Goal: Task Accomplishment & Management: Complete application form

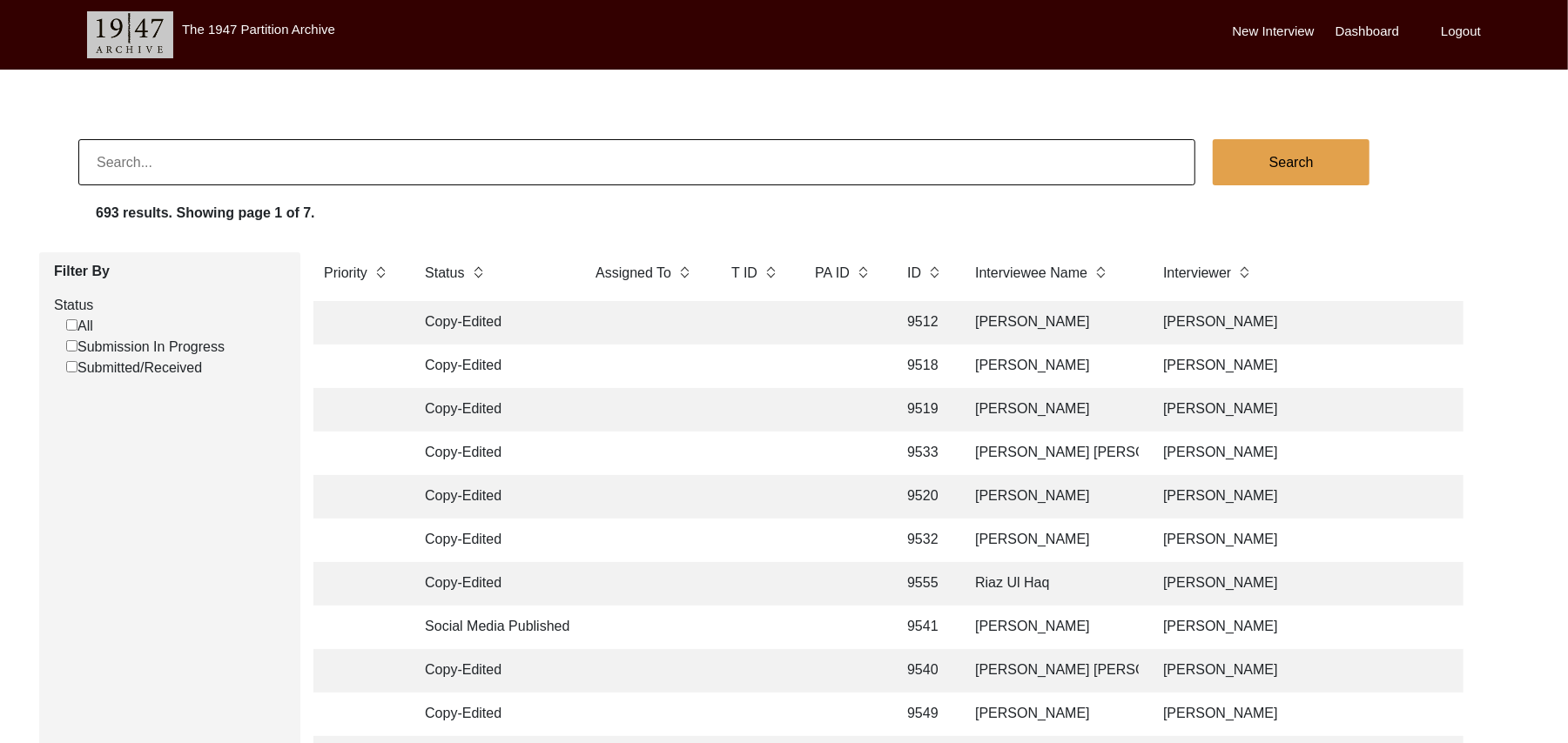
click at [68, 341] on input "Submission In Progress" at bounding box center [72, 346] width 12 height 12
checkbox input "false"
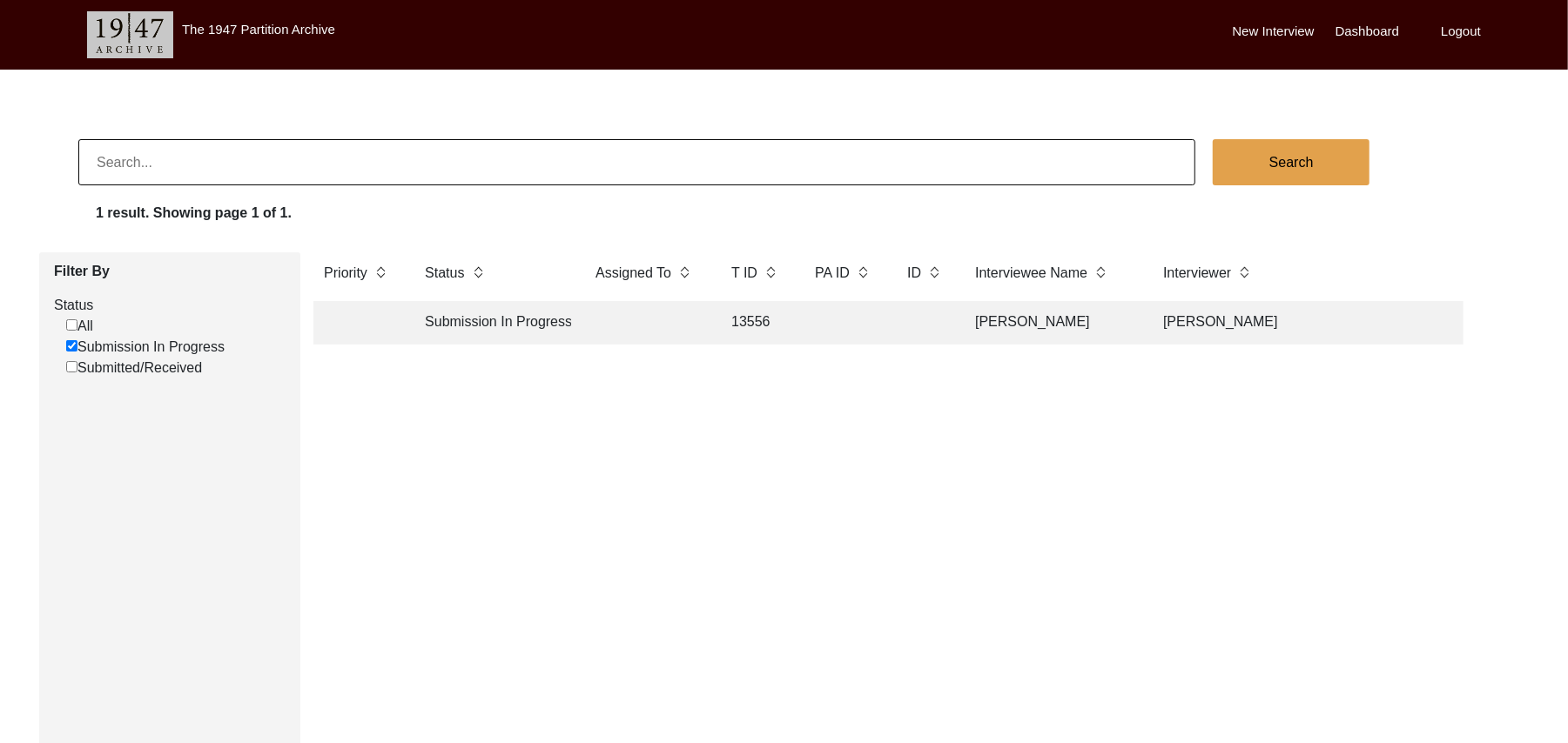
click at [754, 321] on td "13556" at bounding box center [756, 322] width 70 height 43
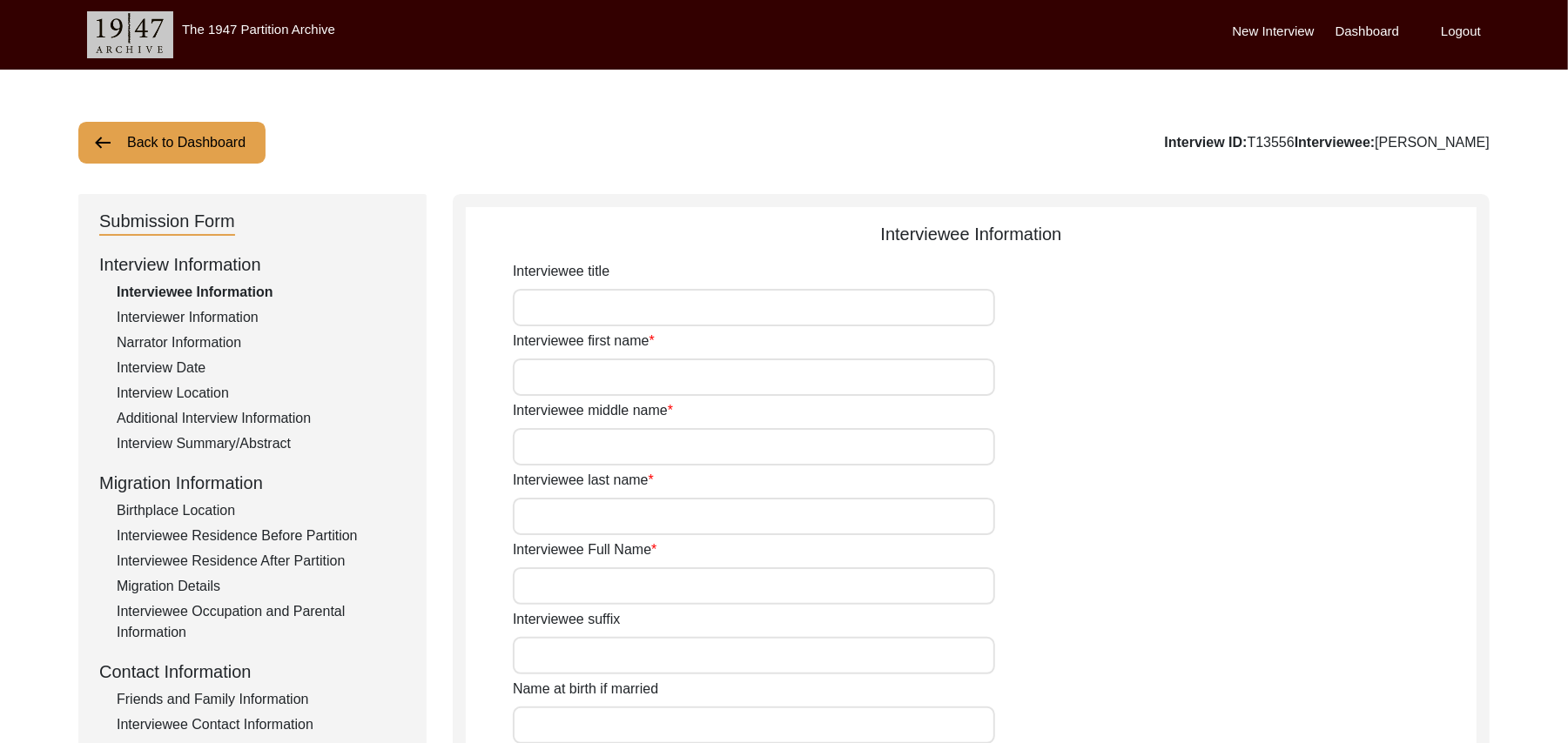
type input "Mr"
type input "Ghulam"
type input "Hussain"
type input "N/A"
type input "[PERSON_NAME]"
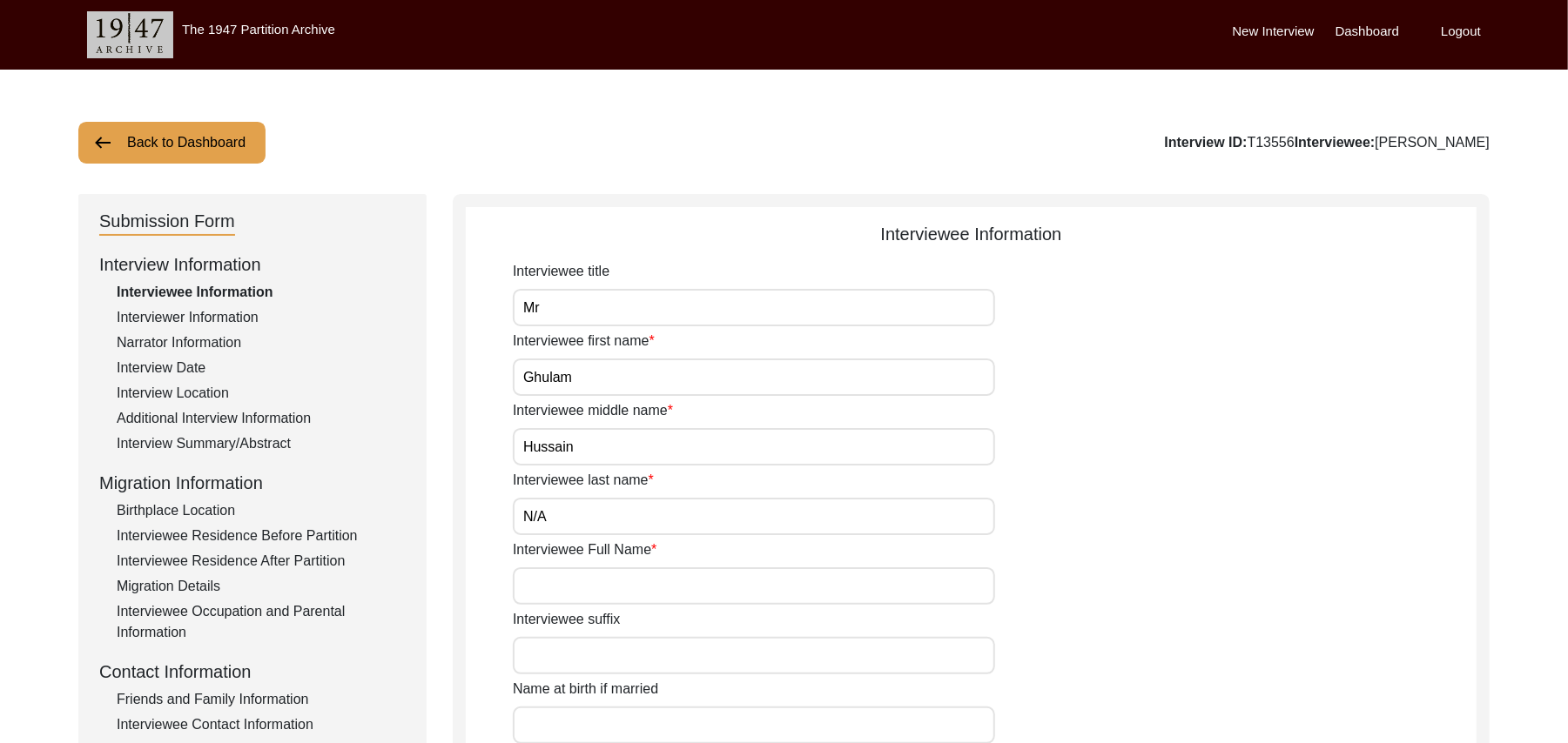
type input "N/A"
type input "[PERSON_NAME]"
type input "1938"
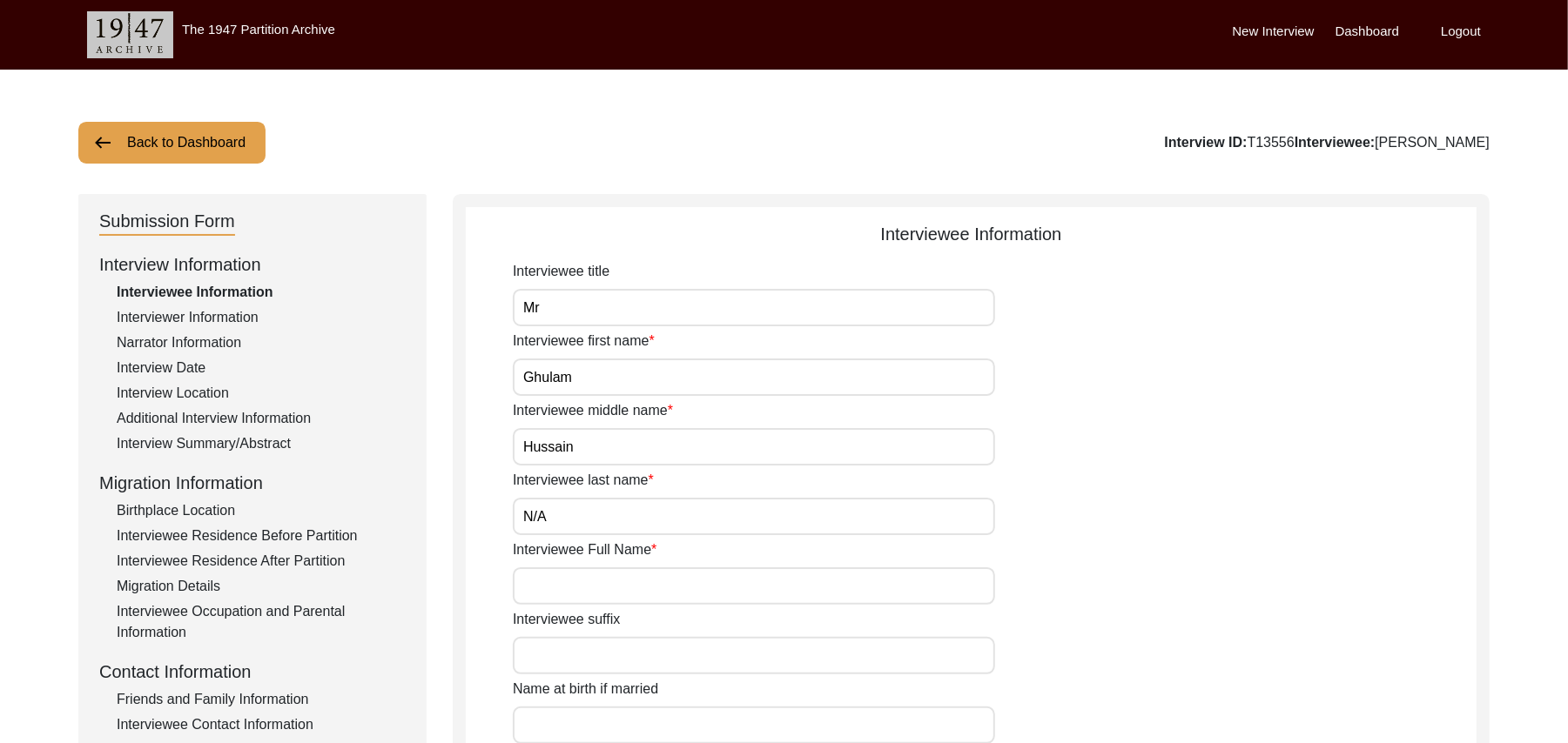
type input "87 Years"
type input "[DEMOGRAPHIC_DATA]"
type input "N/A"
type textarea "N/A"
type input "Punjabi"
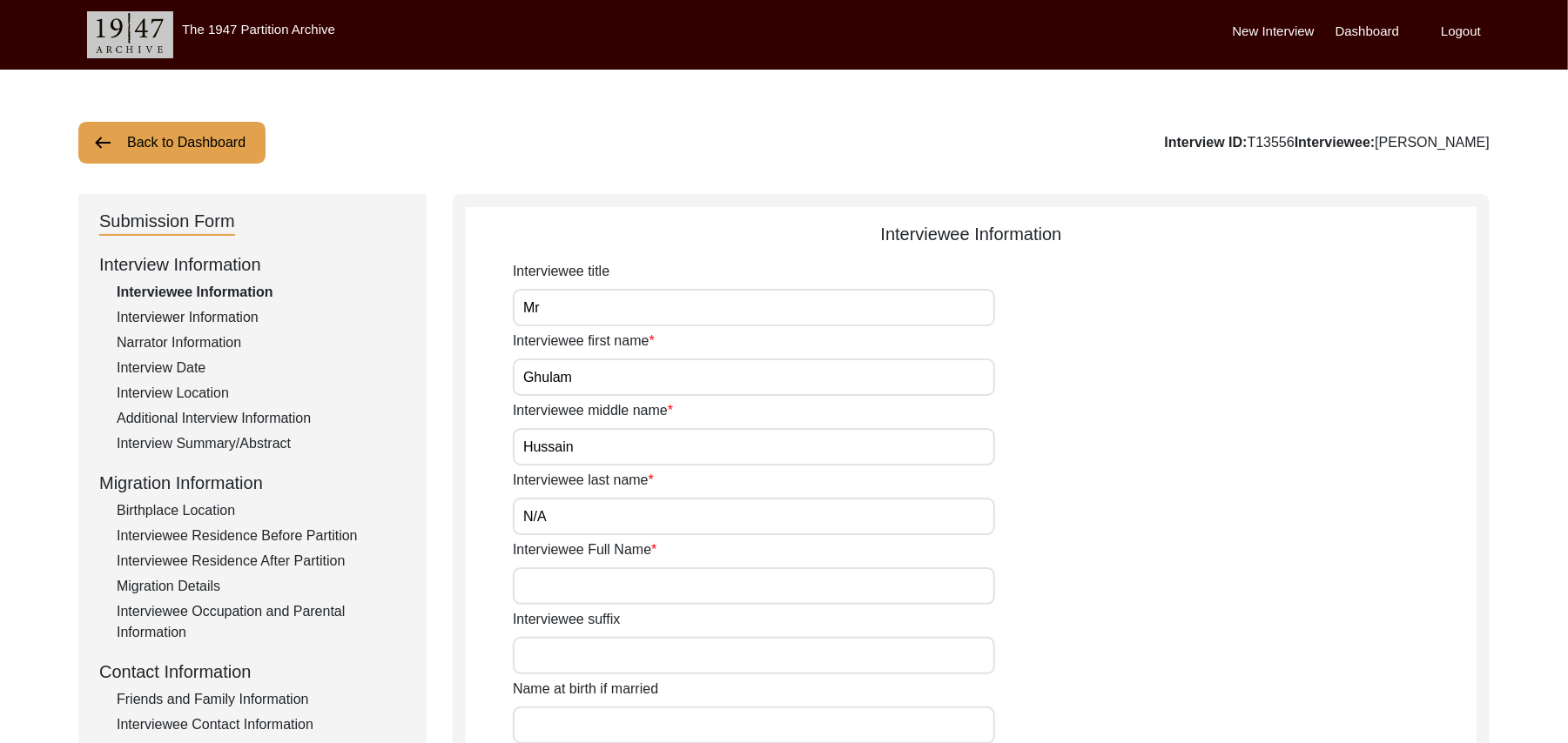
type input "Malwai"
type input "[DEMOGRAPHIC_DATA]"
type input "Gujar"
click at [206, 585] on div "Migration Details" at bounding box center [261, 587] width 289 height 21
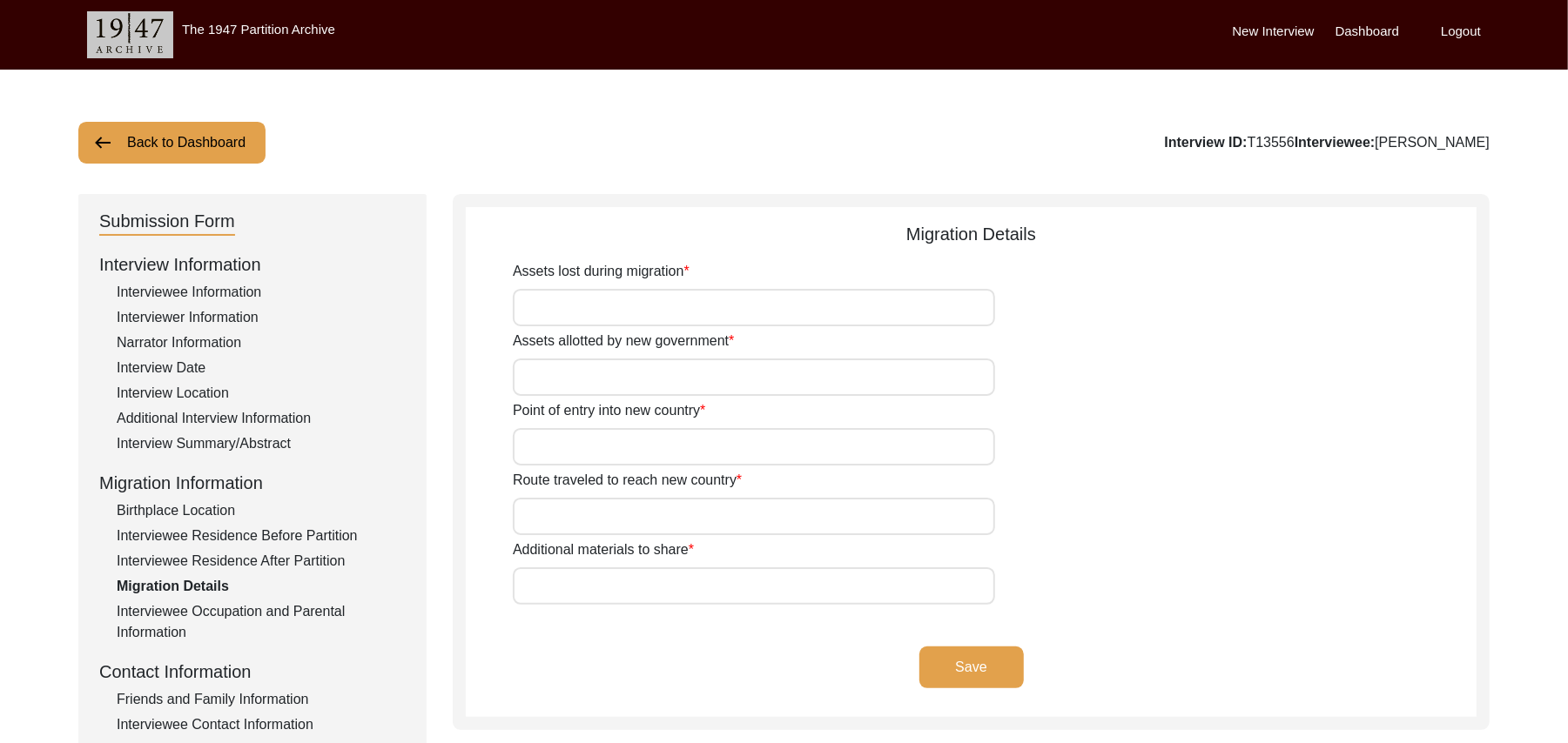
click at [256, 554] on div "Interviewee Residence After Partition" at bounding box center [261, 562] width 289 height 21
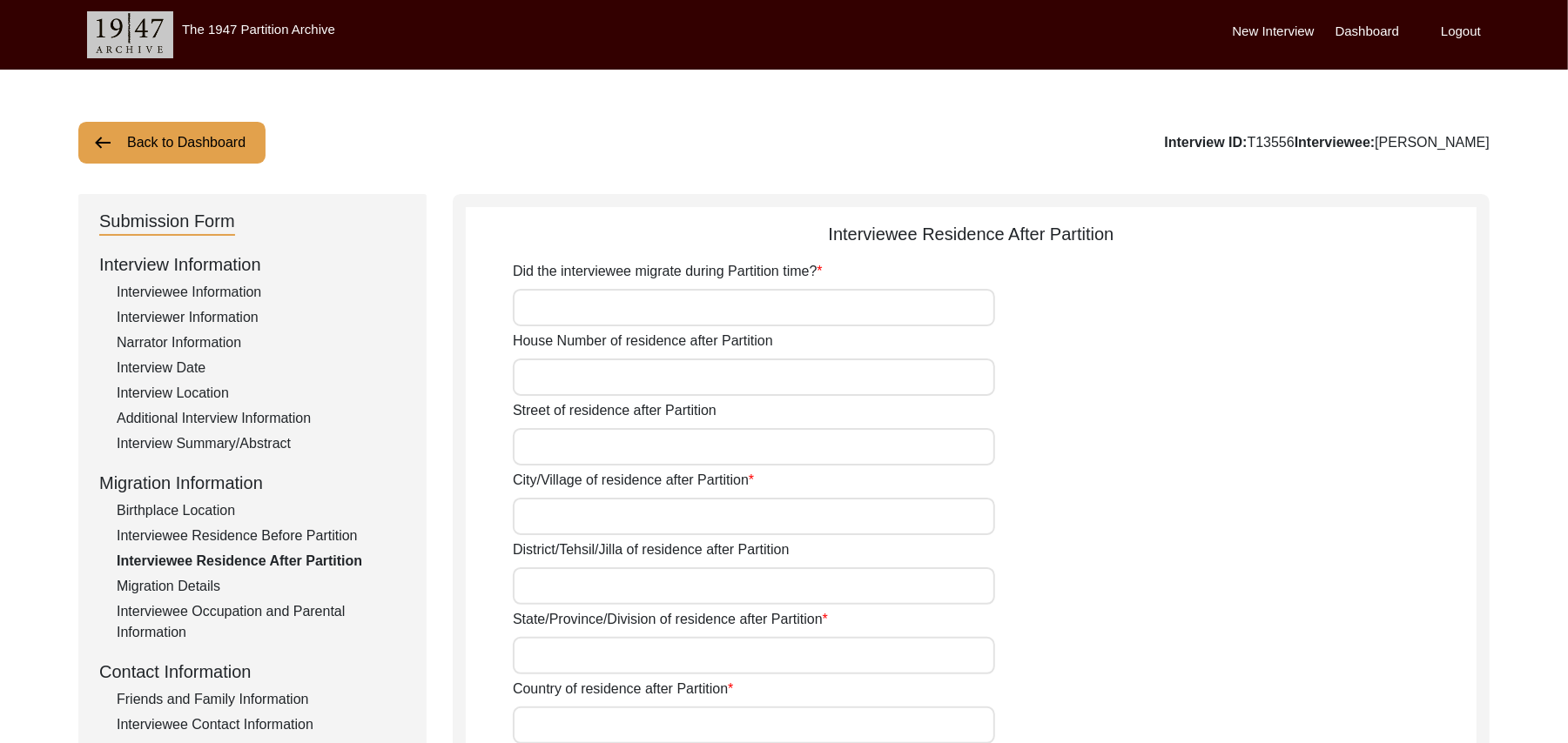
click at [224, 510] on div "Birthplace Location" at bounding box center [261, 511] width 289 height 21
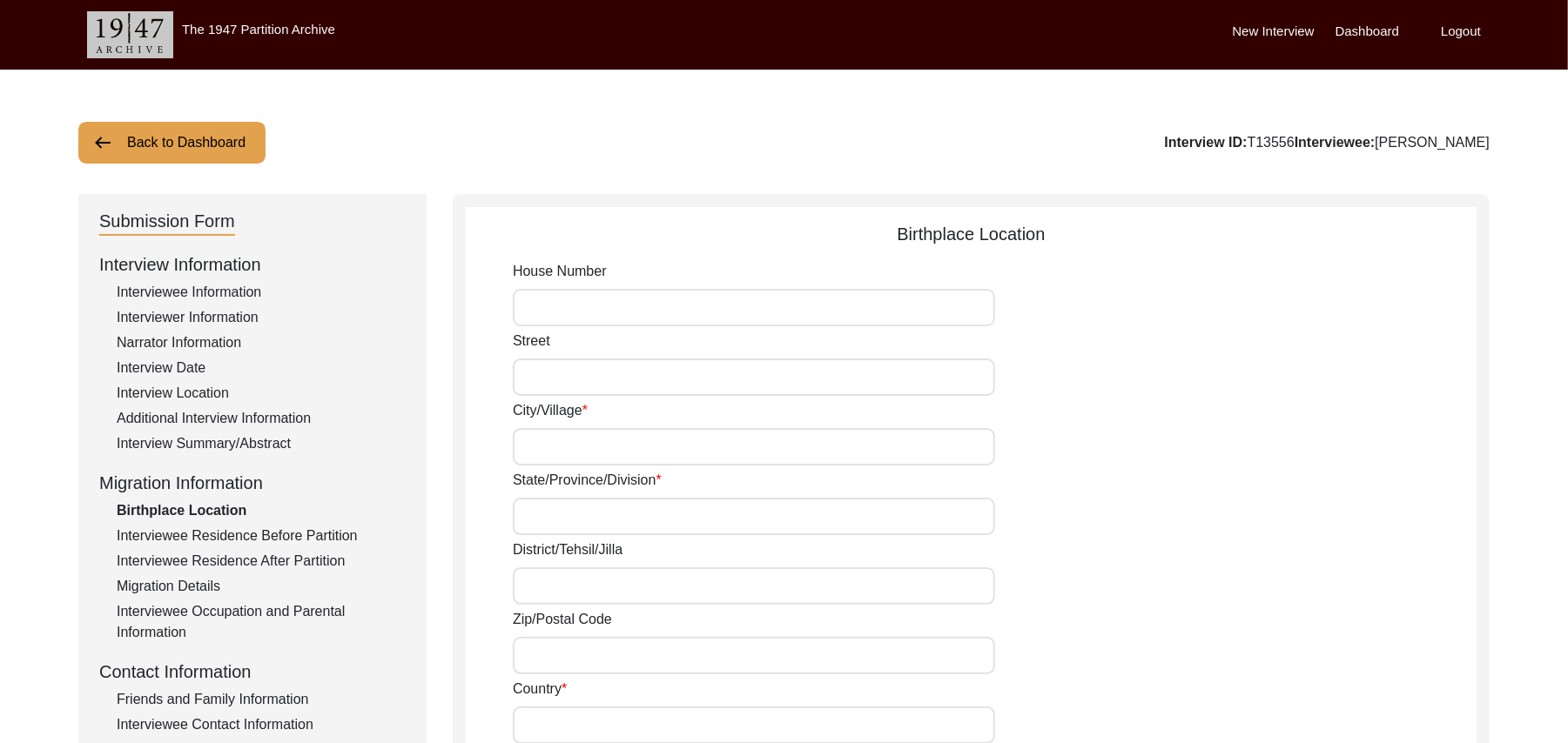
type input "N/A"
type input "Mastial"
type input "[GEOGRAPHIC_DATA]"
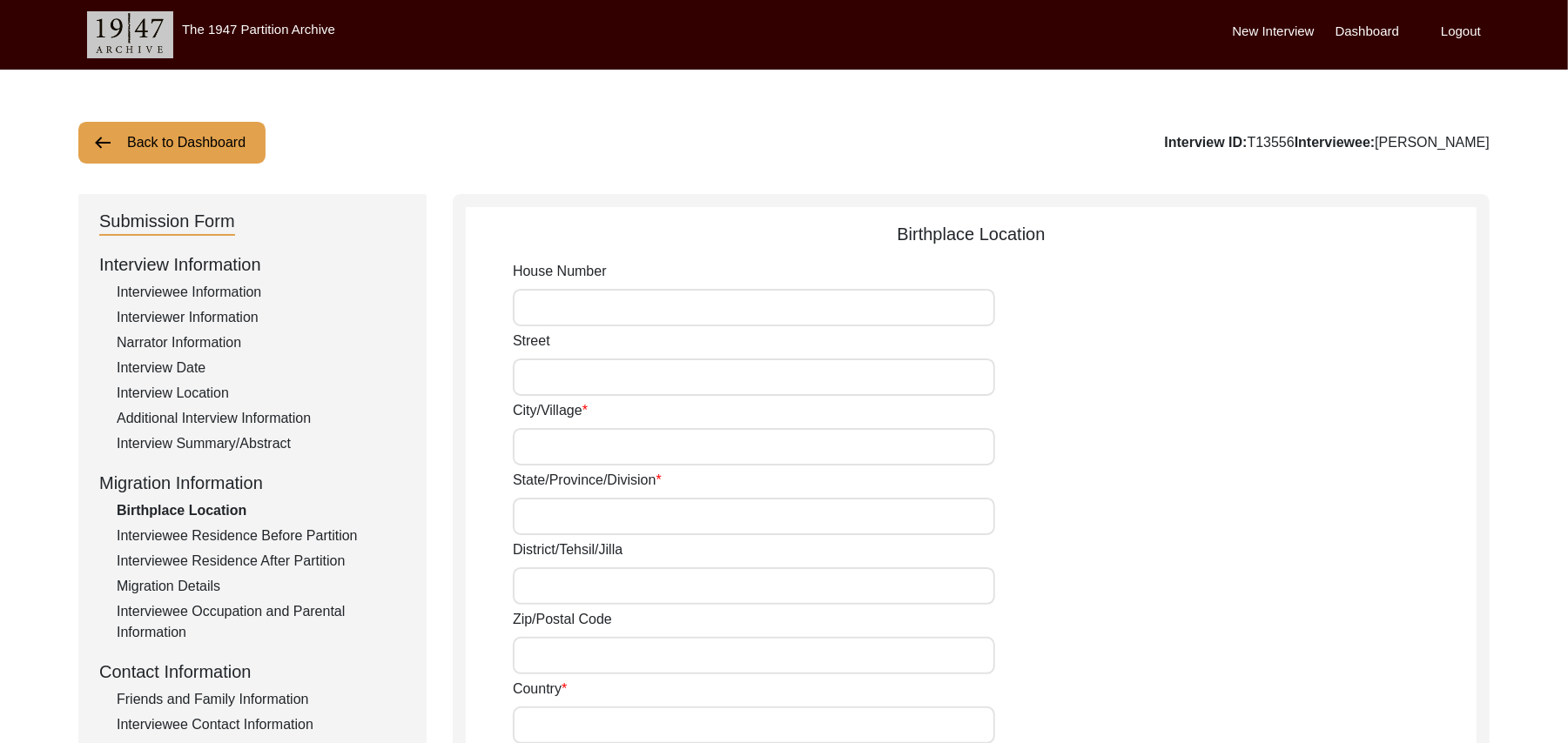
type input "add"
type input "[GEOGRAPHIC_DATA]"
type input "Mastial"
type input "Mastial, [GEOGRAPHIC_DATA], [GEOGRAPHIC_DATA]"
type input "N/A"
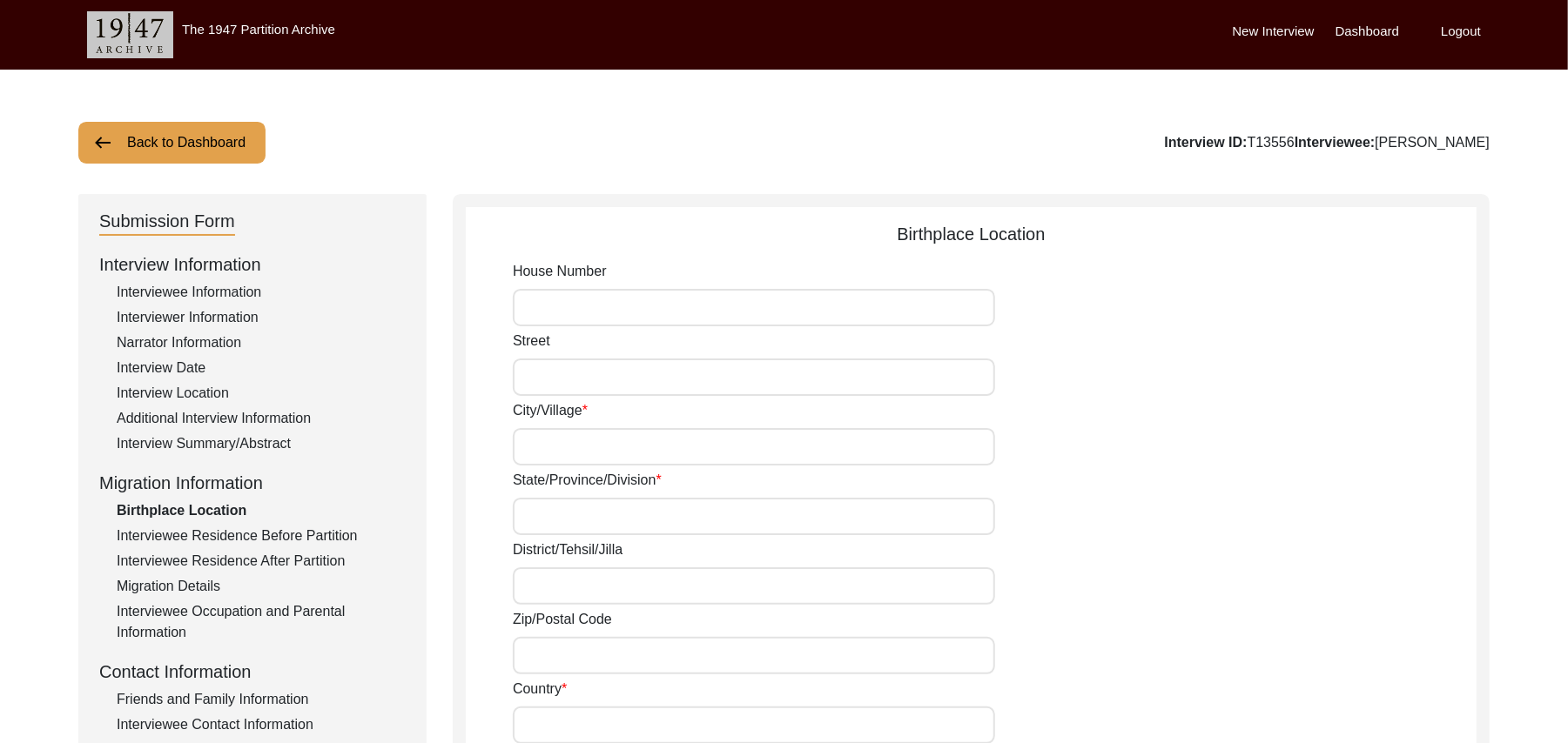
type input "N/A"
click at [238, 531] on div "Interviewee Residence Before Partition" at bounding box center [261, 537] width 289 height 21
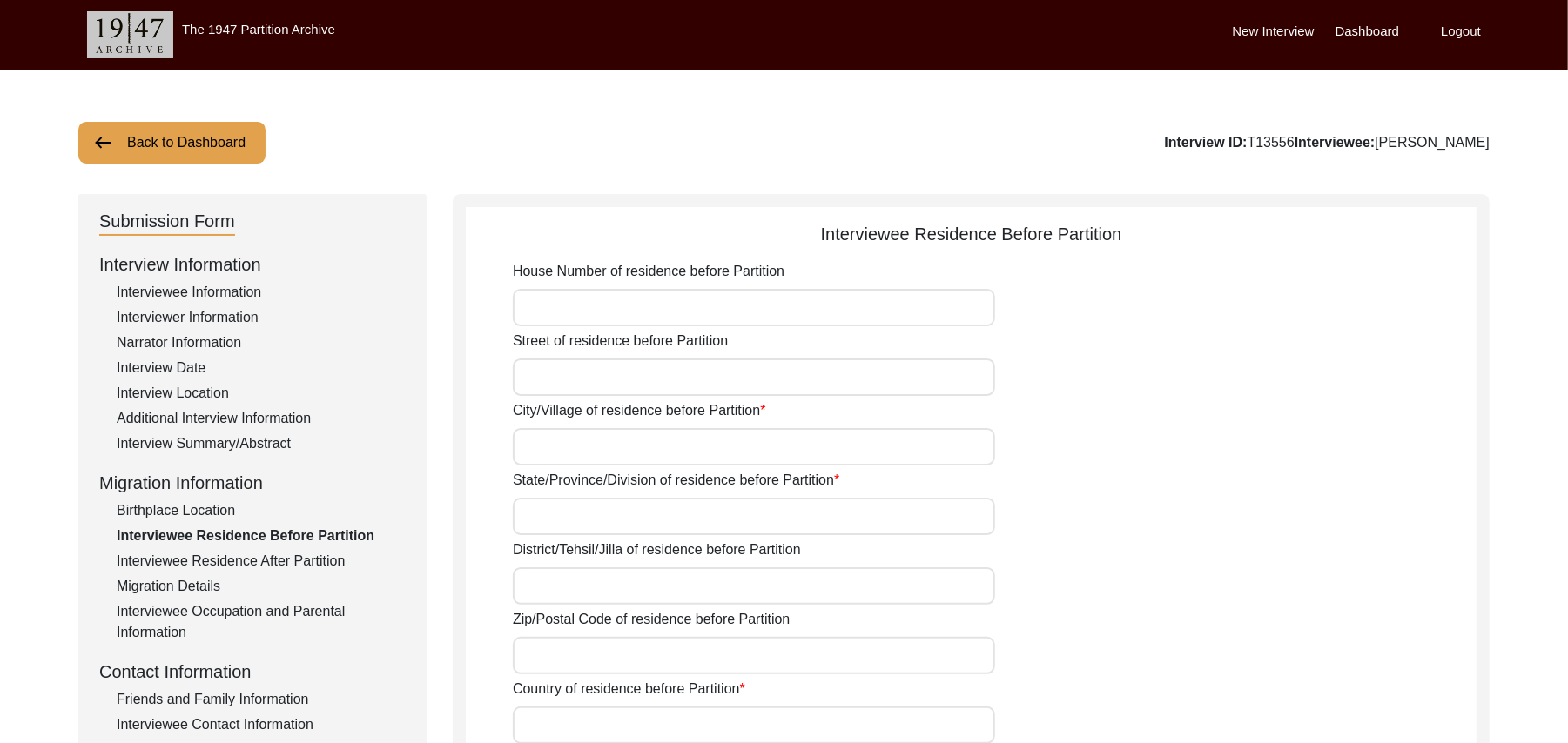
click at [208, 585] on div "Migration Details" at bounding box center [261, 587] width 289 height 21
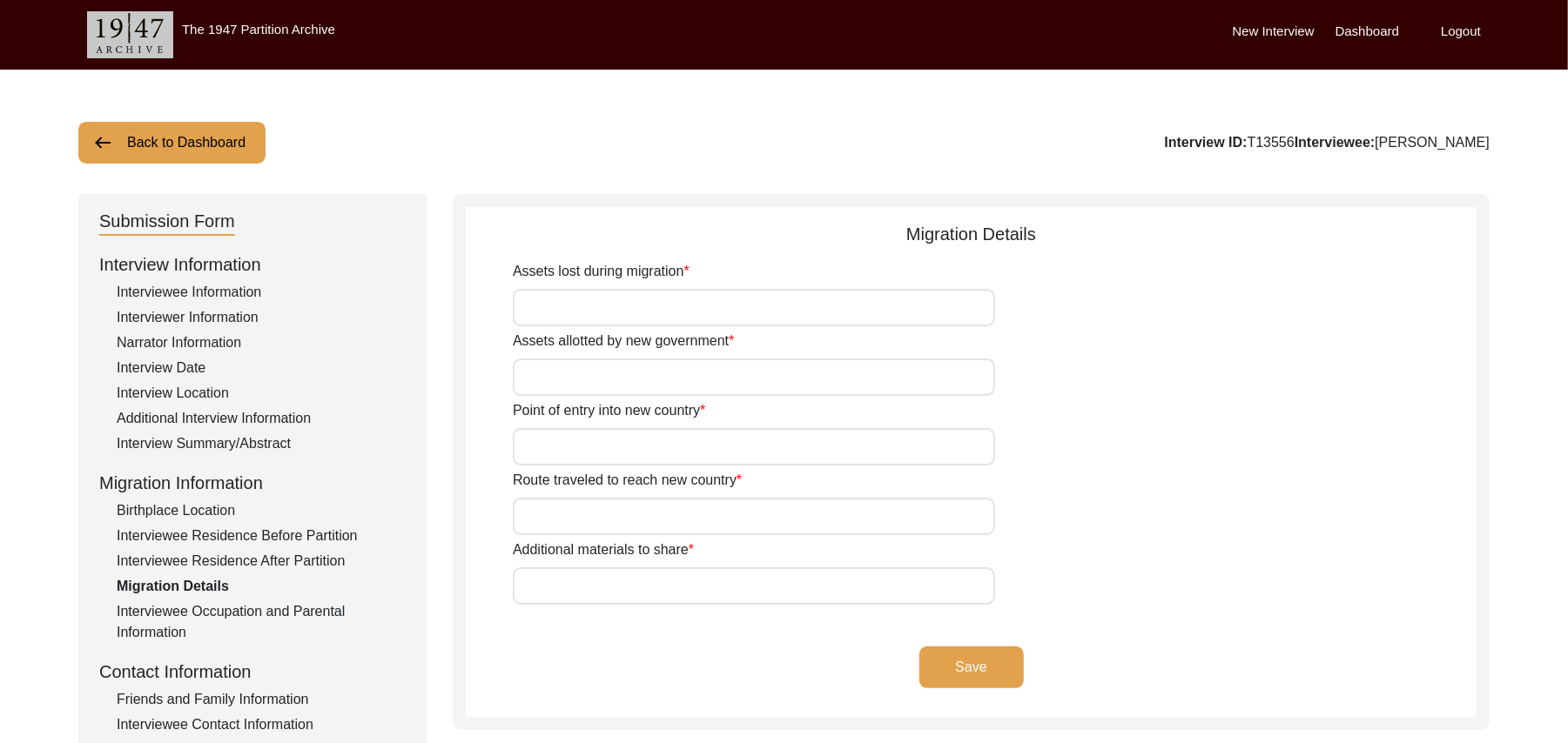
click at [212, 606] on div "Interviewee Occupation and Parental Information" at bounding box center [261, 621] width 289 height 41
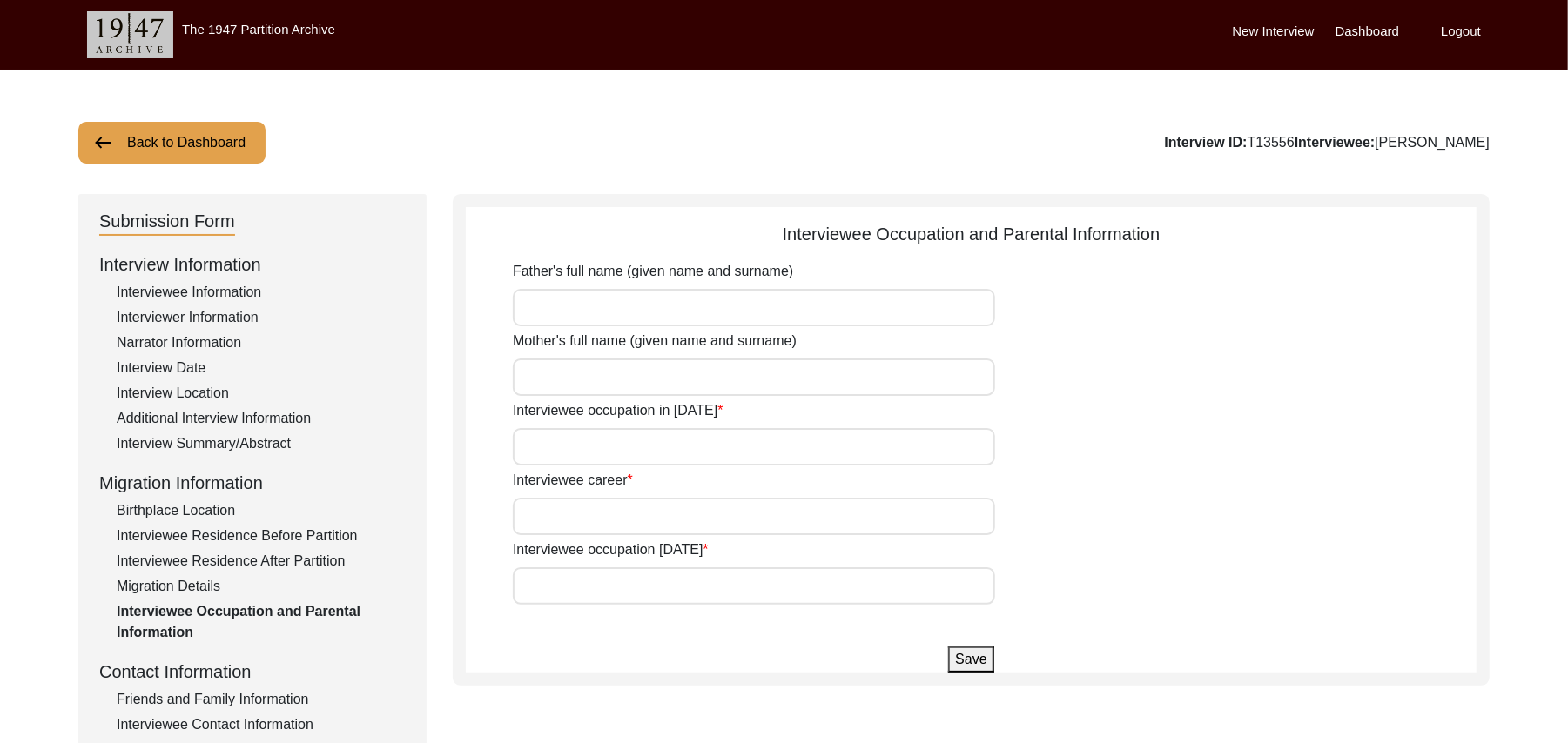
click at [234, 697] on div "Friends and Family Information" at bounding box center [261, 700] width 289 height 21
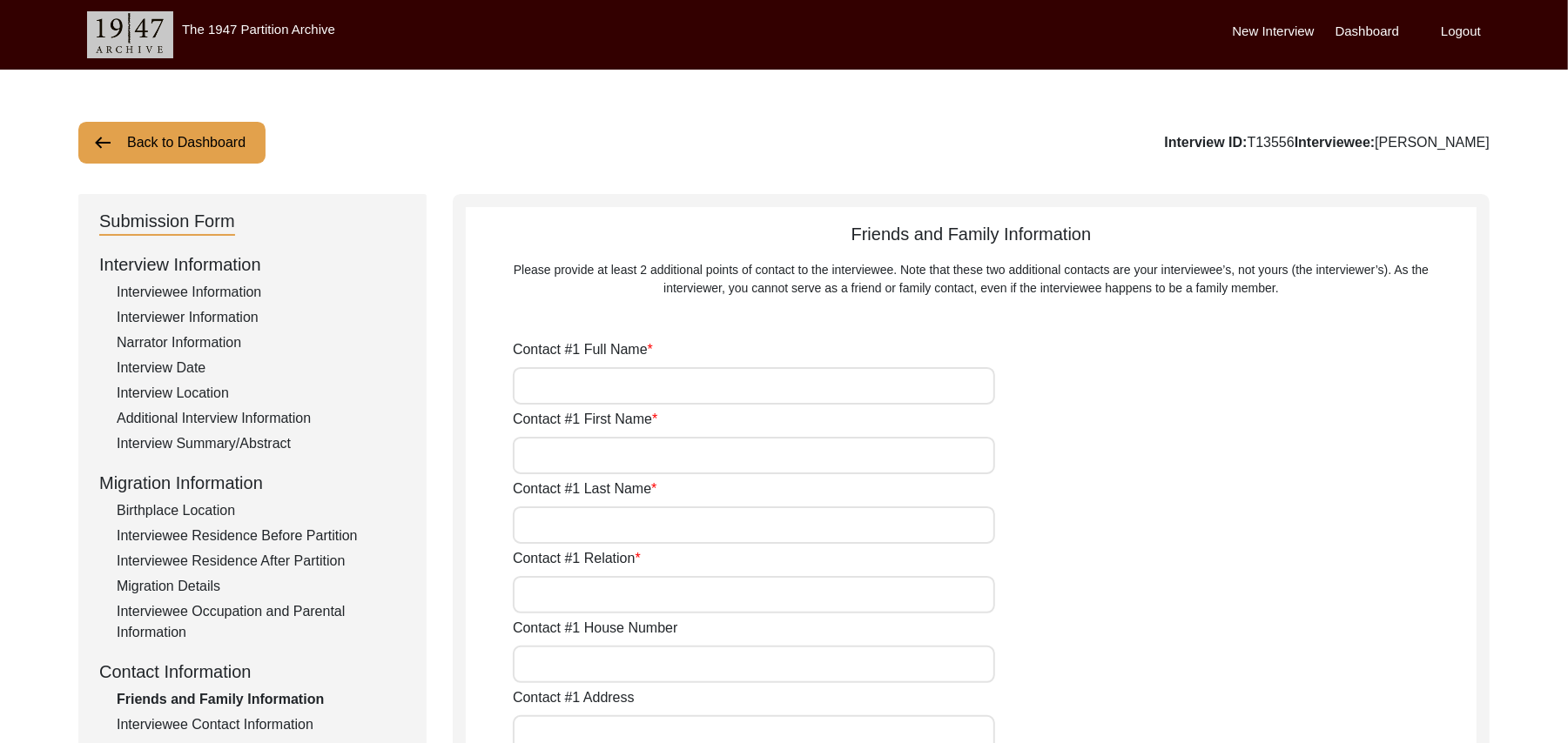
click at [237, 722] on div "Interviewee Contact Information" at bounding box center [261, 725] width 289 height 21
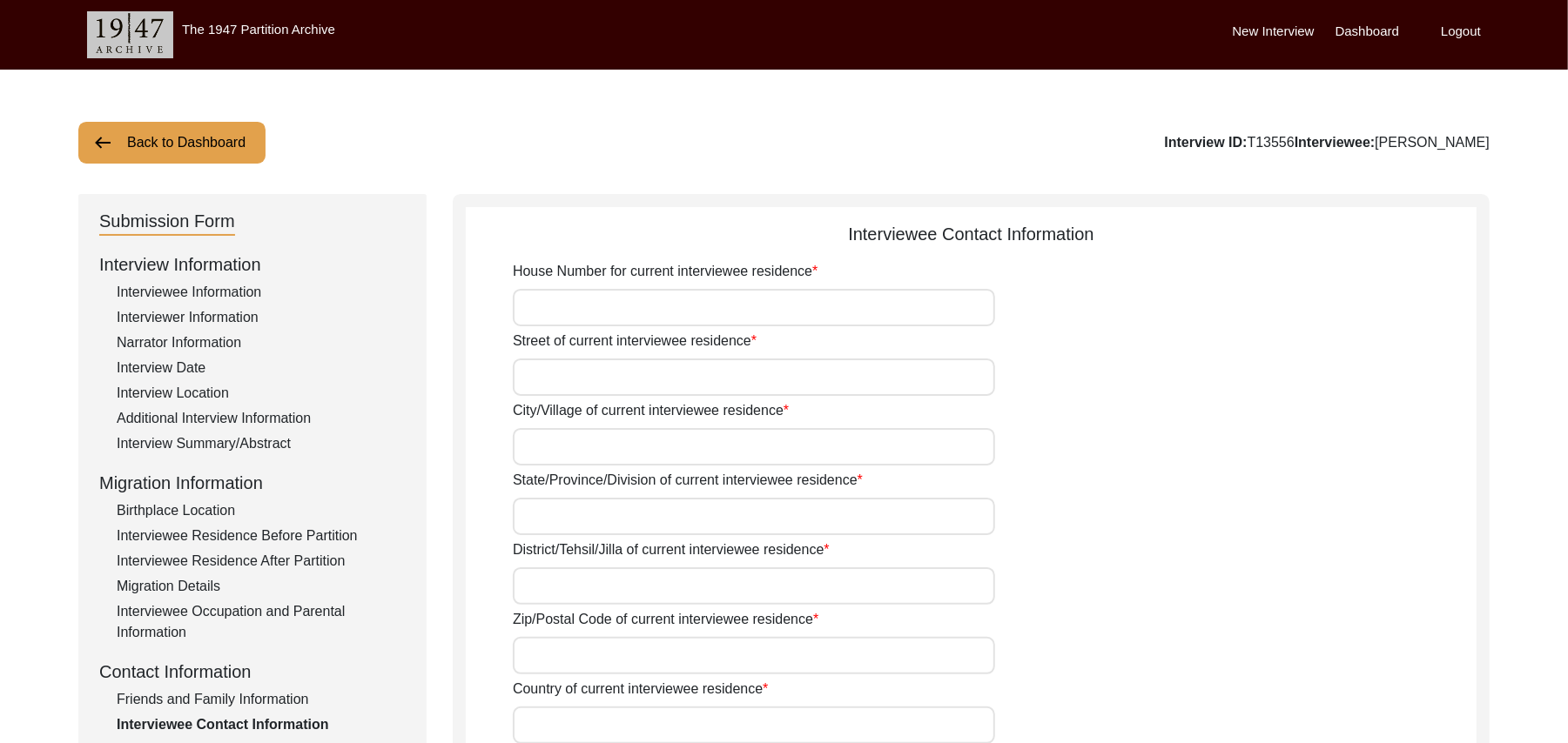
click at [203, 392] on div "Interview Location" at bounding box center [261, 394] width 289 height 21
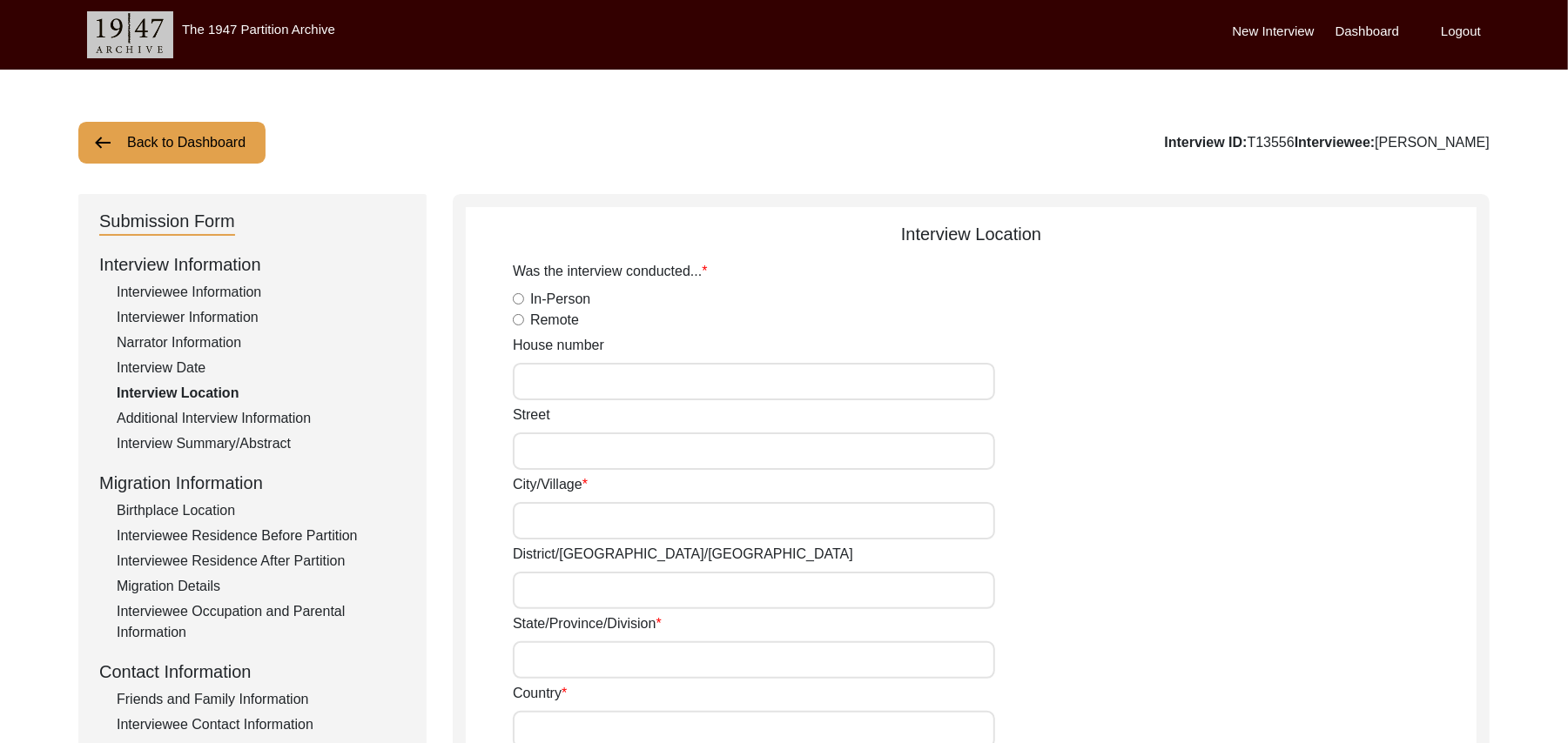
radio input "true"
type input "N/A"
type input "Chak 362JB Korian"
type input "[PERSON_NAME]/ Gojra"
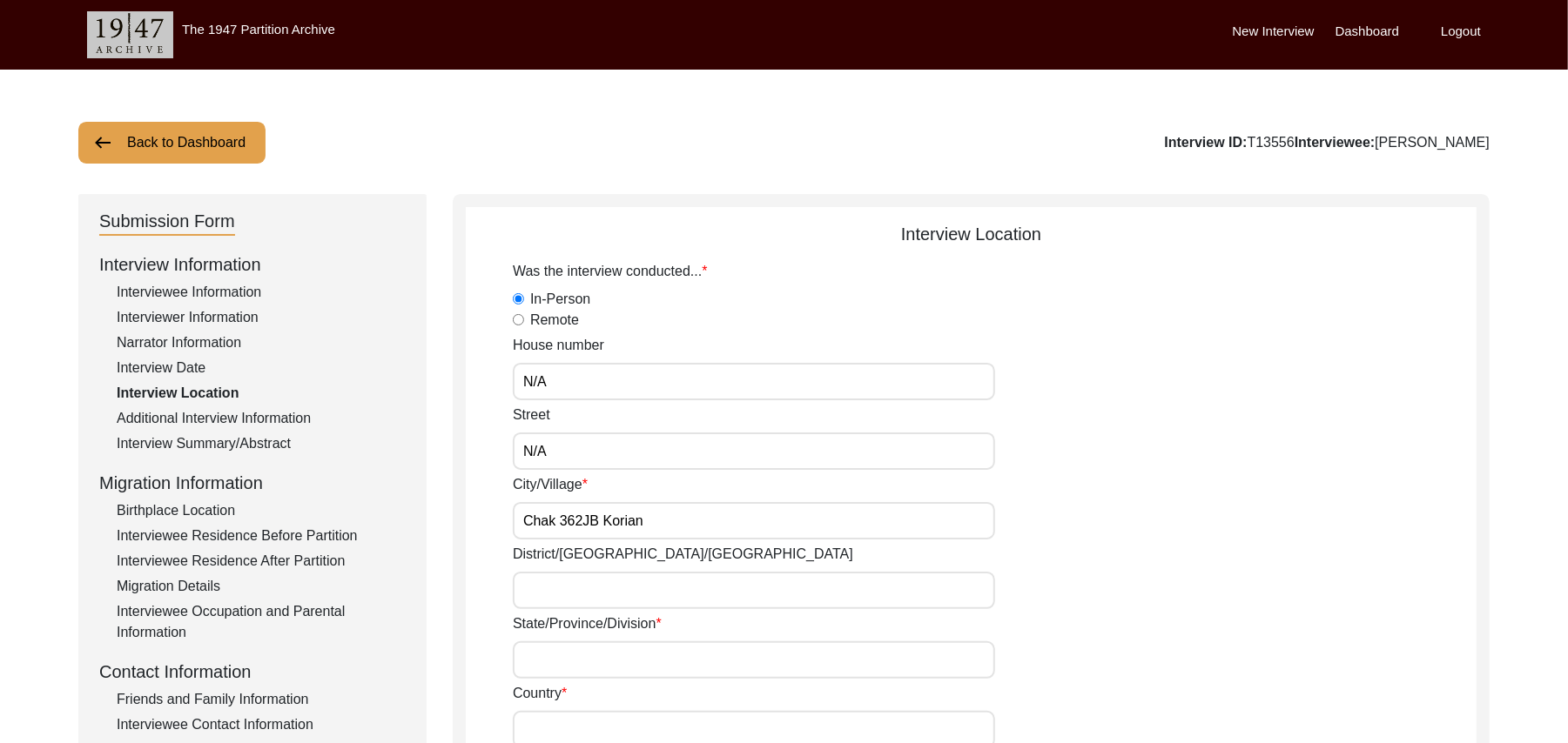
type input "[GEOGRAPHIC_DATA]"
type input "add"
type input "Chak 362JB Korian"
type input "Chak [STREET_ADDRESS]"
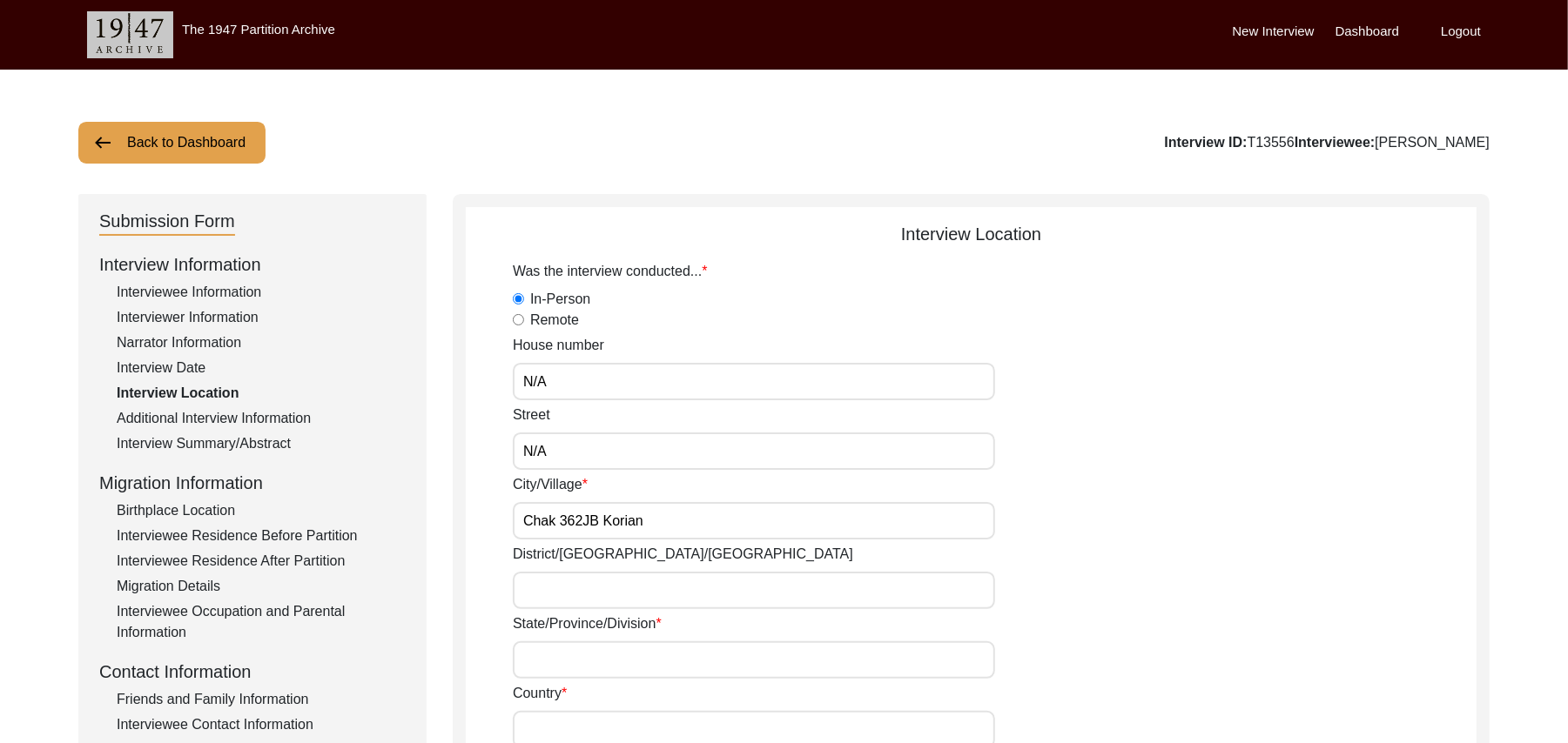
type input "N/A"
click at [294, 416] on div "Additional Interview Information" at bounding box center [261, 419] width 289 height 21
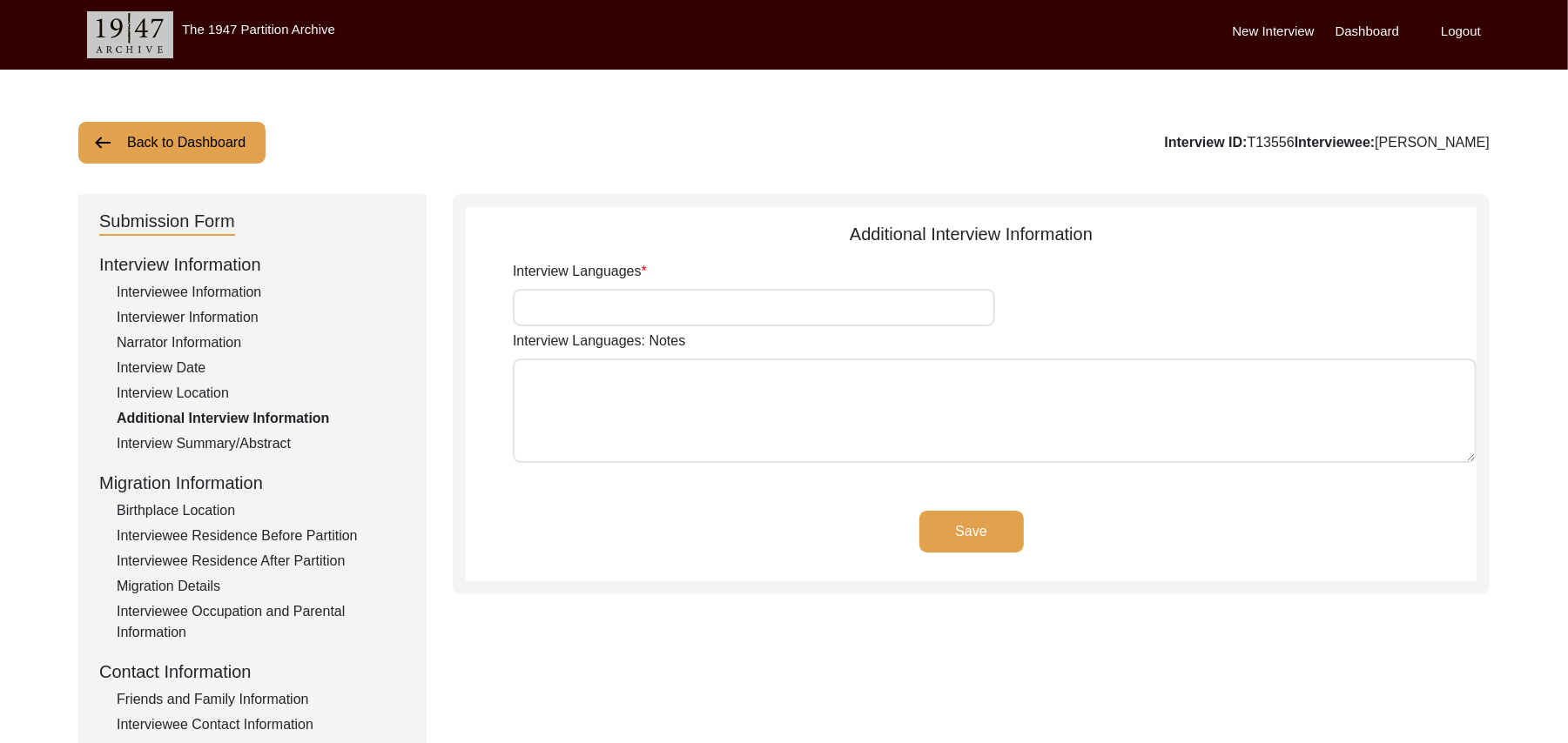
type input "Punjabi"
type textarea "N/A"
click at [221, 502] on div "Birthplace Location" at bounding box center [261, 511] width 289 height 21
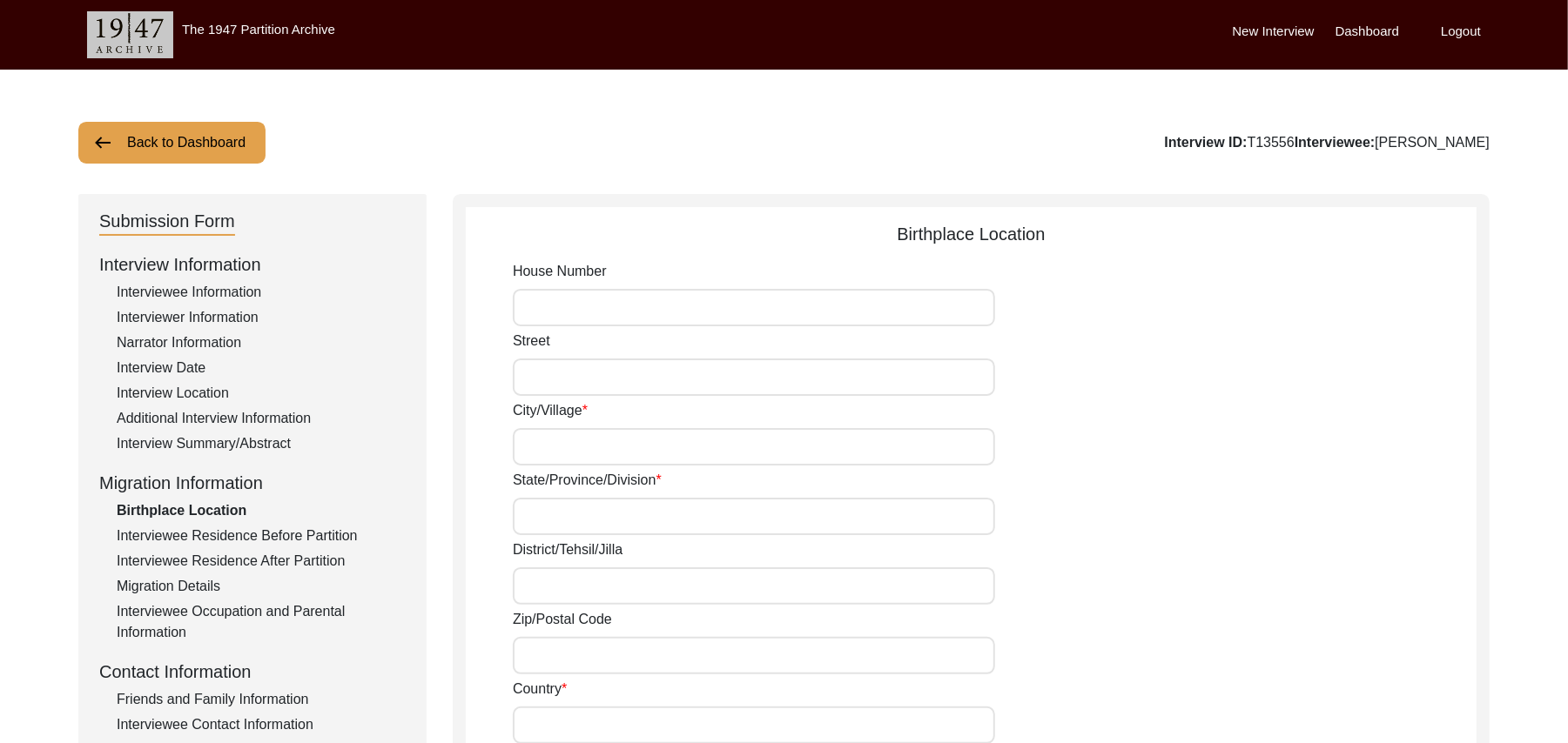
type input "N/A"
type input "Mastial"
type input "[GEOGRAPHIC_DATA]"
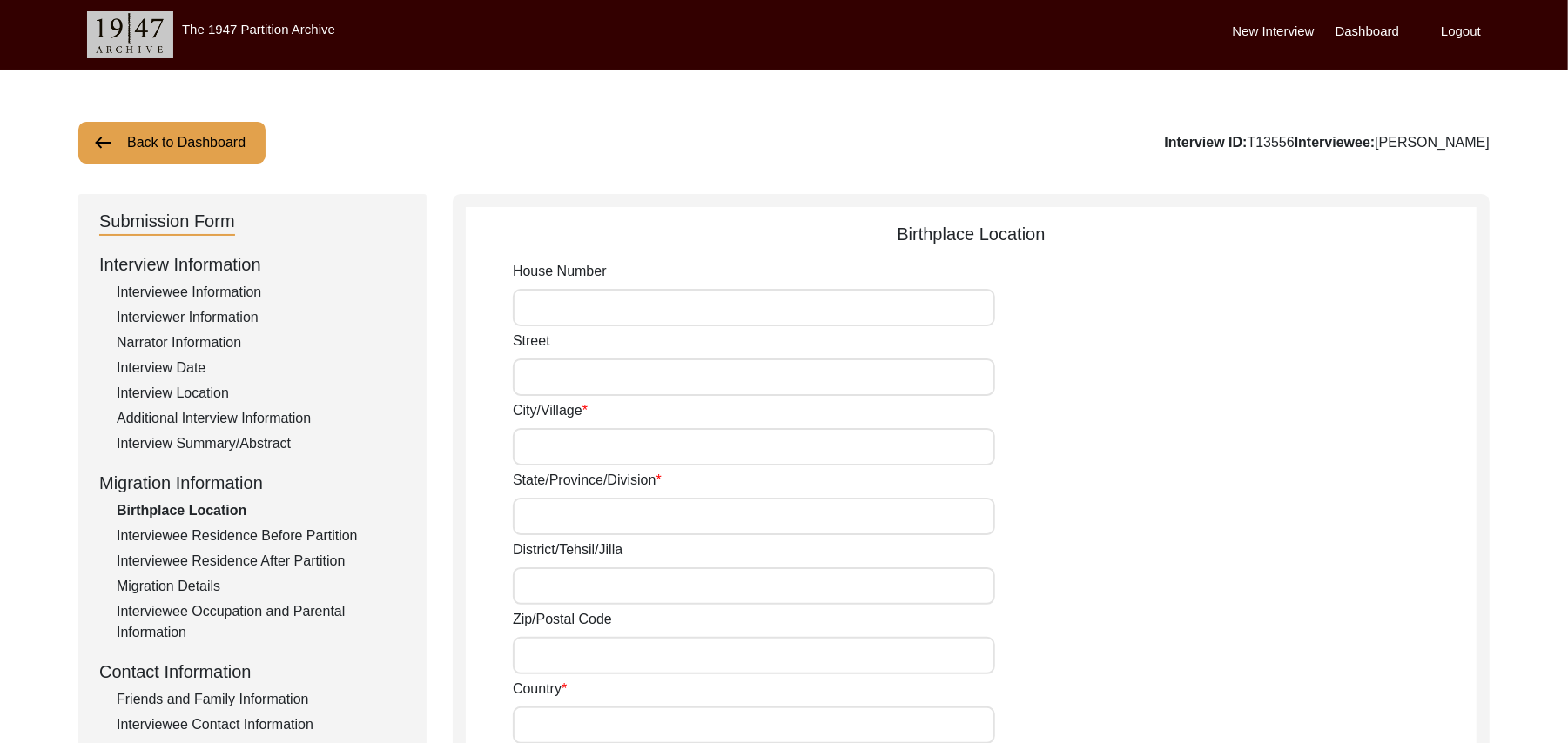
type input "add"
type input "[GEOGRAPHIC_DATA]"
type input "Mastial"
type input "Mastial, [GEOGRAPHIC_DATA], [GEOGRAPHIC_DATA]"
type input "N/A"
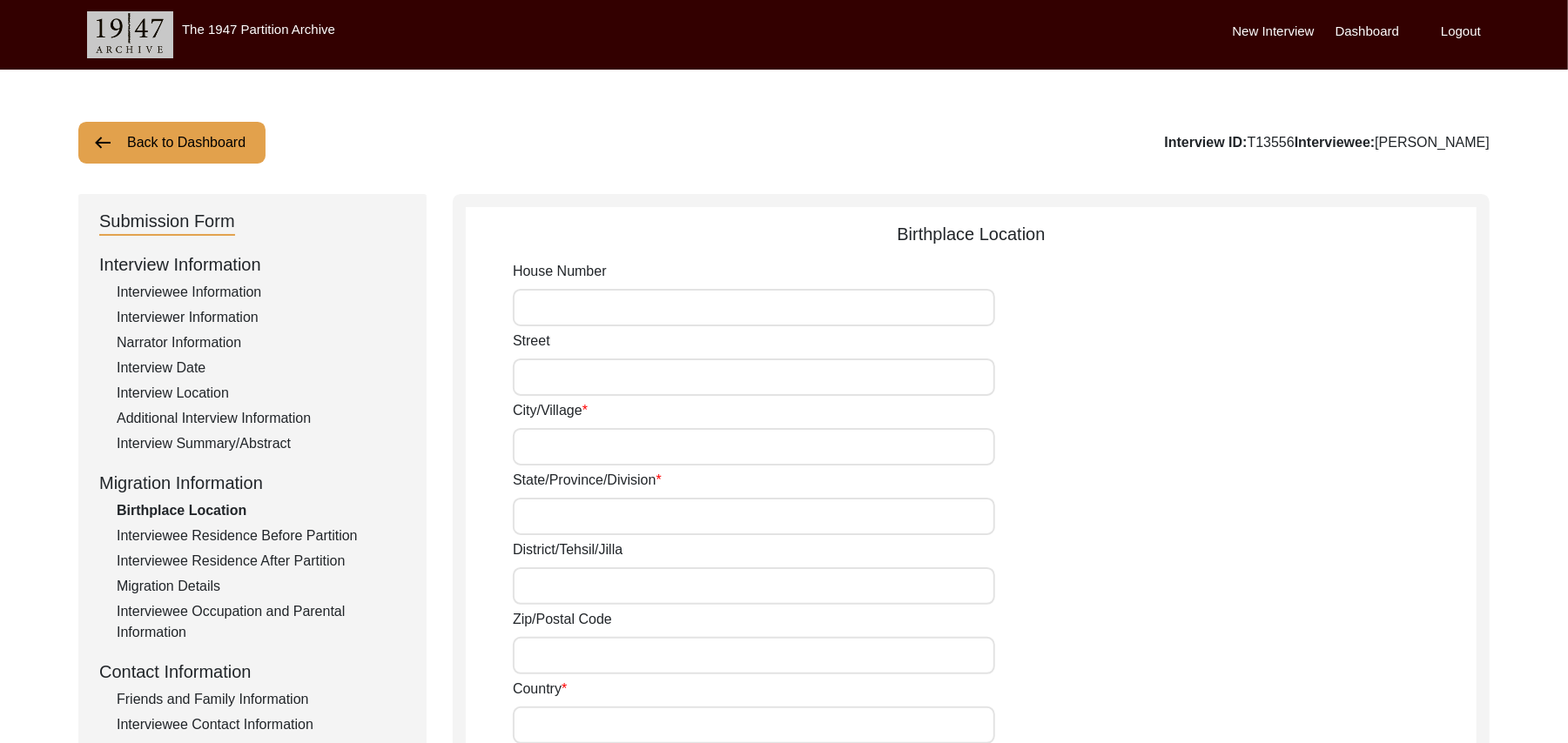
type input "N/A"
click at [565, 516] on input "[GEOGRAPHIC_DATA]" at bounding box center [754, 516] width 483 height 38
click at [573, 453] on input "Mastial" at bounding box center [754, 447] width 483 height 38
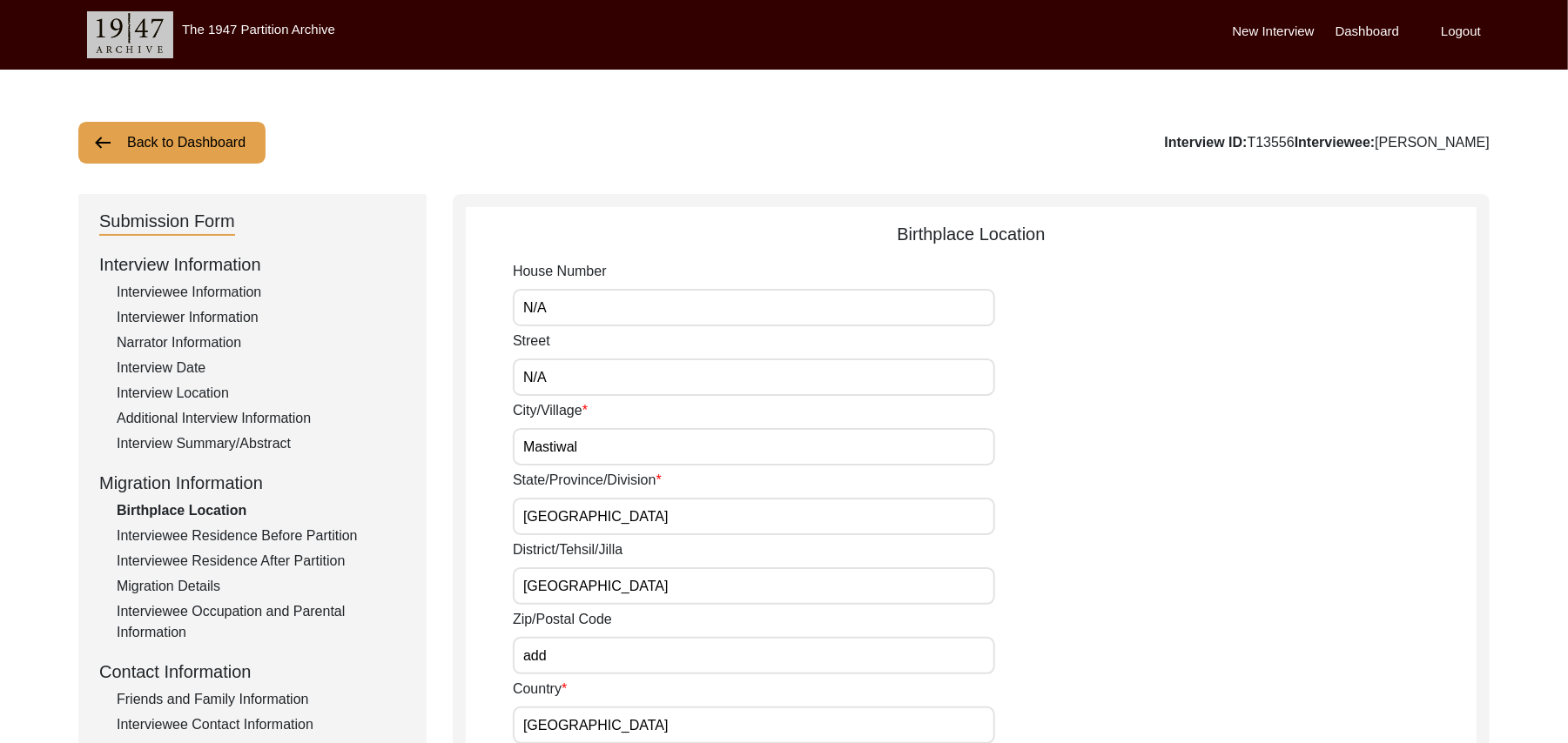
type input "Mastiwal"
click at [594, 596] on input "[GEOGRAPHIC_DATA]" at bounding box center [754, 586] width 483 height 38
type input "J"
type input "[GEOGRAPHIC_DATA]/ [GEOGRAPHIC_DATA]"
click at [561, 658] on input "add" at bounding box center [754, 655] width 483 height 38
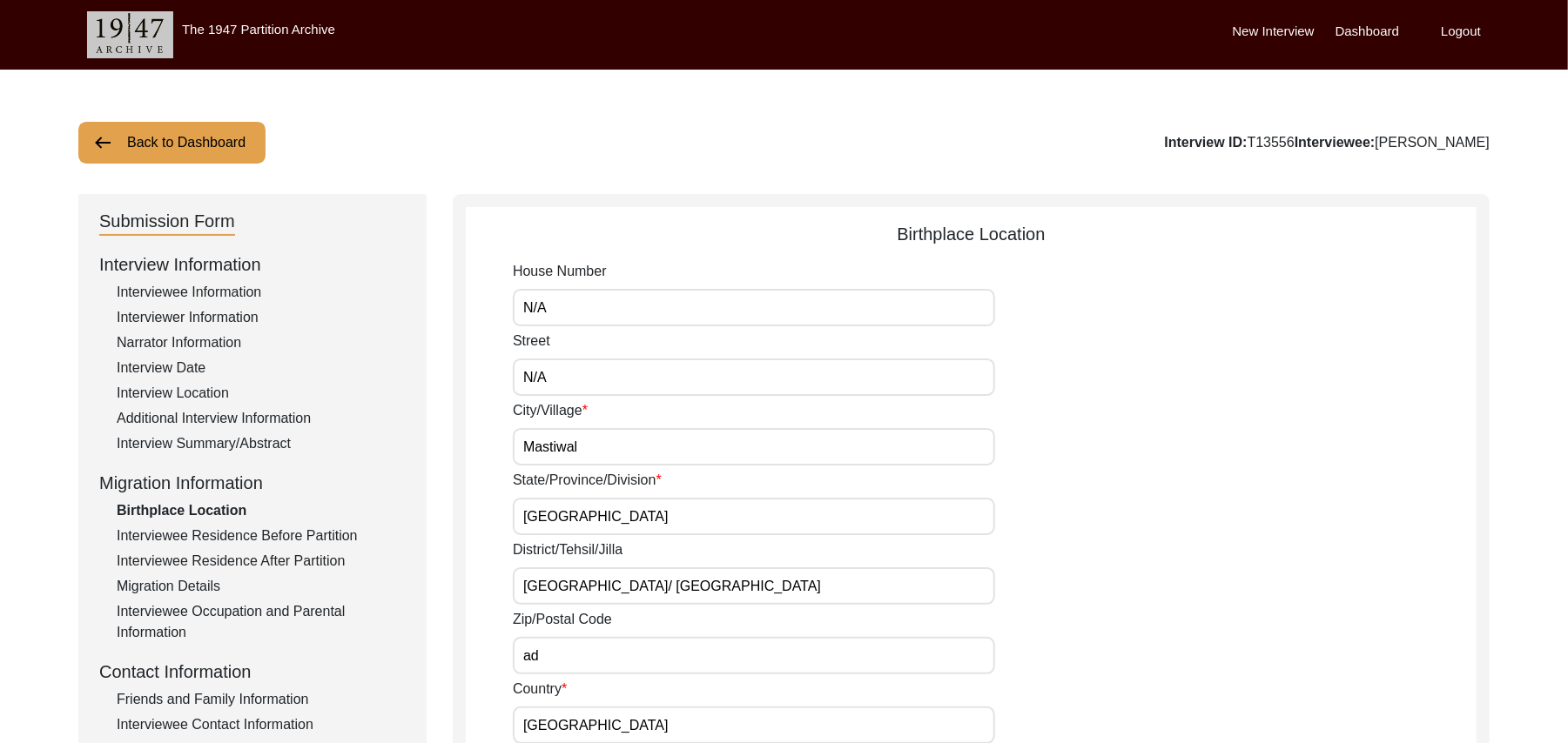
type input "a"
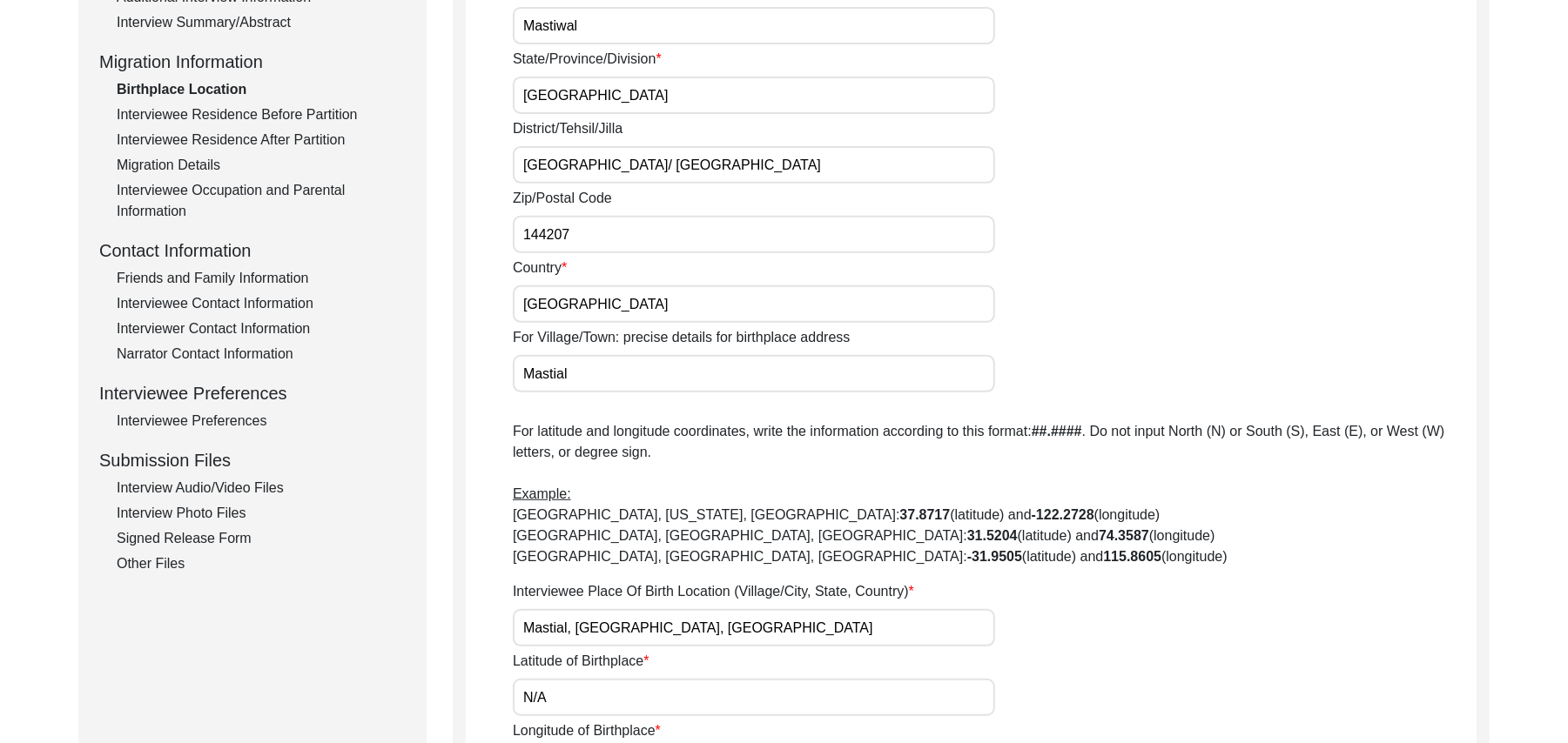
scroll to position [433, 0]
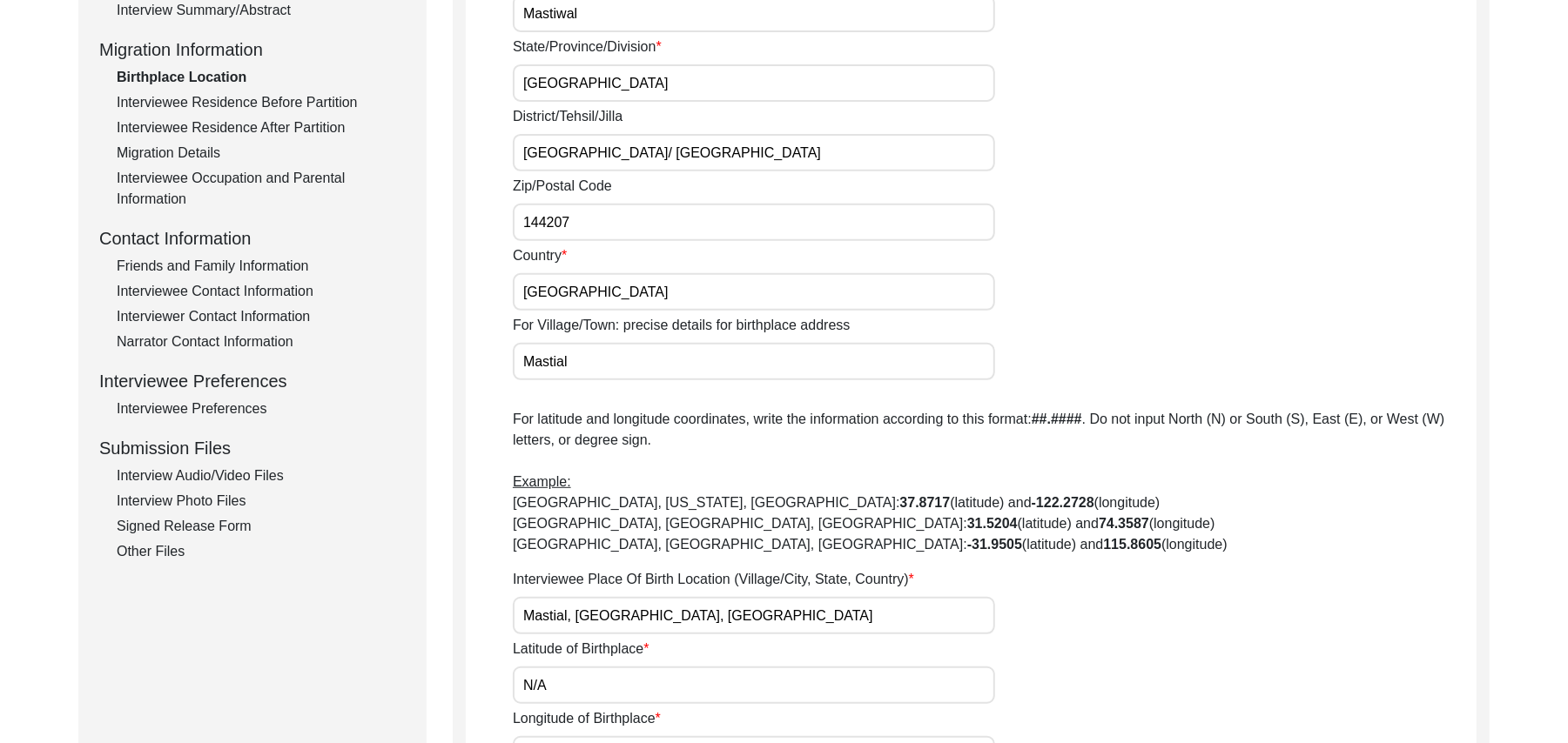
type input "144207"
click at [594, 373] on input "Mastial" at bounding box center [754, 361] width 483 height 38
type input "Mastiwal"
click at [568, 617] on input "Mastial, [GEOGRAPHIC_DATA], [GEOGRAPHIC_DATA]" at bounding box center [754, 616] width 483 height 38
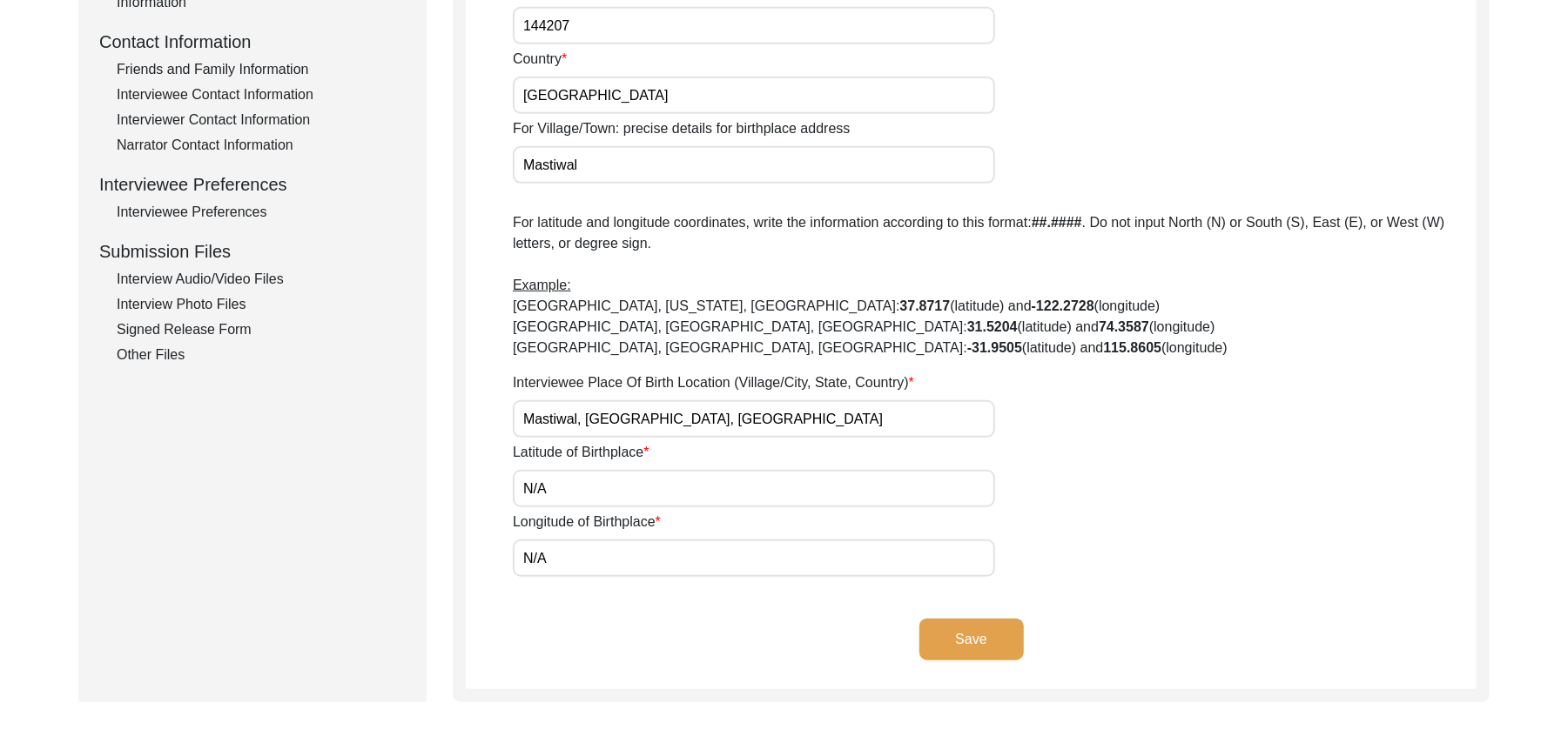
scroll to position [792, 0]
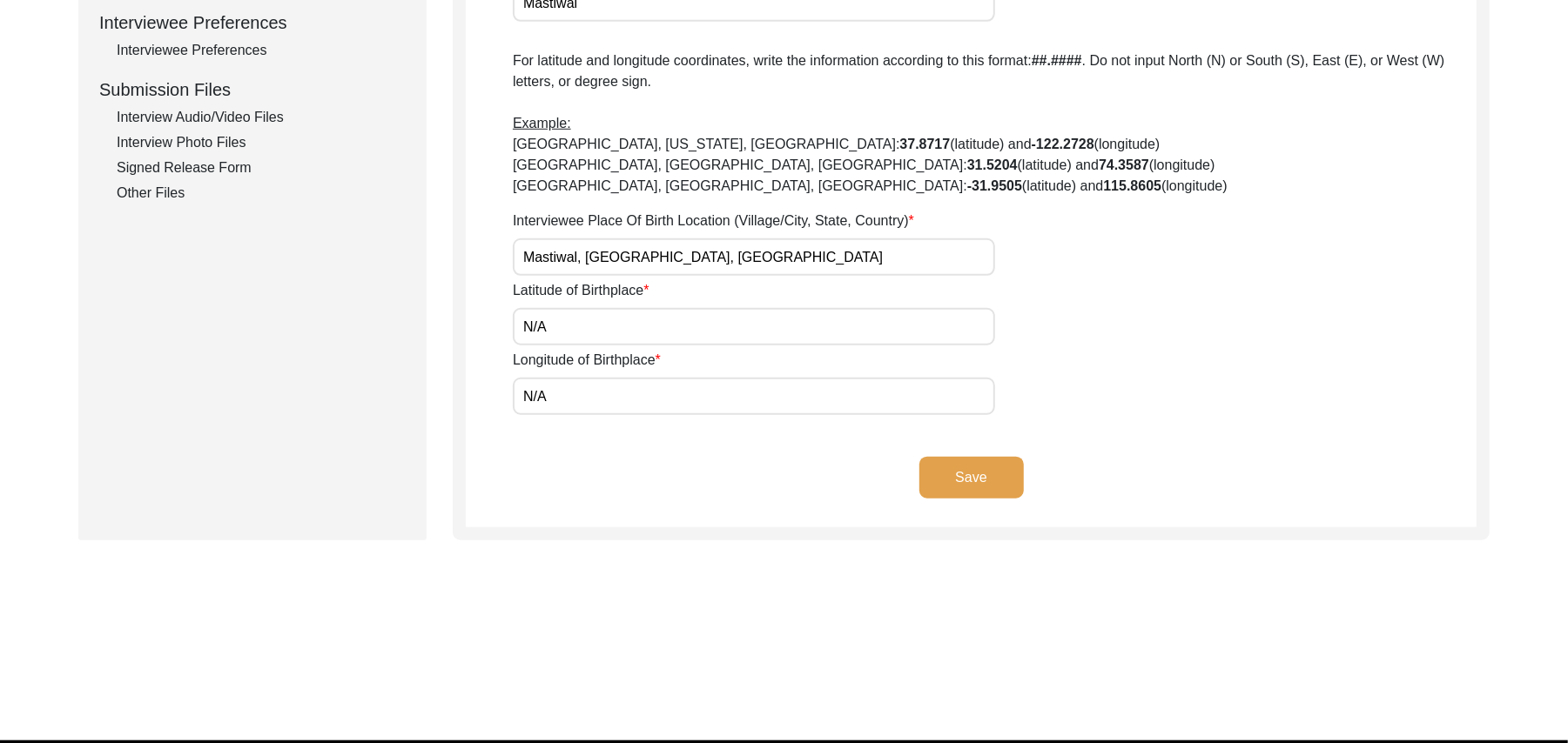
type input "Mastiwal, [GEOGRAPHIC_DATA], [GEOGRAPHIC_DATA]"
click at [1001, 466] on button "Save" at bounding box center [971, 478] width 104 height 41
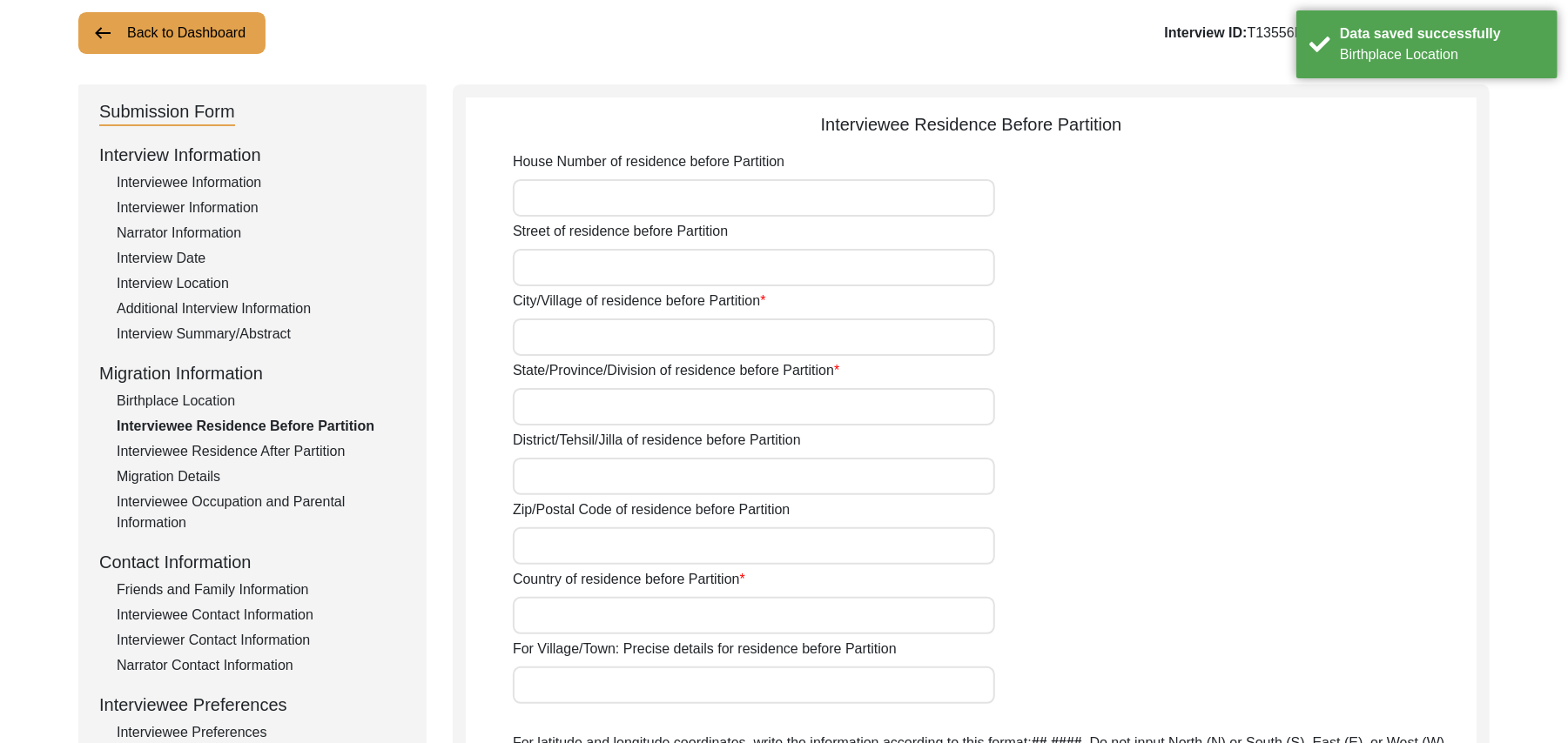
scroll to position [60, 0]
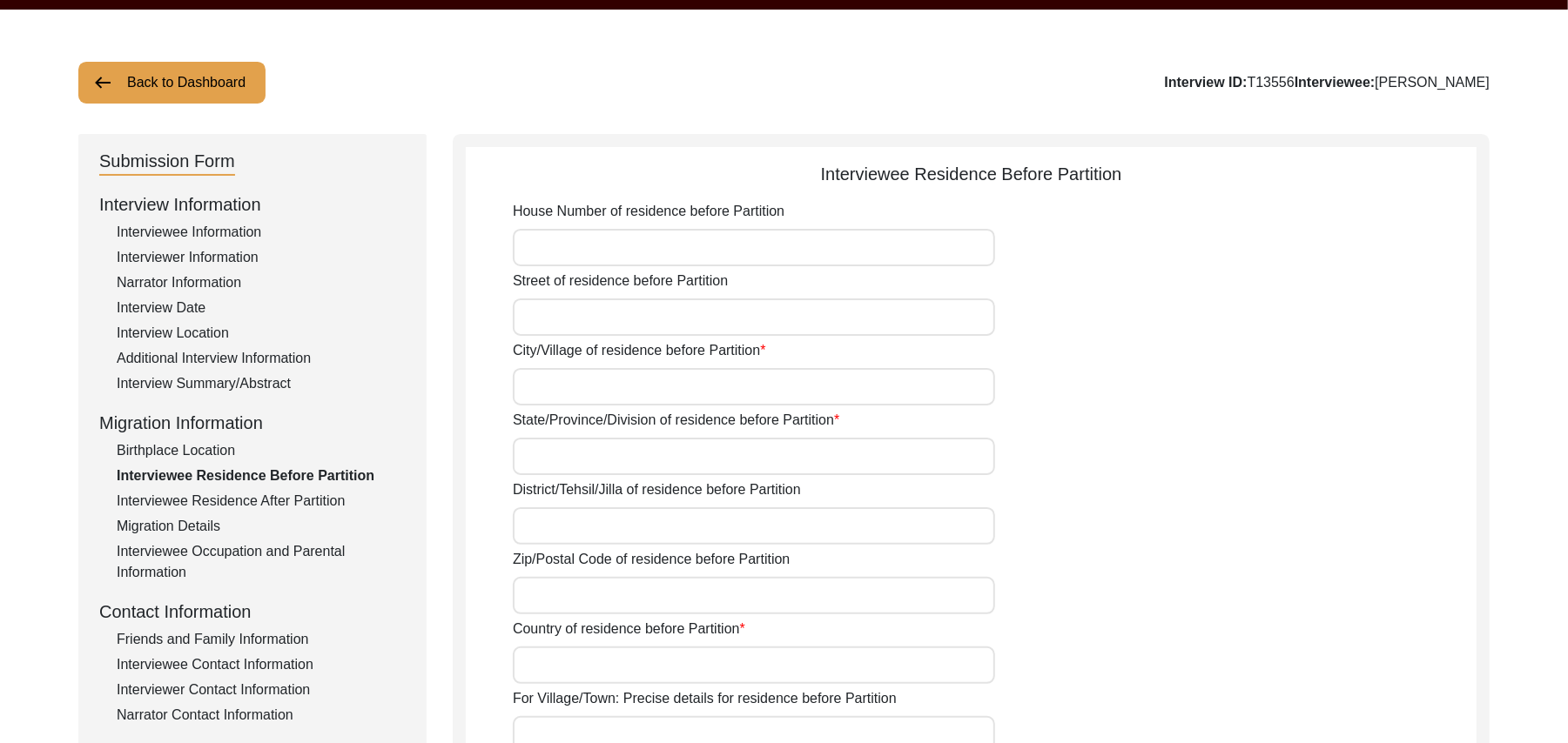
click at [768, 258] on input "House Number of residence before Partition" at bounding box center [754, 247] width 483 height 38
type input "N/A"
click at [701, 316] on input "Street of residence before Partition" at bounding box center [754, 316] width 483 height 38
paste input "N/A"
type input "N/A"
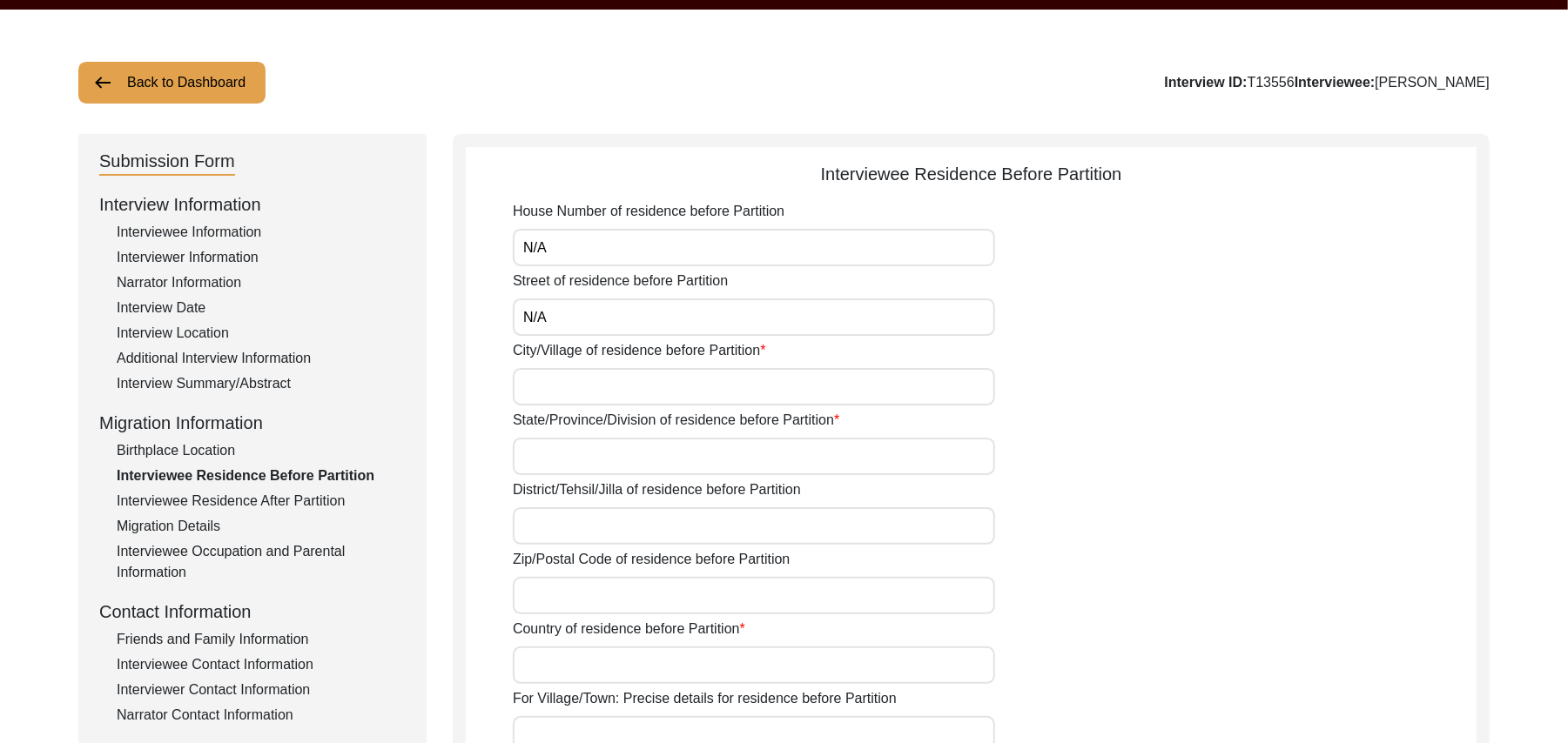
click at [650, 385] on input "City/Village of residence before Partition" at bounding box center [754, 387] width 483 height 38
type input "Mastiwal"
click at [632, 456] on input "State/Province/Division of residence before Partition" at bounding box center [754, 456] width 483 height 38
type input "[GEOGRAPHIC_DATA]"
click at [603, 529] on input "District/Tehsil/Jilla of residence before Partition" at bounding box center [754, 526] width 483 height 38
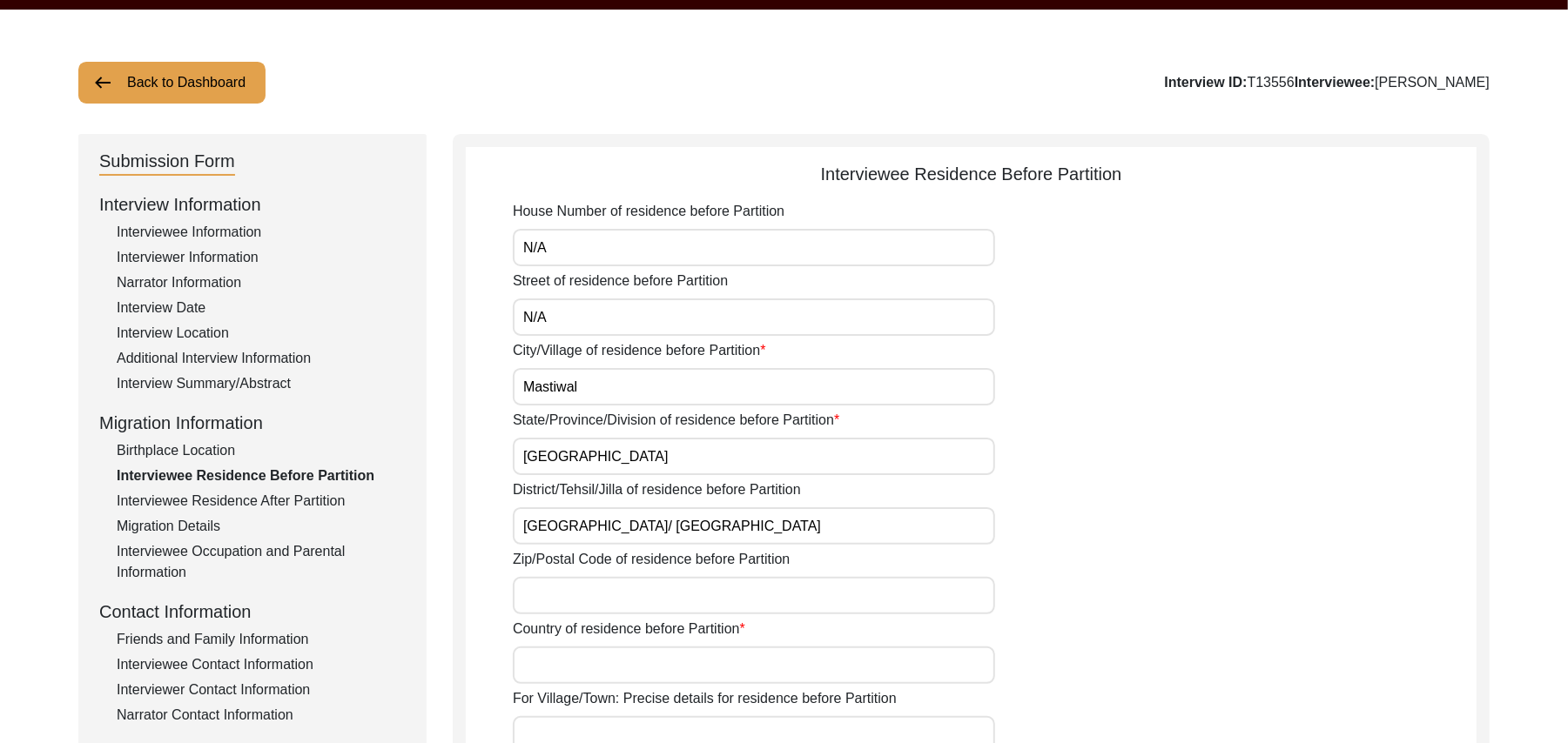
type input "[GEOGRAPHIC_DATA]/ [GEOGRAPHIC_DATA]"
click at [583, 595] on input "Zip/Postal Code of residence before Partition" at bounding box center [754, 595] width 483 height 38
type input "144207"
click at [566, 676] on input "Country of residence before Partition" at bounding box center [754, 665] width 483 height 38
type input "[GEOGRAPHIC_DATA]"
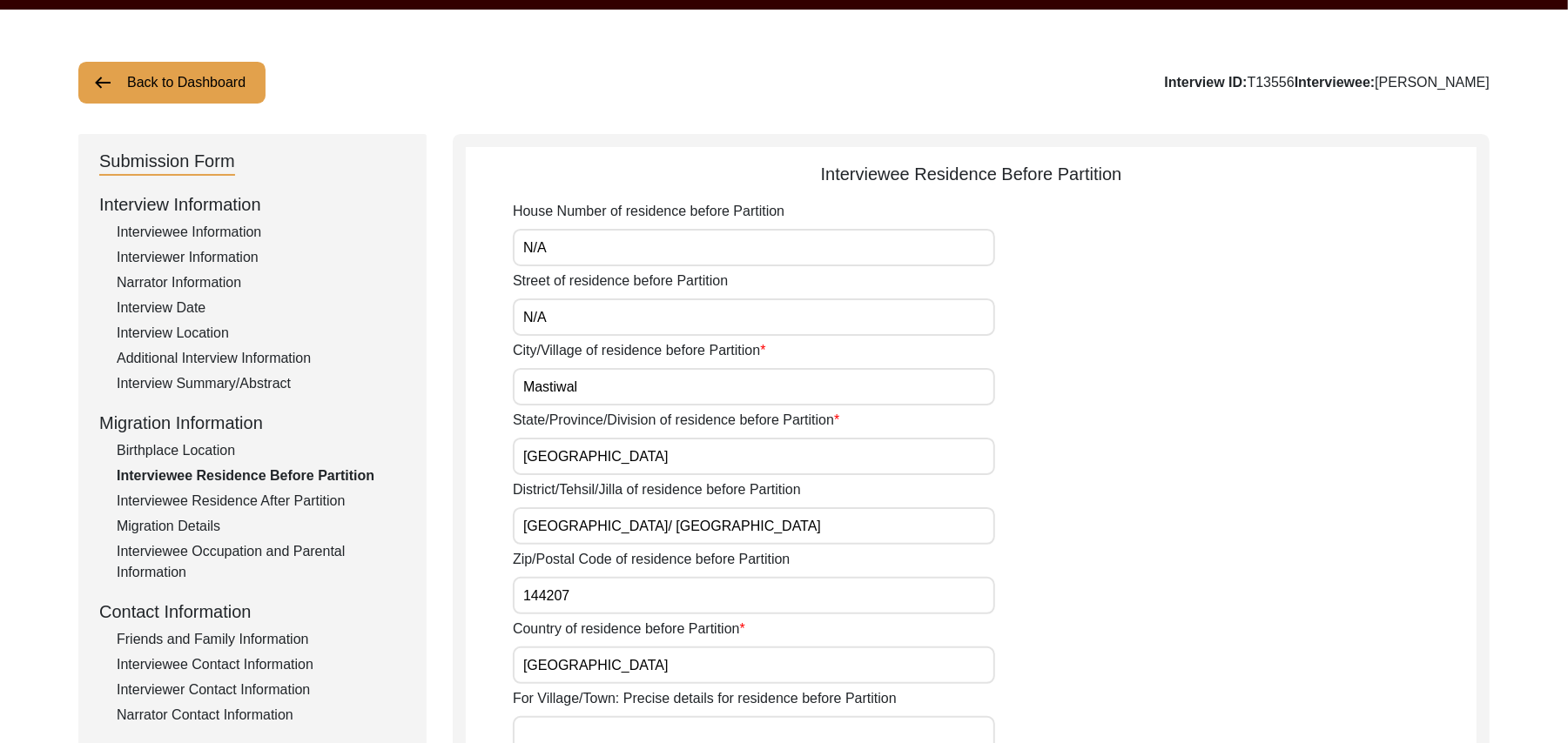
click at [574, 732] on input "For Village/Town: Precise details for residence before Partition" at bounding box center [754, 734] width 483 height 38
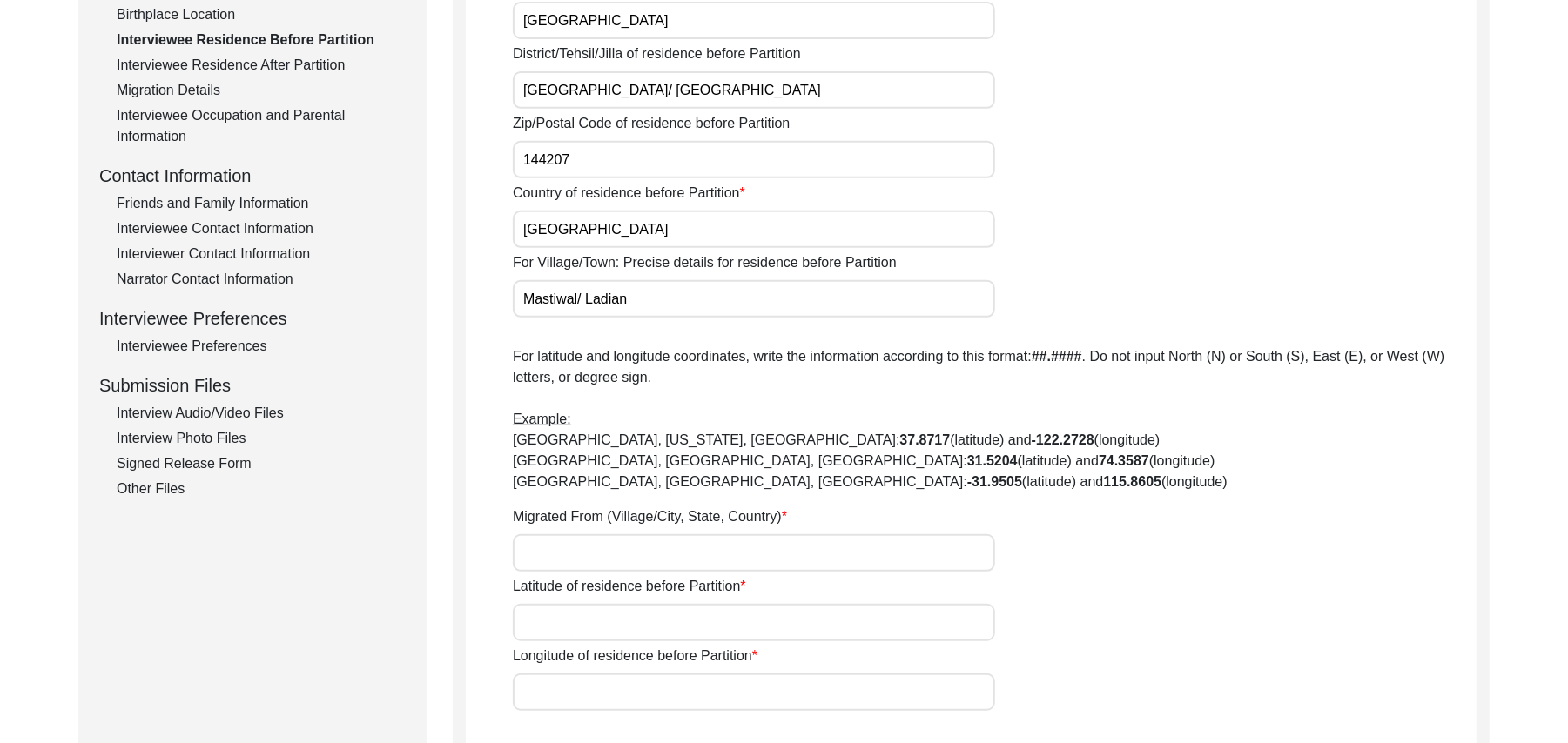
scroll to position [596, 0]
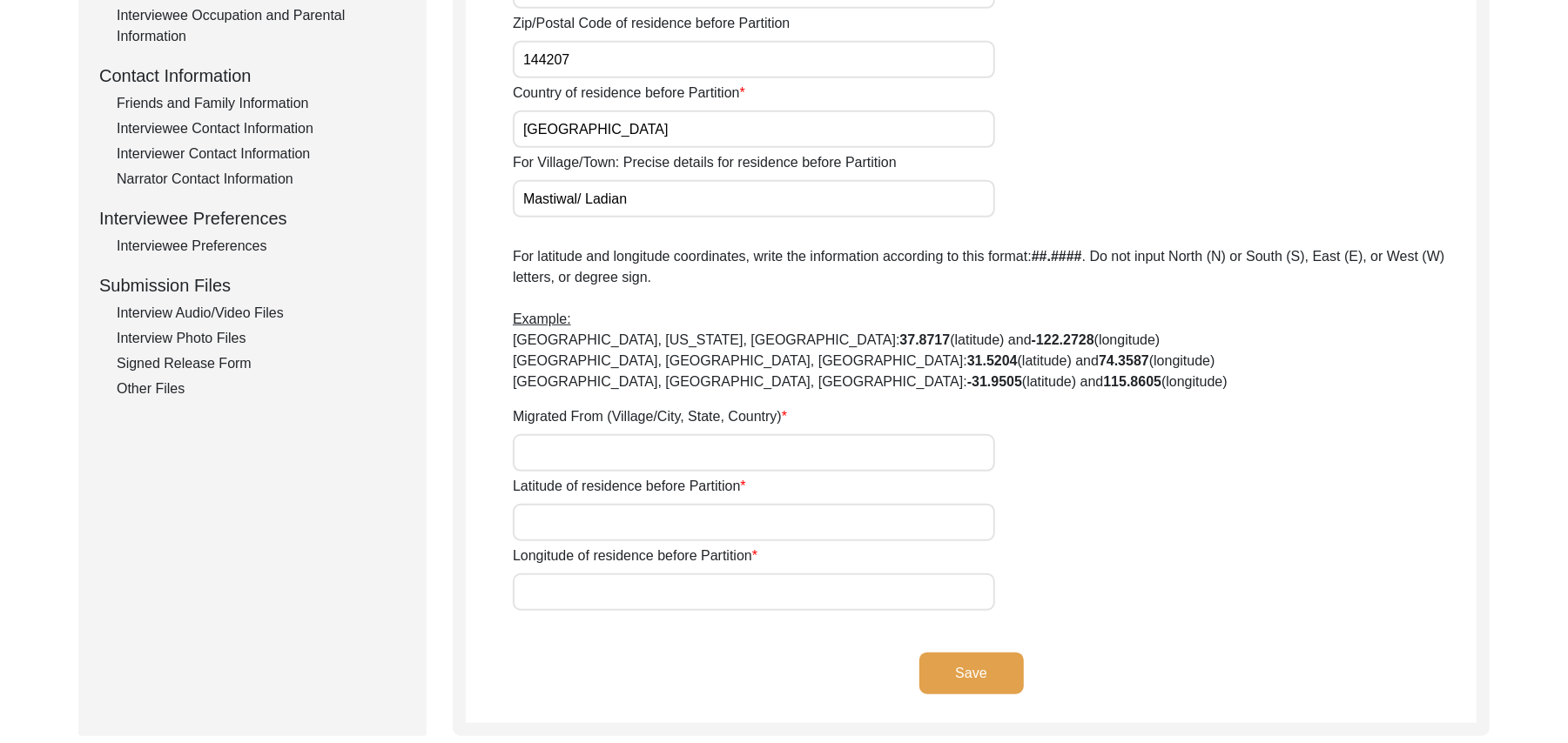
type input "Mastiwal/ Ladian"
click at [740, 465] on input "Migrated From (Village/City, State, Country)" at bounding box center [754, 453] width 483 height 38
type input "Mastiwal, [GEOGRAPHIC_DATA], [GEOGRAPHIC_DATA]"
click at [729, 522] on input "Latitude of residence before Partition" at bounding box center [754, 522] width 483 height 38
paste input "N/A"
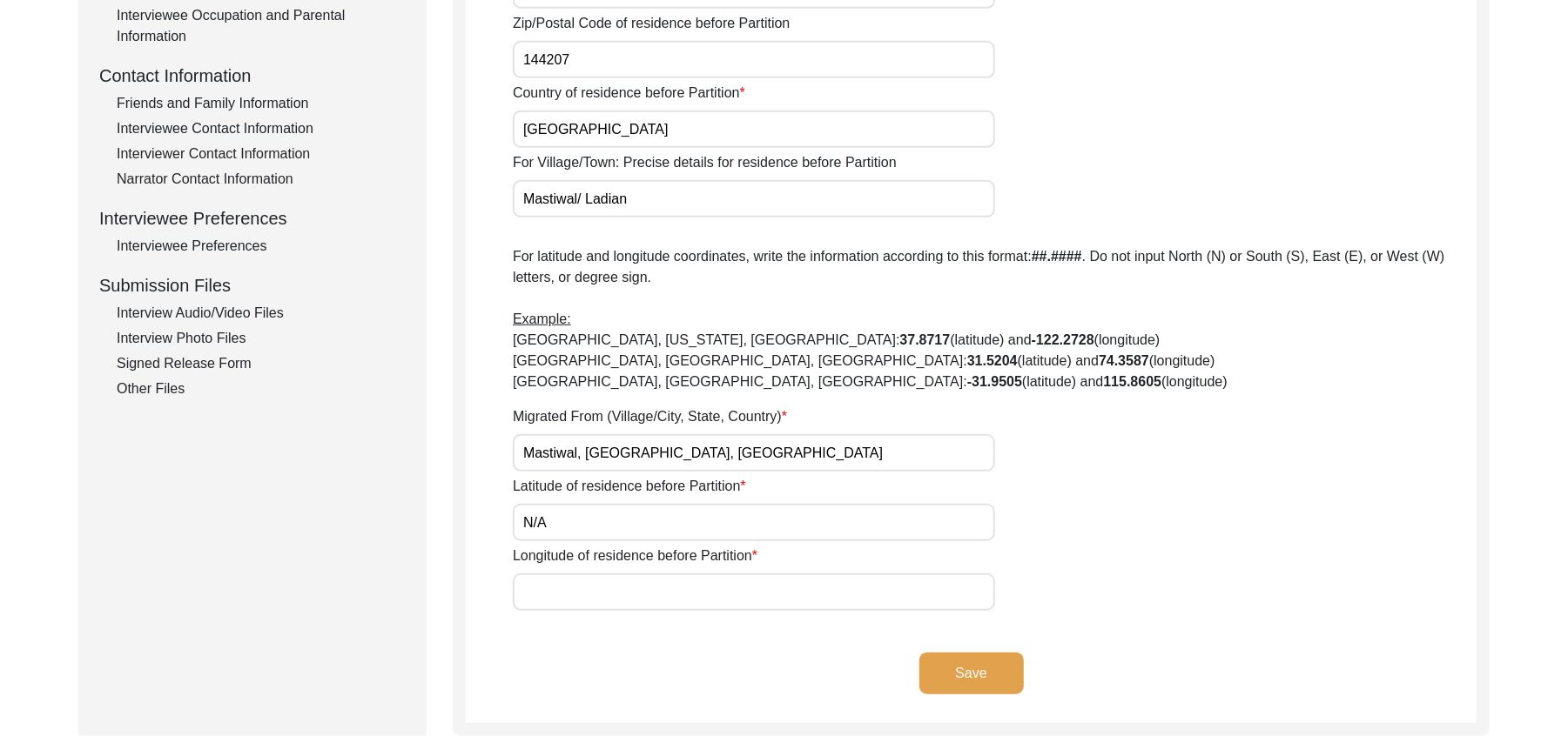
type input "N/A"
click at [673, 600] on input "Longitude of residence before Partition" at bounding box center [754, 592] width 483 height 38
paste input "N/A"
type input "N/A"
click at [987, 663] on button "Save" at bounding box center [971, 673] width 104 height 41
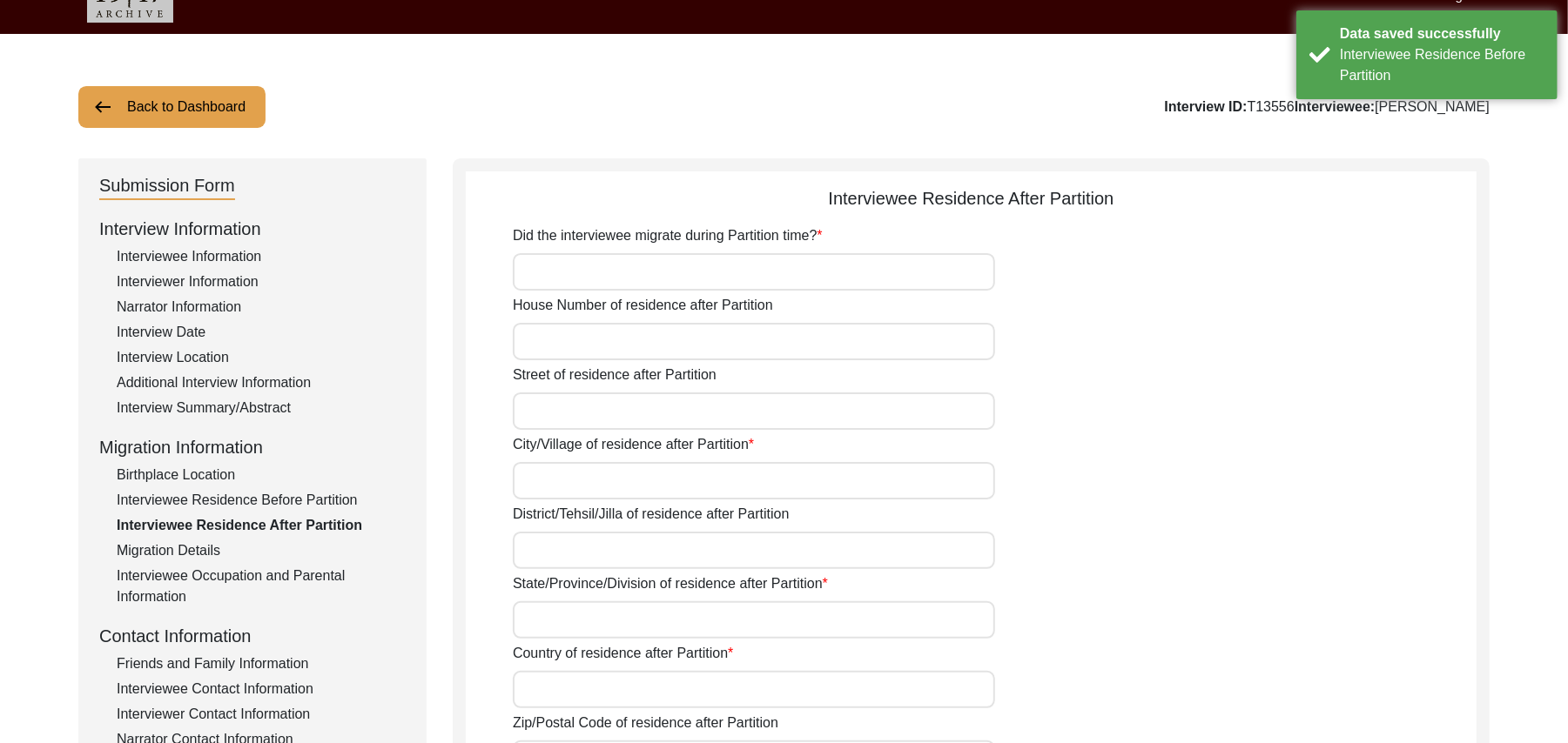
scroll to position [0, 0]
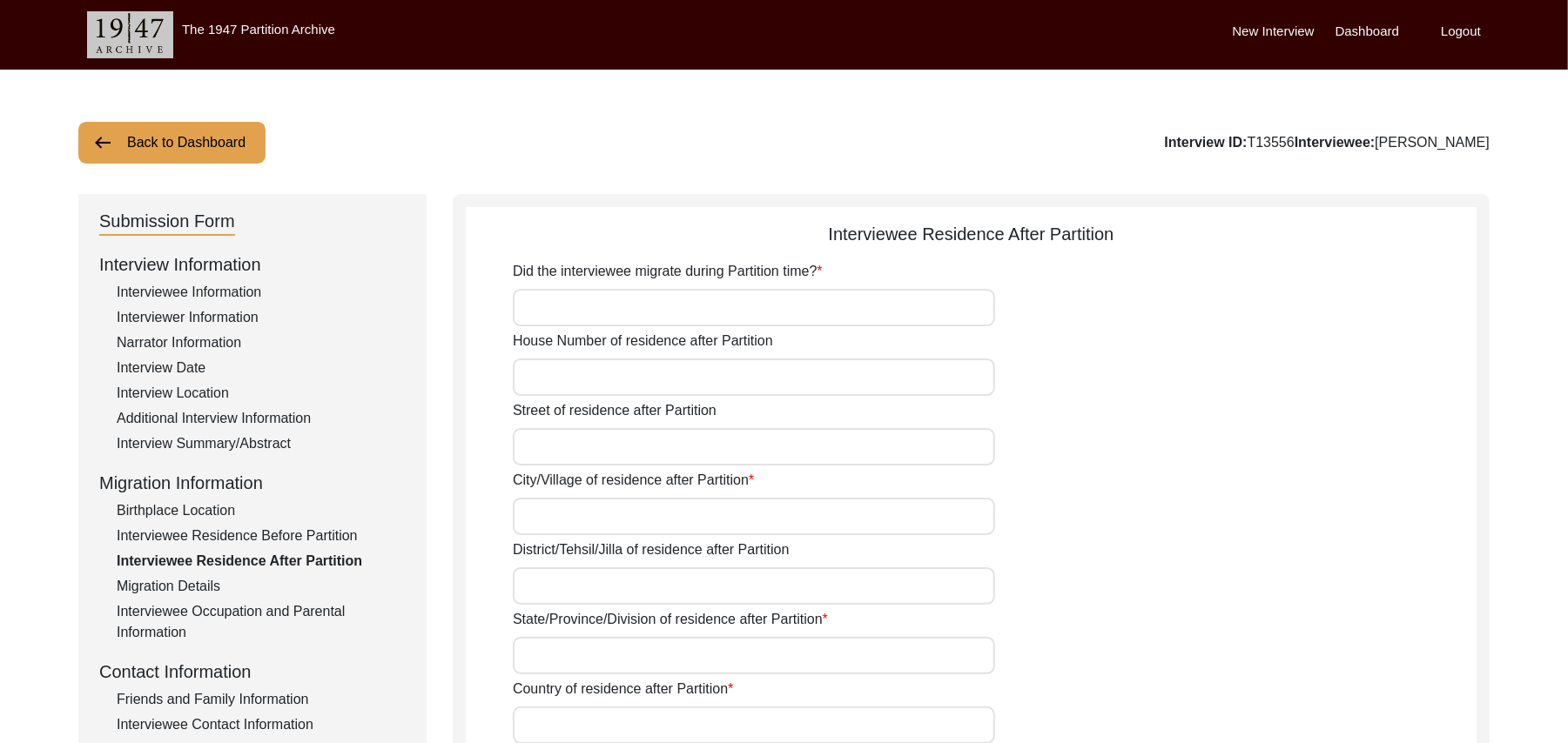
click at [749, 301] on input "Did the interviewee migrate during Partition time?" at bounding box center [754, 307] width 483 height 38
type input "Yes"
click at [697, 386] on input "House Number of residence after Partition" at bounding box center [754, 377] width 483 height 38
paste input "N/A"
type input "N/A"
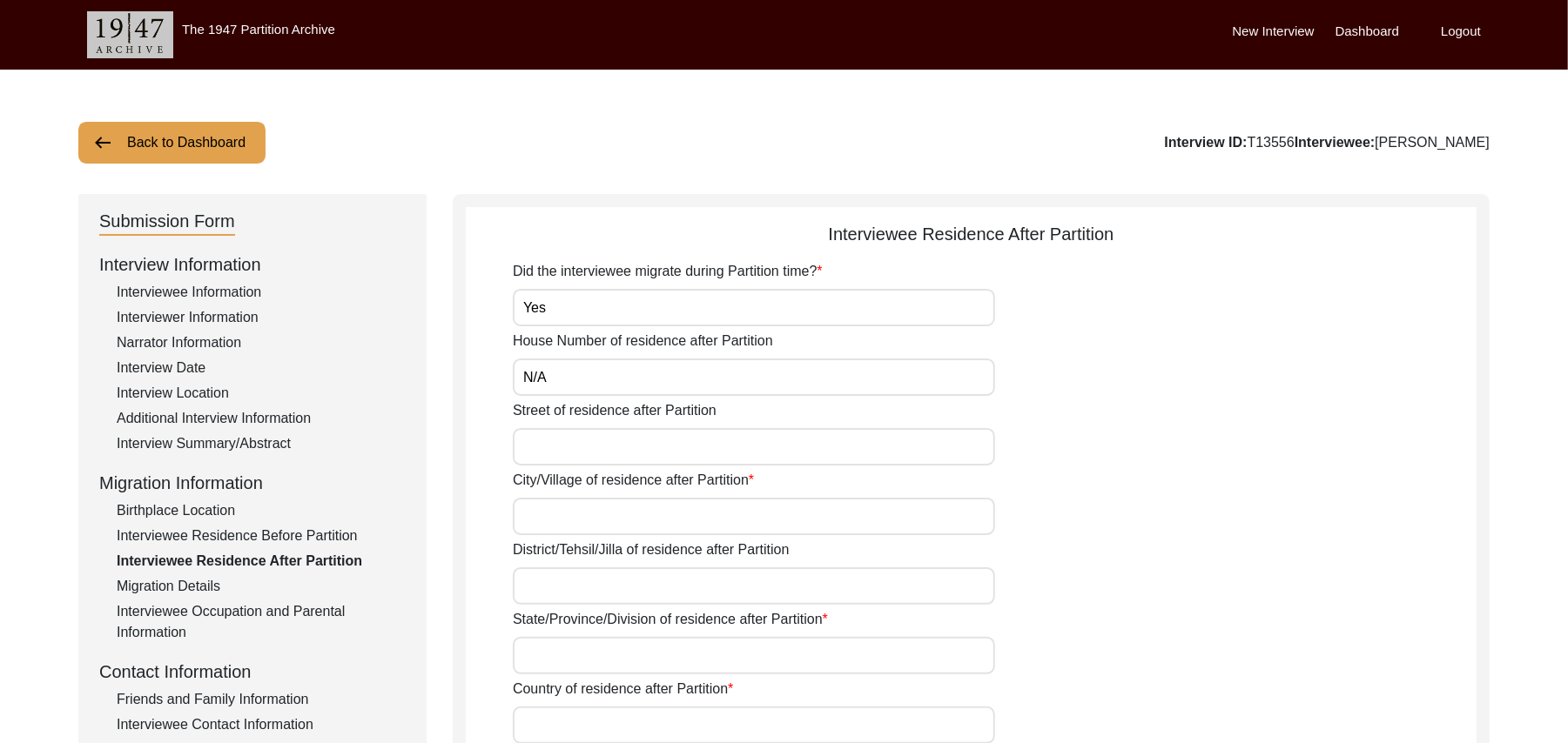
click at [652, 453] on input "Street of residence after Partition" at bounding box center [754, 447] width 483 height 38
paste input "N/A"
type input "N/A"
click at [626, 519] on input "City/Village of residence after Partition" at bounding box center [754, 516] width 483 height 38
type input "Chak 326JB Korian"
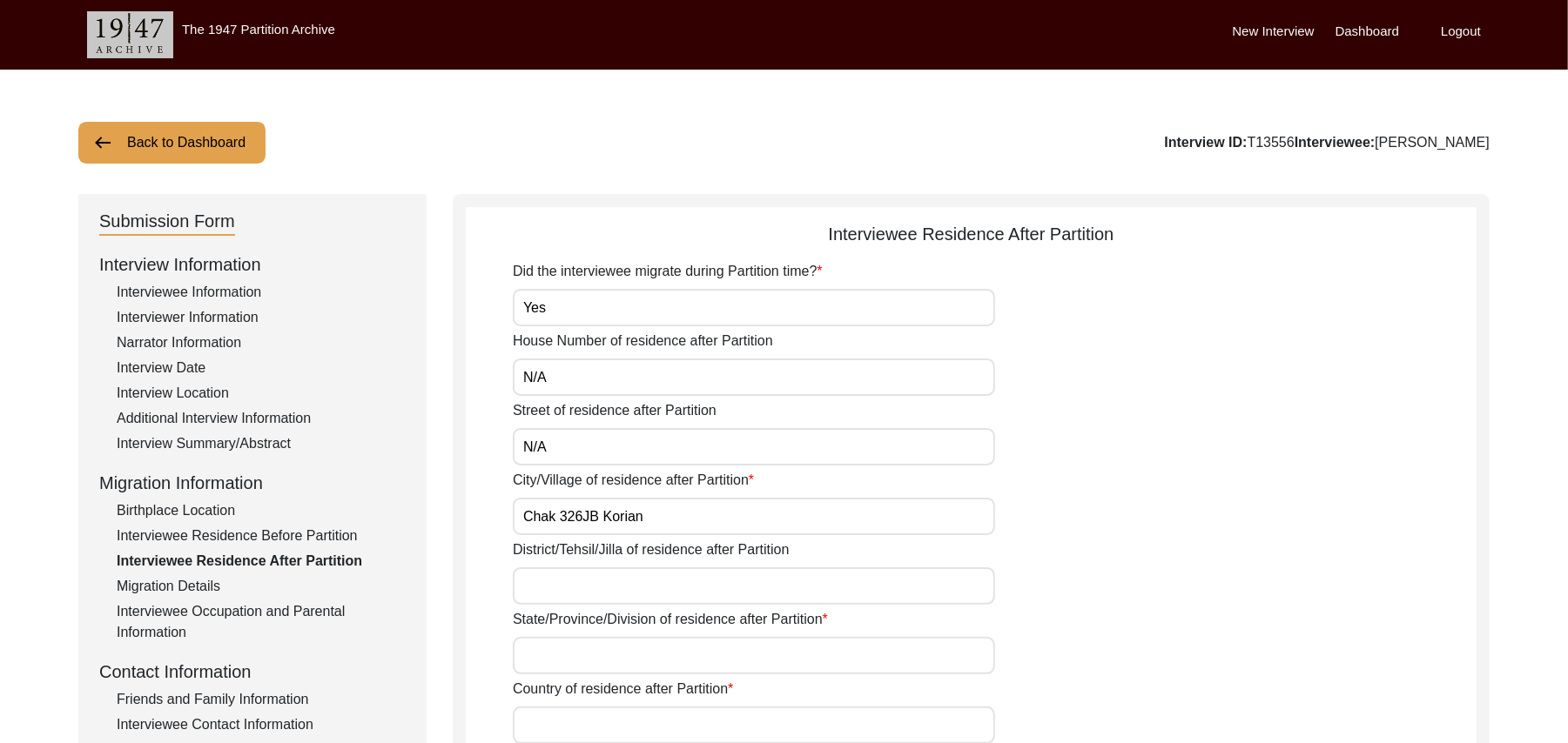
click at [604, 585] on input "District/Tehsil/Jilla of residence after Partition" at bounding box center [754, 586] width 483 height 38
type input "[PERSON_NAME]/ Gojra"
click at [586, 652] on input "State/Province/Division of residence after Partition" at bounding box center [754, 655] width 483 height 38
type input "[GEOGRAPHIC_DATA]"
click at [574, 725] on input "Country of residence after Partition" at bounding box center [754, 725] width 483 height 38
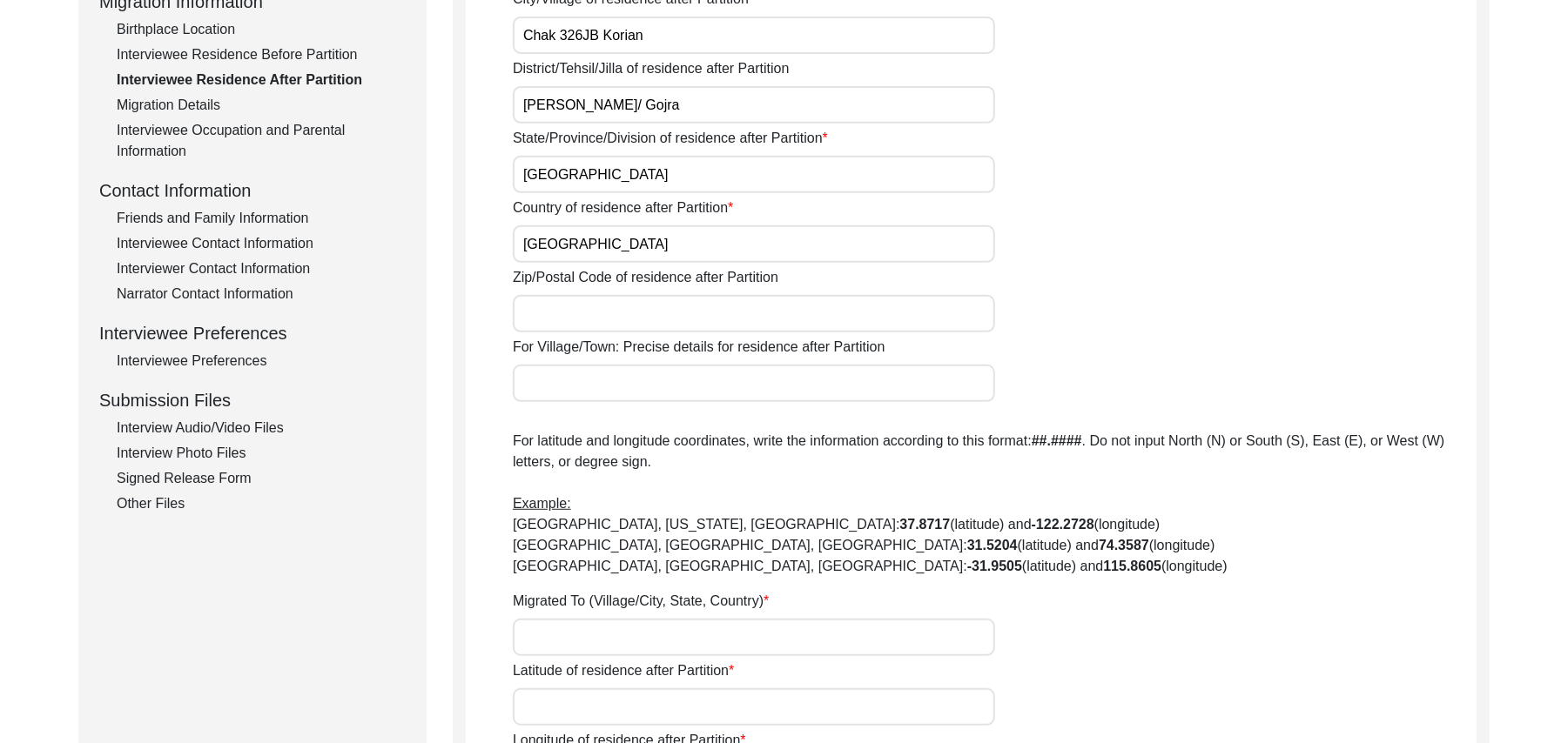
scroll to position [544, 0]
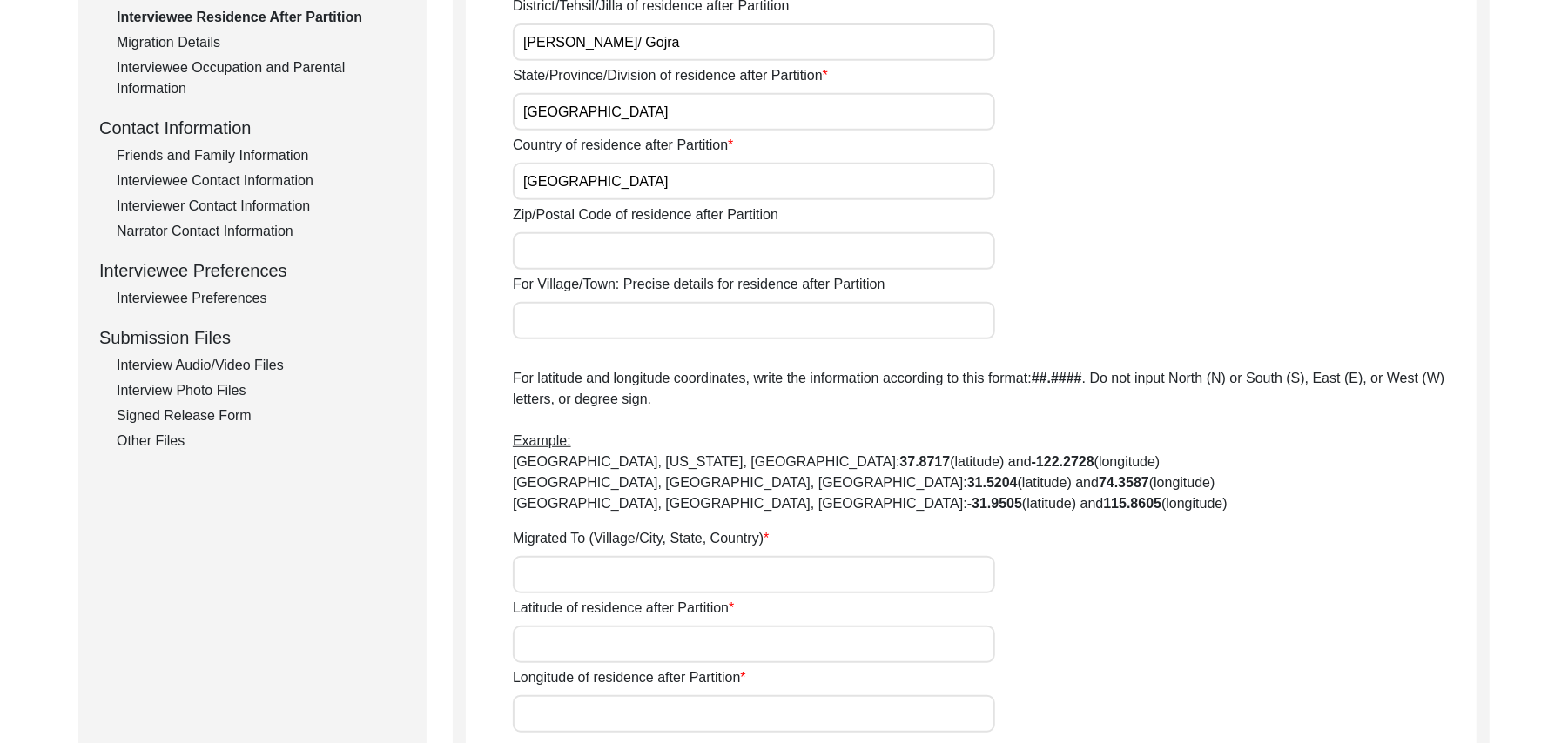
type input "[GEOGRAPHIC_DATA]"
click at [707, 256] on input "Zip/Postal Code of residence after Partition" at bounding box center [754, 251] width 483 height 38
type input "36051"
click at [663, 328] on input "For Village/Town: Precise details for residence after Partition" at bounding box center [754, 320] width 483 height 38
type input "Chak 36051"
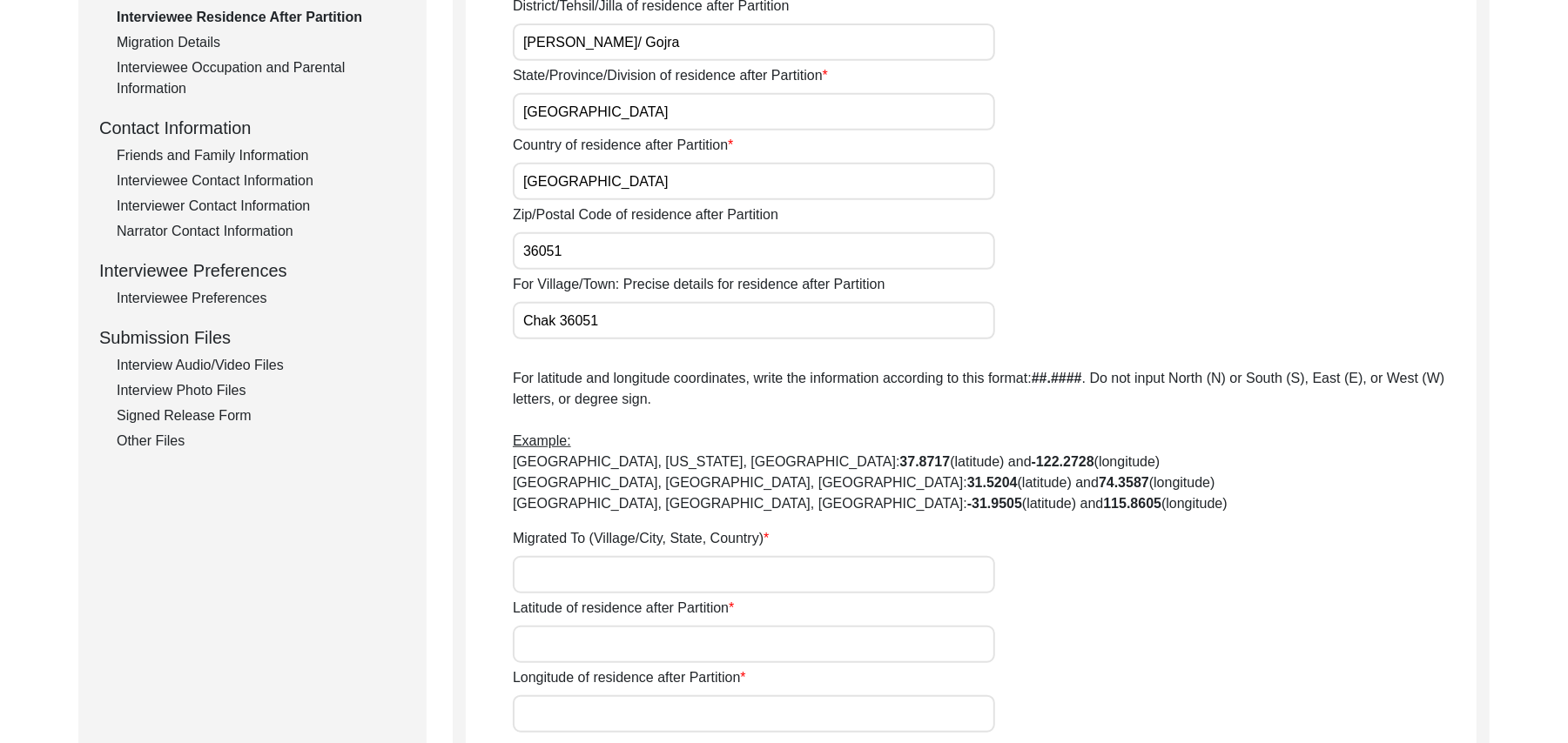
click at [608, 572] on input "Migrated To (Village/City, State, Country)" at bounding box center [754, 574] width 483 height 38
type input "Chak [STREET_ADDRESS]"
click at [607, 637] on input "Latitude of residence after Partition" at bounding box center [754, 645] width 483 height 38
paste input "N/A"
type input "N/A"
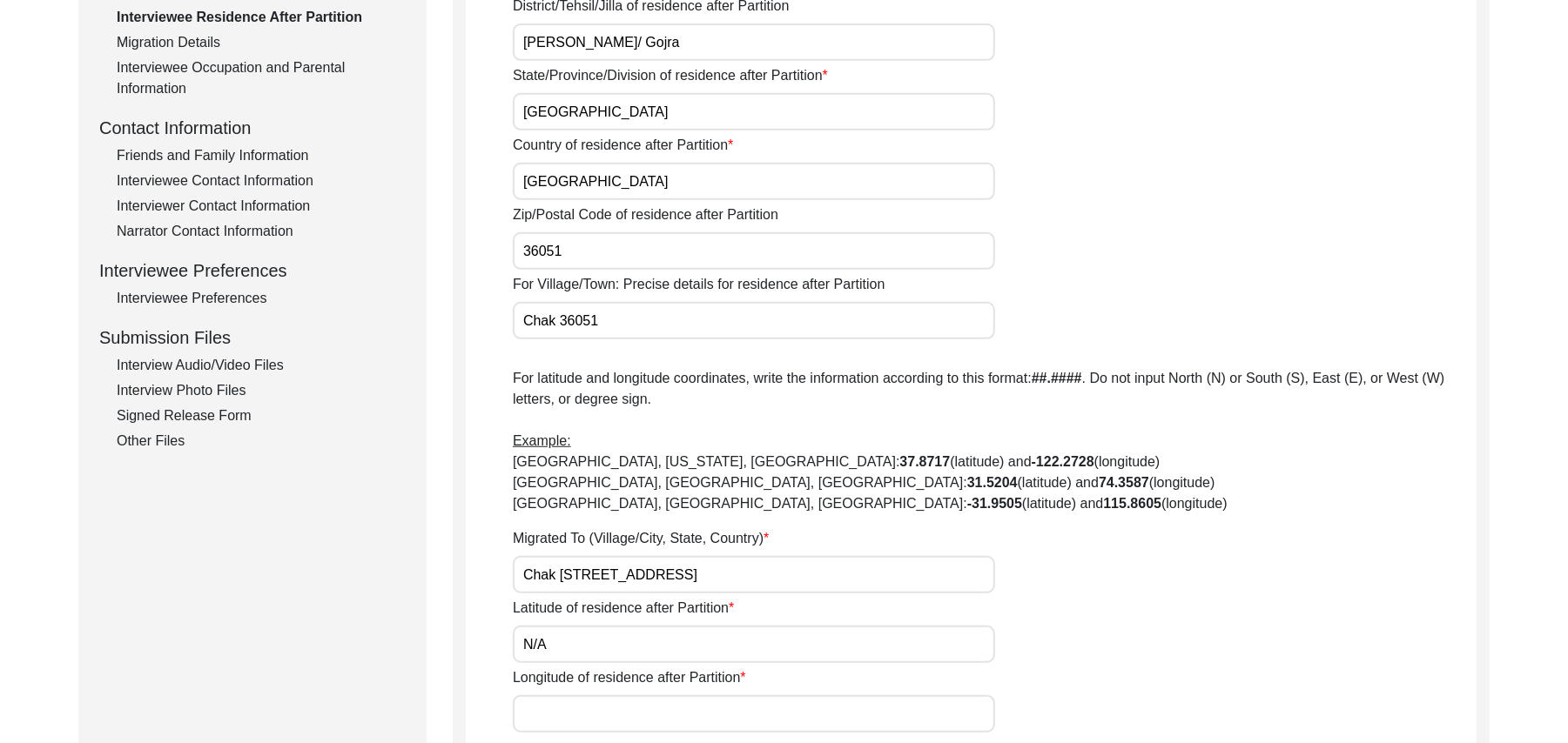
click at [608, 710] on input "Longitude of residence after Partition" at bounding box center [754, 714] width 483 height 38
paste input "N/A"
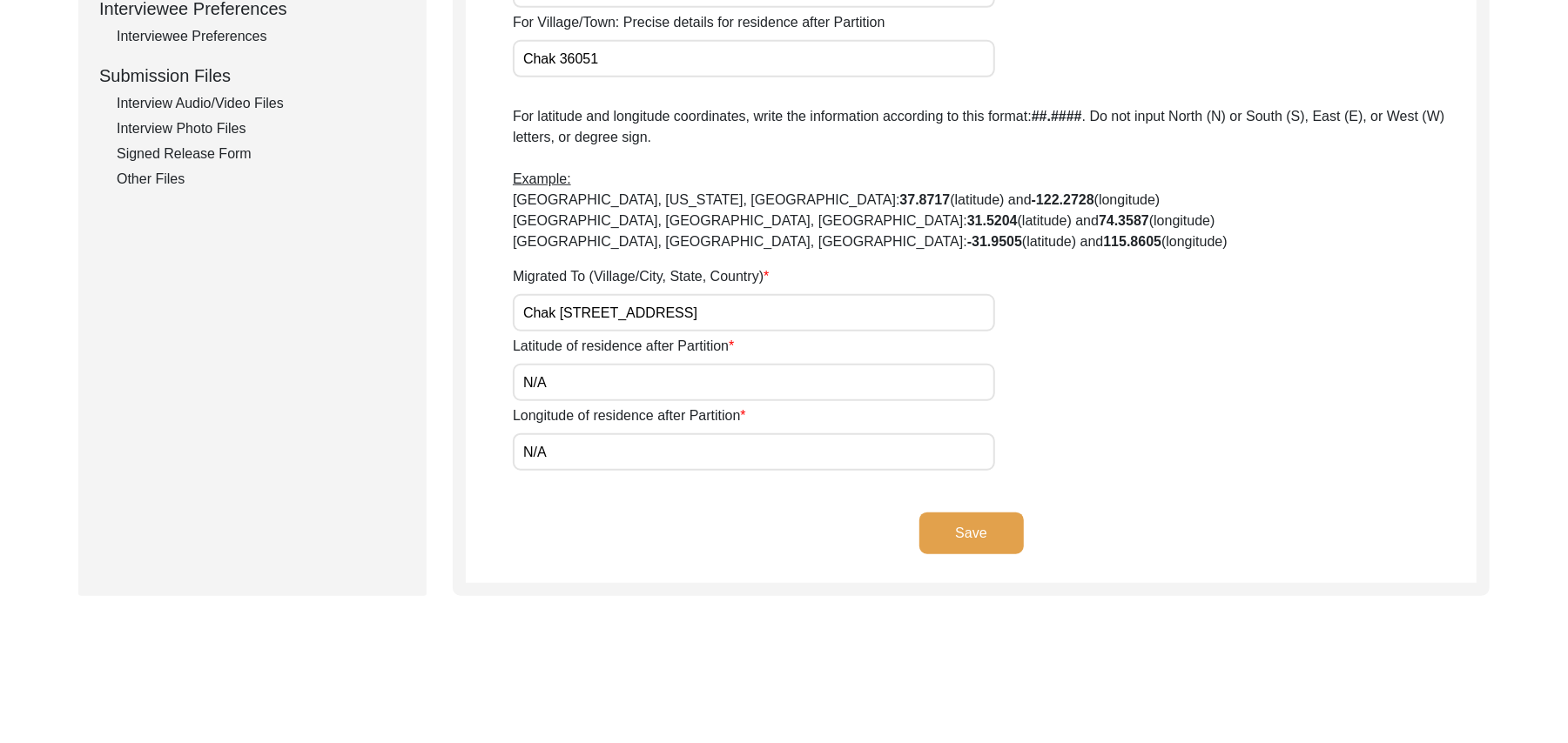
scroll to position [814, 0]
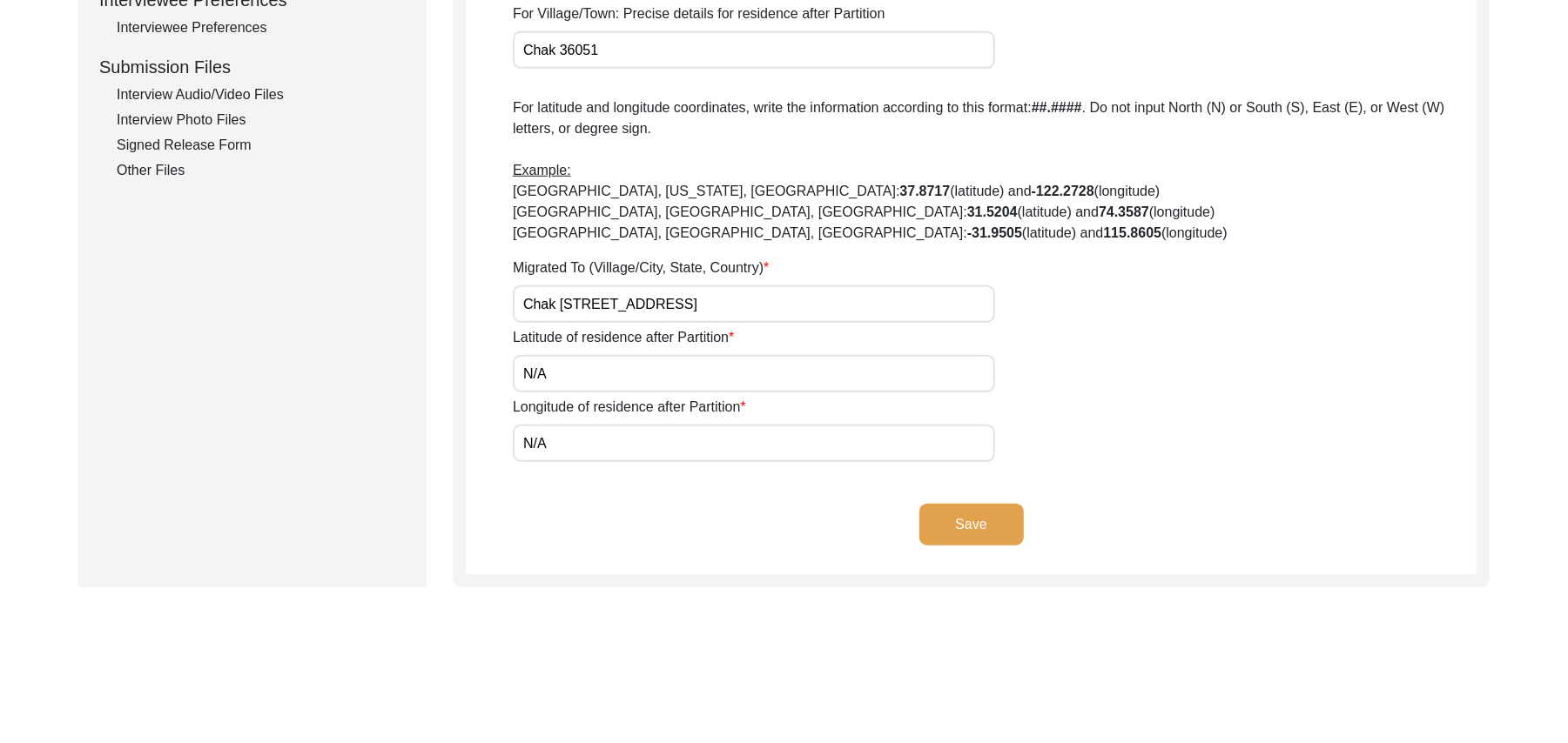
type input "N/A"
click at [991, 519] on button "Save" at bounding box center [971, 524] width 104 height 41
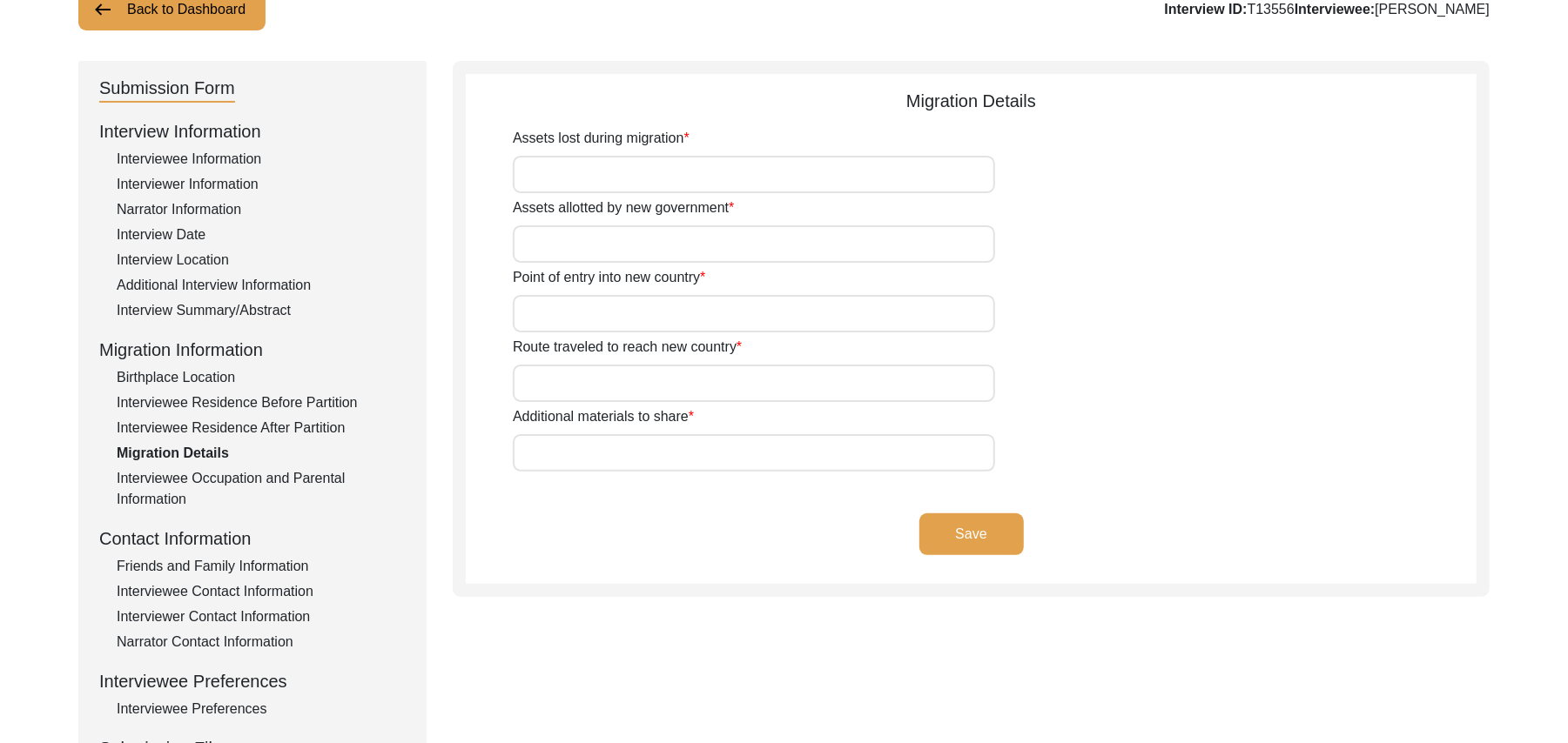
scroll to position [128, 0]
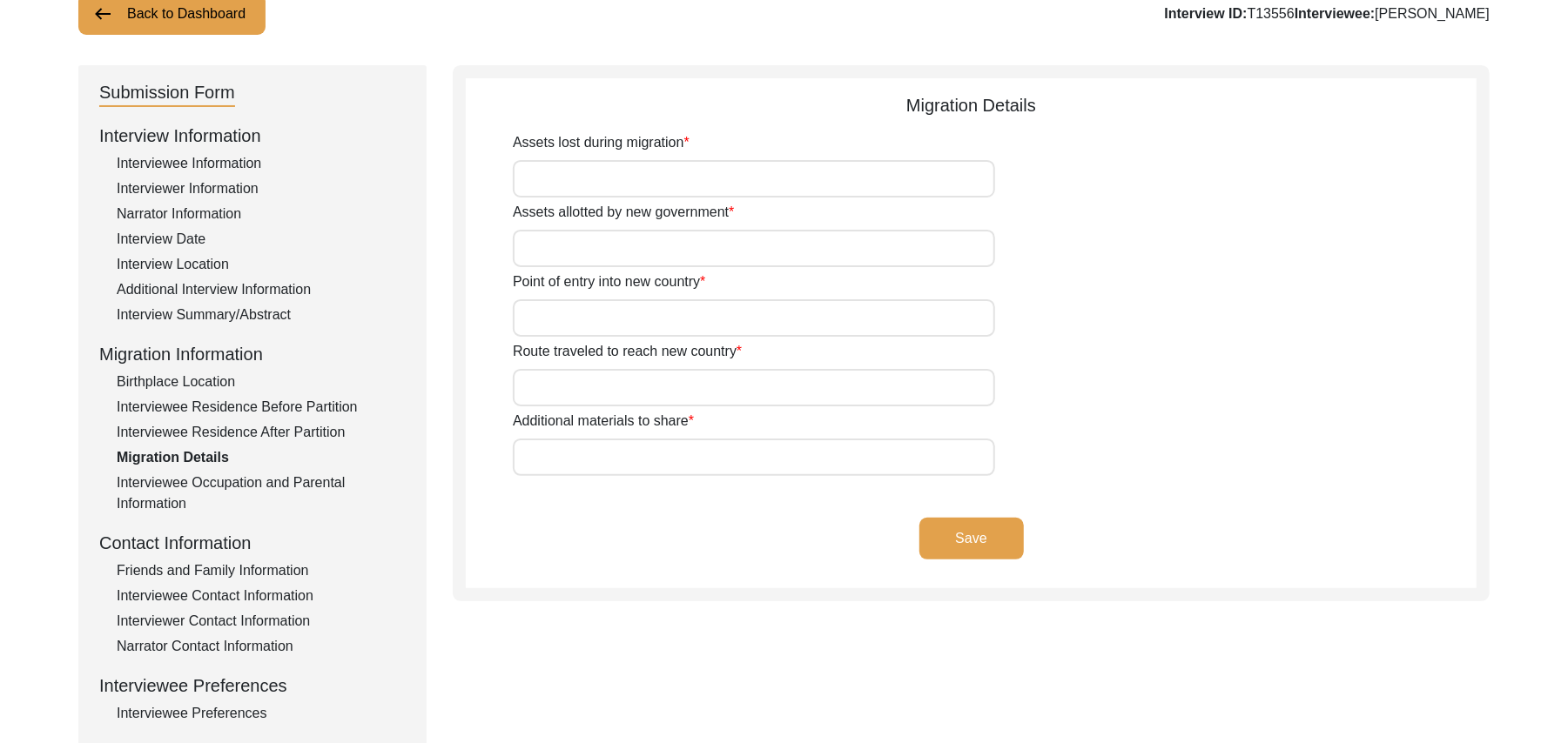
click at [812, 179] on input "Assets lost during migration" at bounding box center [754, 179] width 483 height 38
type input "Land, Animals, and Home"
click at [768, 254] on input "Assets allotted by new government" at bounding box center [754, 248] width 483 height 38
type input "Land, Home"
click at [736, 321] on input "Point of entry into new country" at bounding box center [754, 317] width 483 height 38
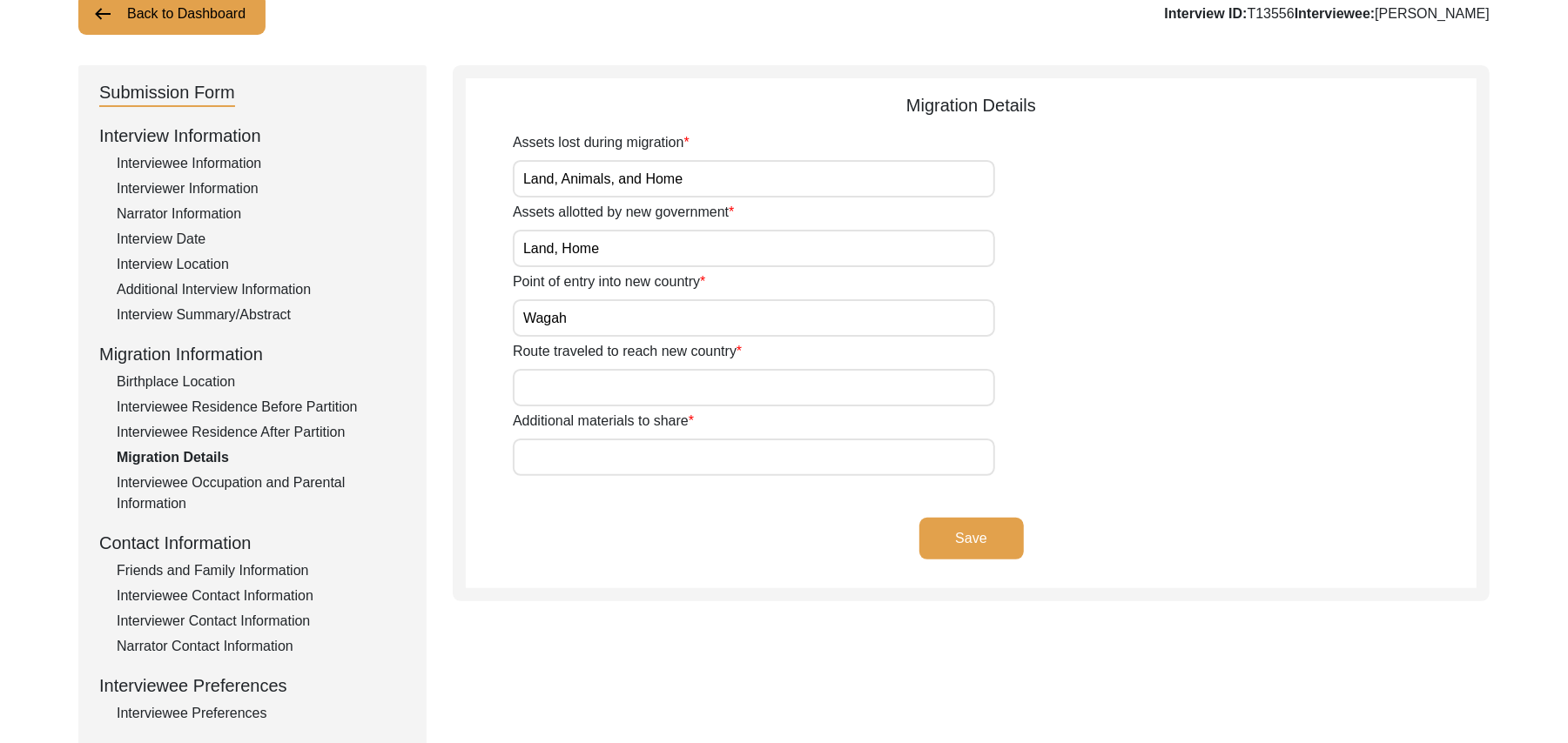
type input "Wagah"
click at [688, 394] on input "Route traveled to reach new country" at bounding box center [754, 387] width 483 height 38
type input "Ladian,"
click at [763, 447] on input "Additional materials to share" at bounding box center [754, 457] width 483 height 38
paste input "N/A"
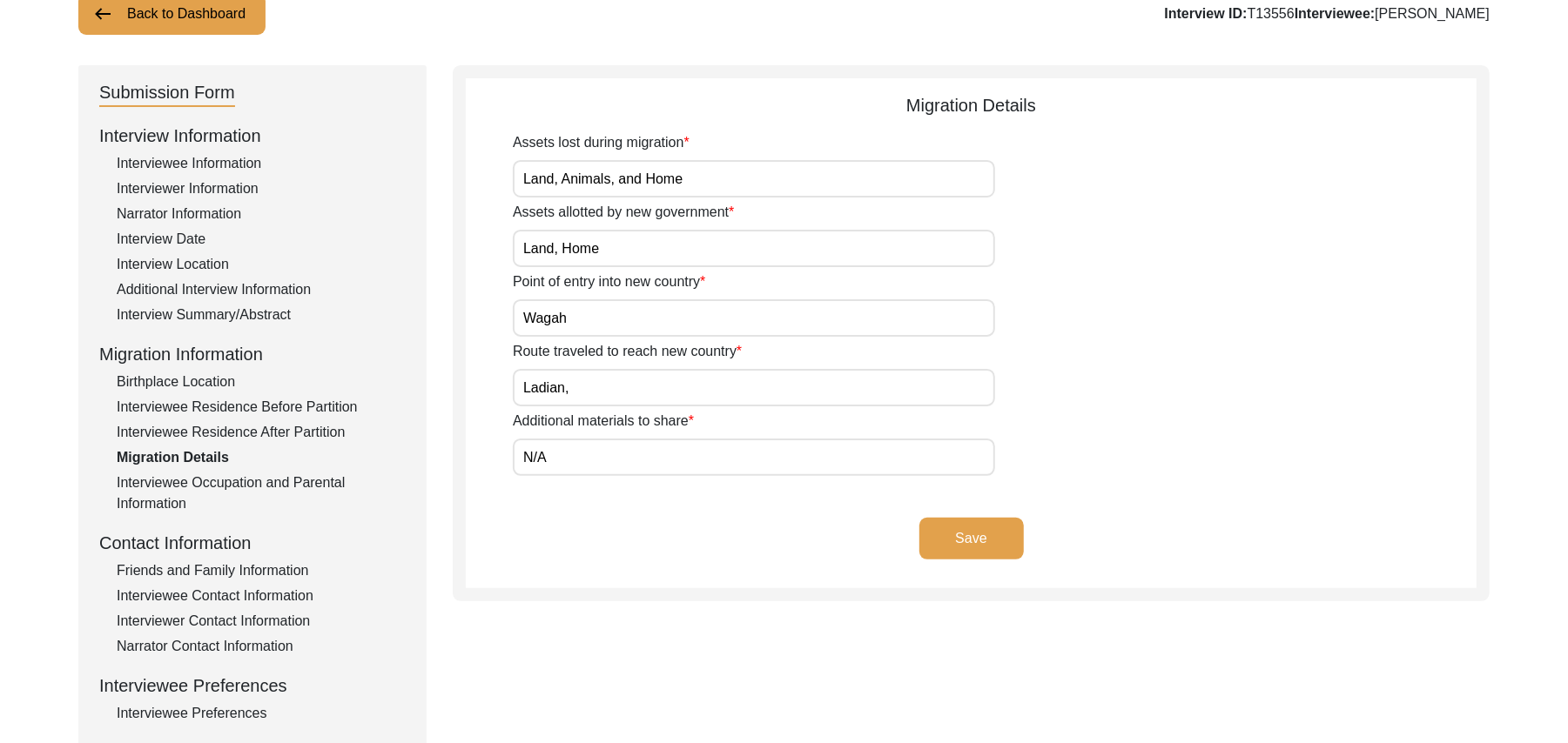
type input "N/A"
click at [966, 537] on button "Save" at bounding box center [971, 538] width 104 height 41
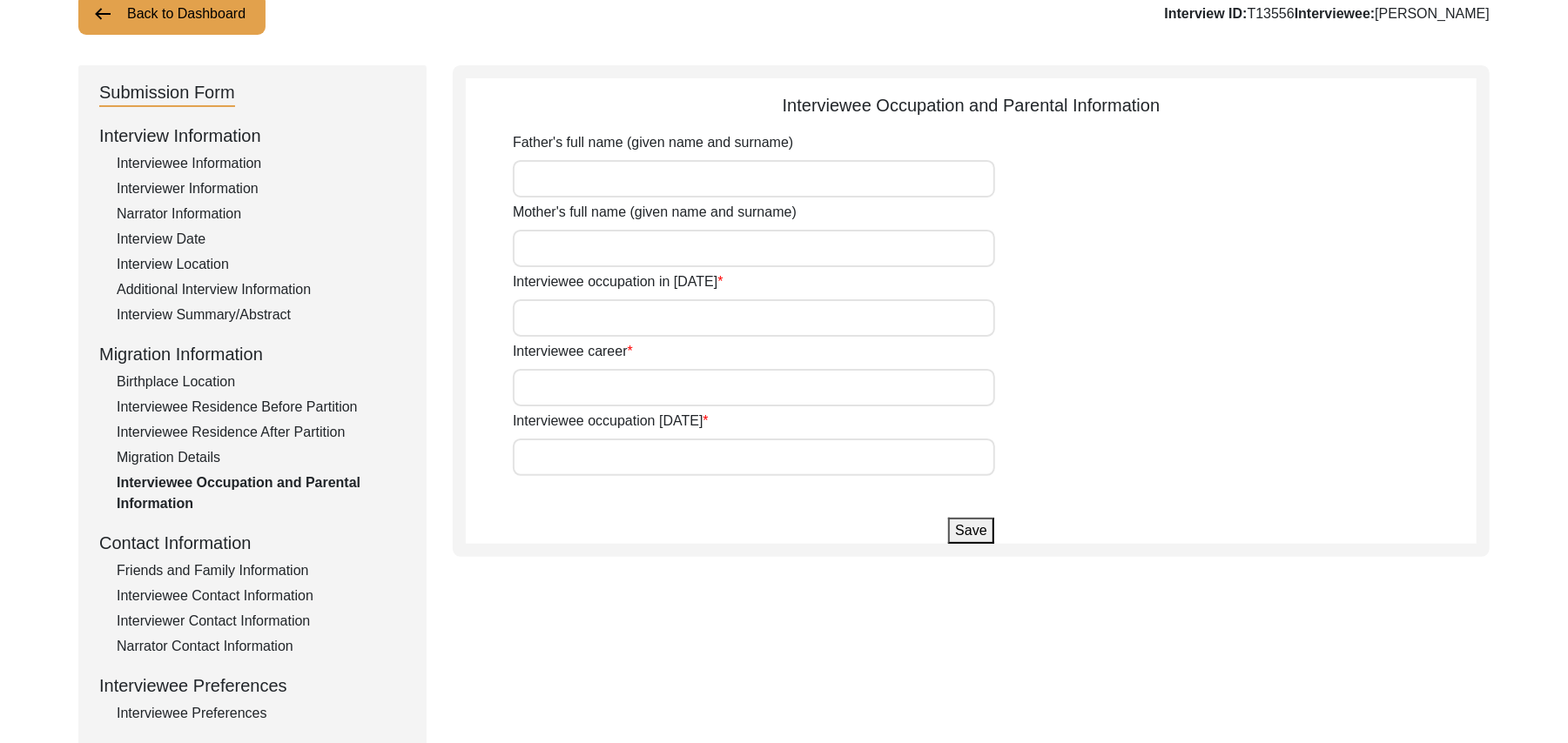
click at [810, 190] on input "Father's full name (given name and surname)" at bounding box center [754, 179] width 483 height 38
type input "[PERSON_NAME]"
click at [758, 244] on input "Mother's full name (given name and surname)" at bounding box center [754, 248] width 483 height 38
type input "[PERSON_NAME]"
click at [718, 312] on input "Interviewee occupation in [DATE]" at bounding box center [754, 317] width 483 height 38
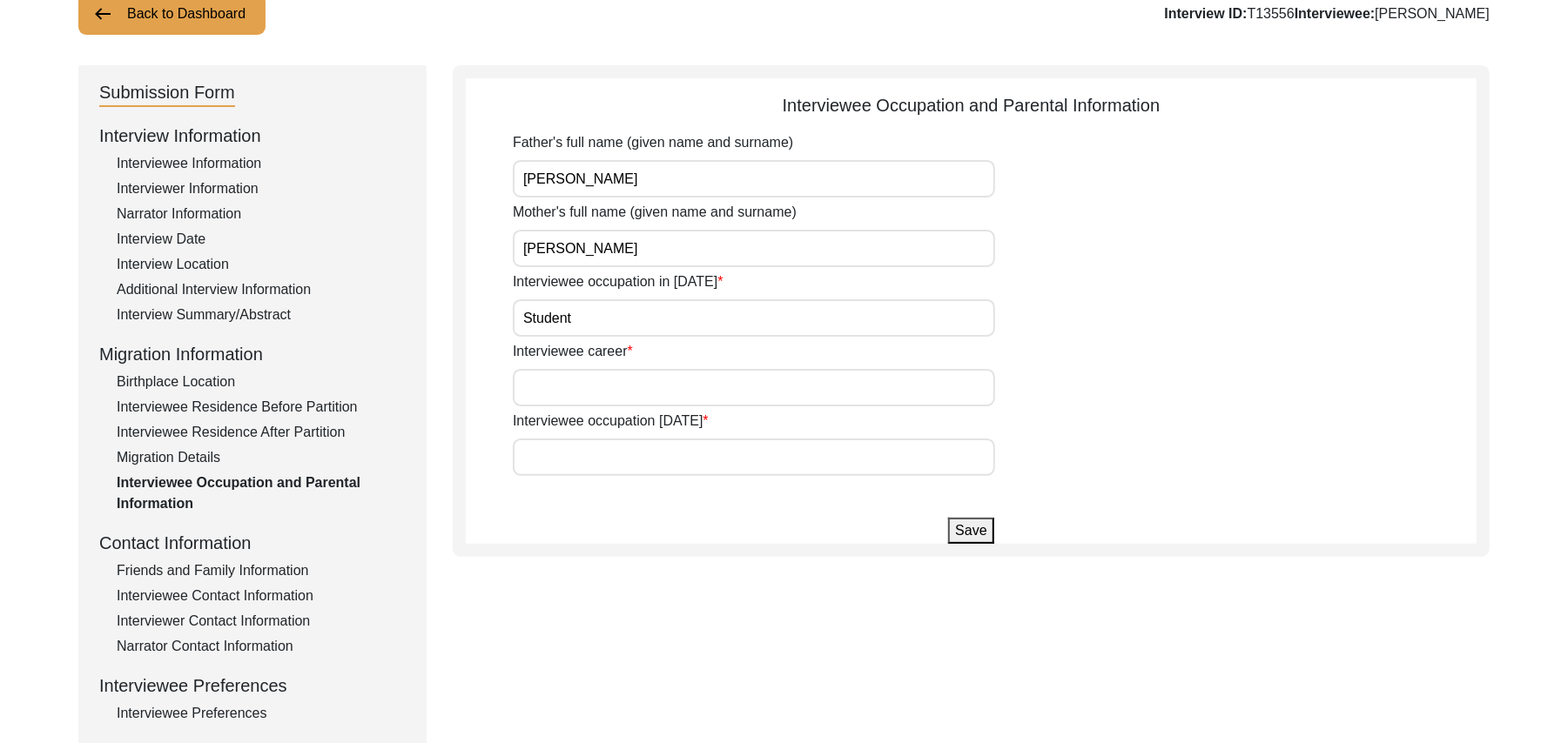
type input "Student"
click at [665, 385] on input "Interviewee career" at bounding box center [754, 387] width 483 height 38
type input "Farmer, and accountant"
click at [648, 456] on input "Interviewee occupation [DATE]" at bounding box center [754, 457] width 483 height 38
type input "Accountant"
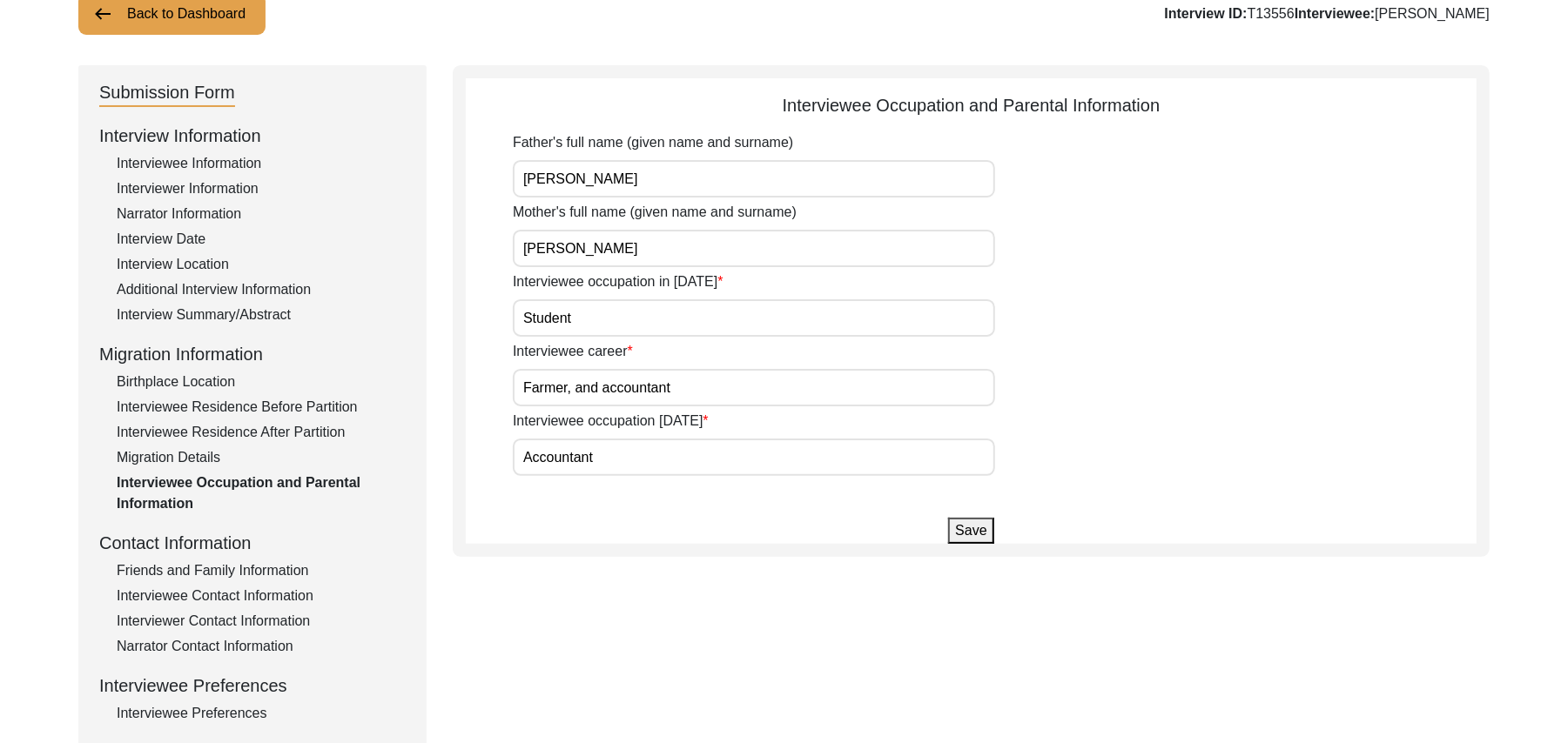
click at [966, 531] on button "Save" at bounding box center [970, 531] width 45 height 26
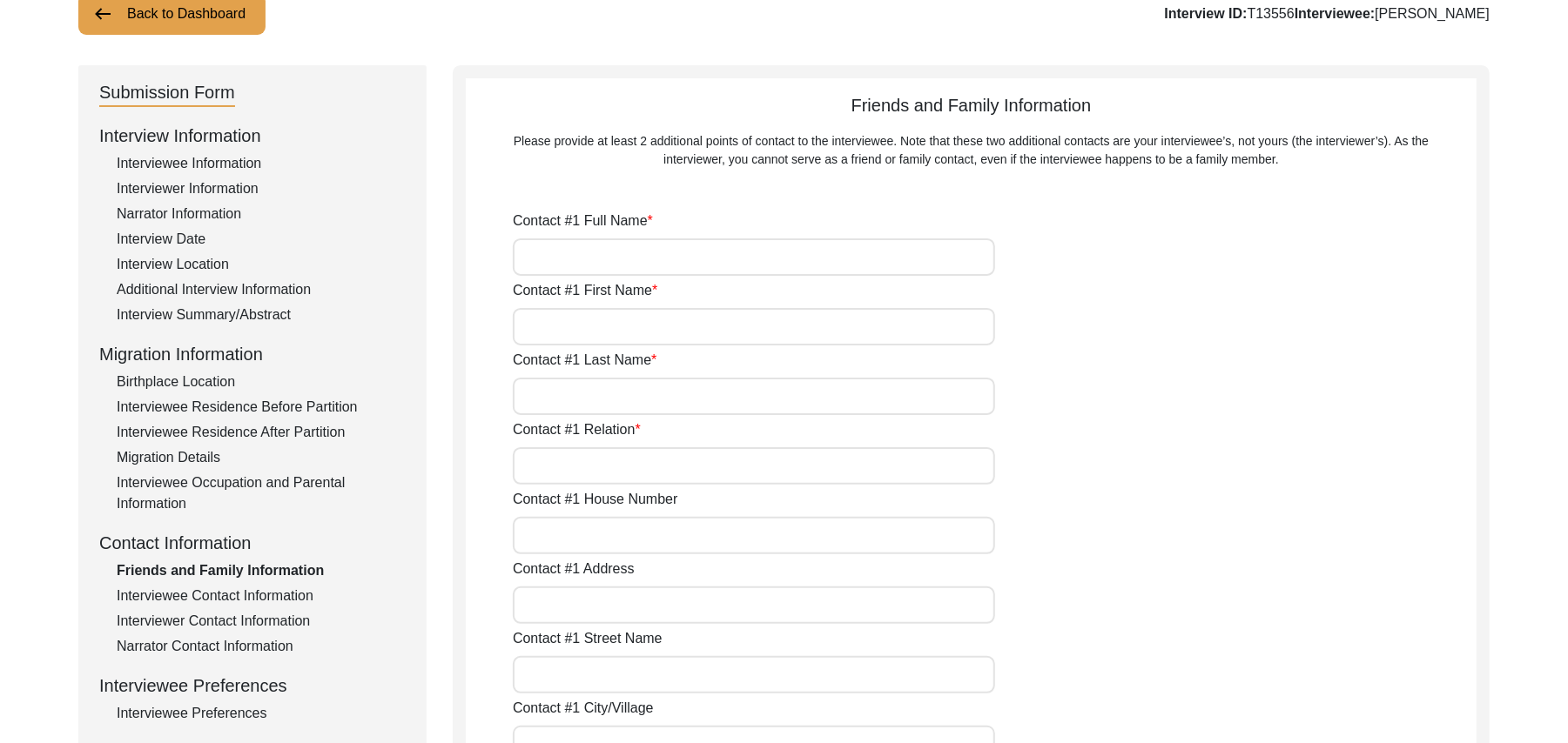
click at [206, 454] on div "Migration Details" at bounding box center [261, 458] width 289 height 21
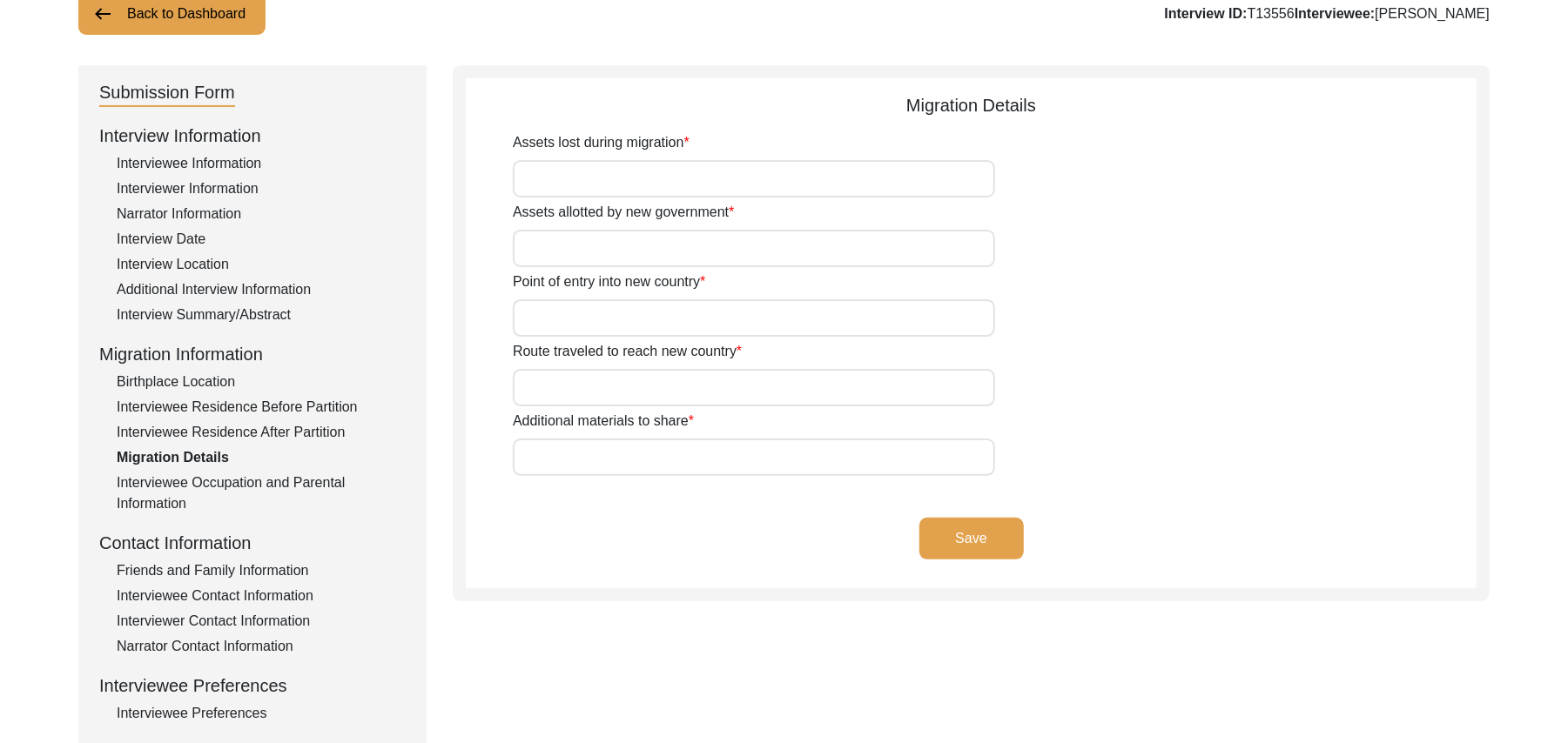
type input "Land, Animals, and Home"
type input "Land, Home"
type input "Wagah"
type input "Ladian,"
type input "N/A"
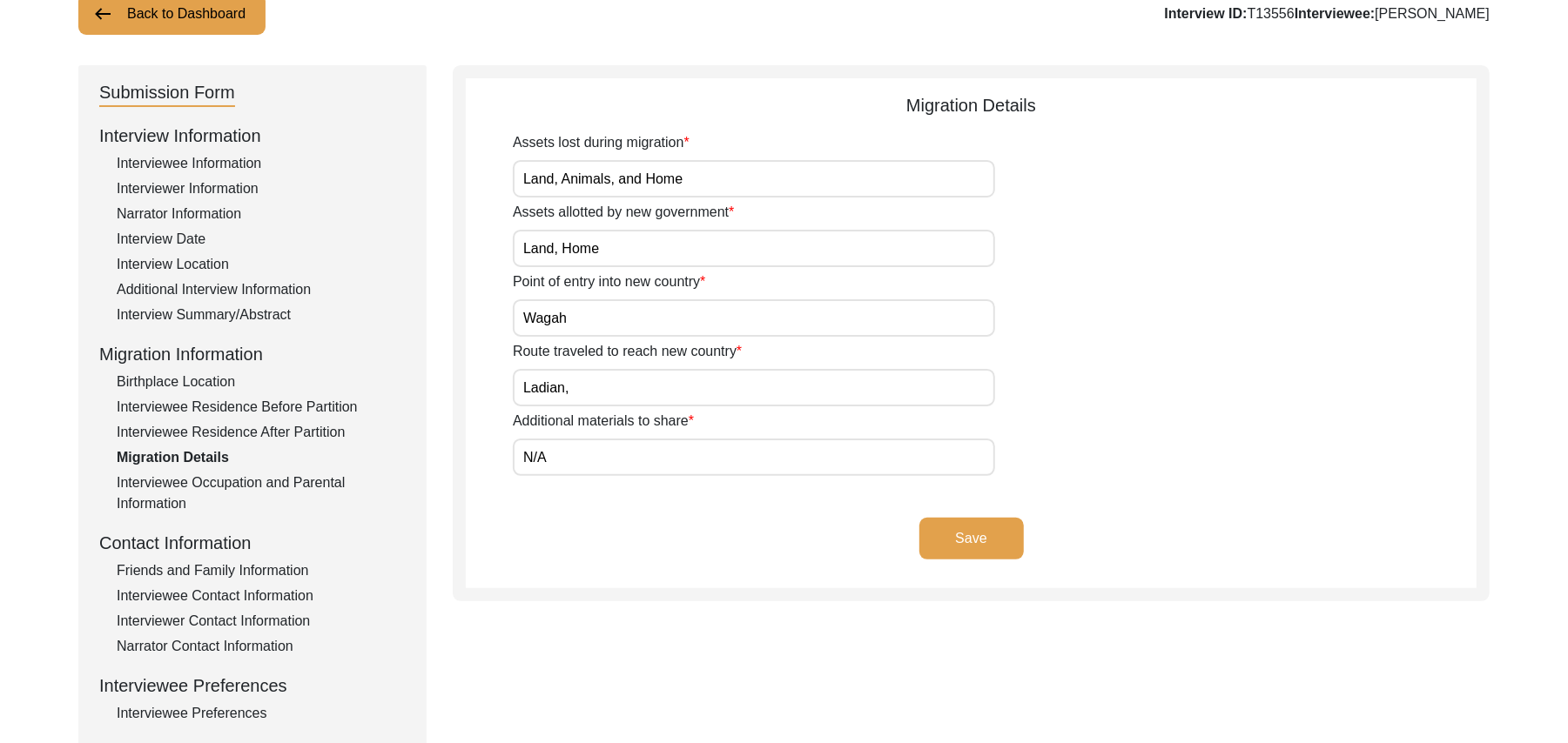
click at [574, 391] on input "Ladian," at bounding box center [754, 387] width 483 height 38
type input "Ladian, [GEOGRAPHIC_DATA],"
click at [959, 529] on button "Save" at bounding box center [971, 538] width 104 height 41
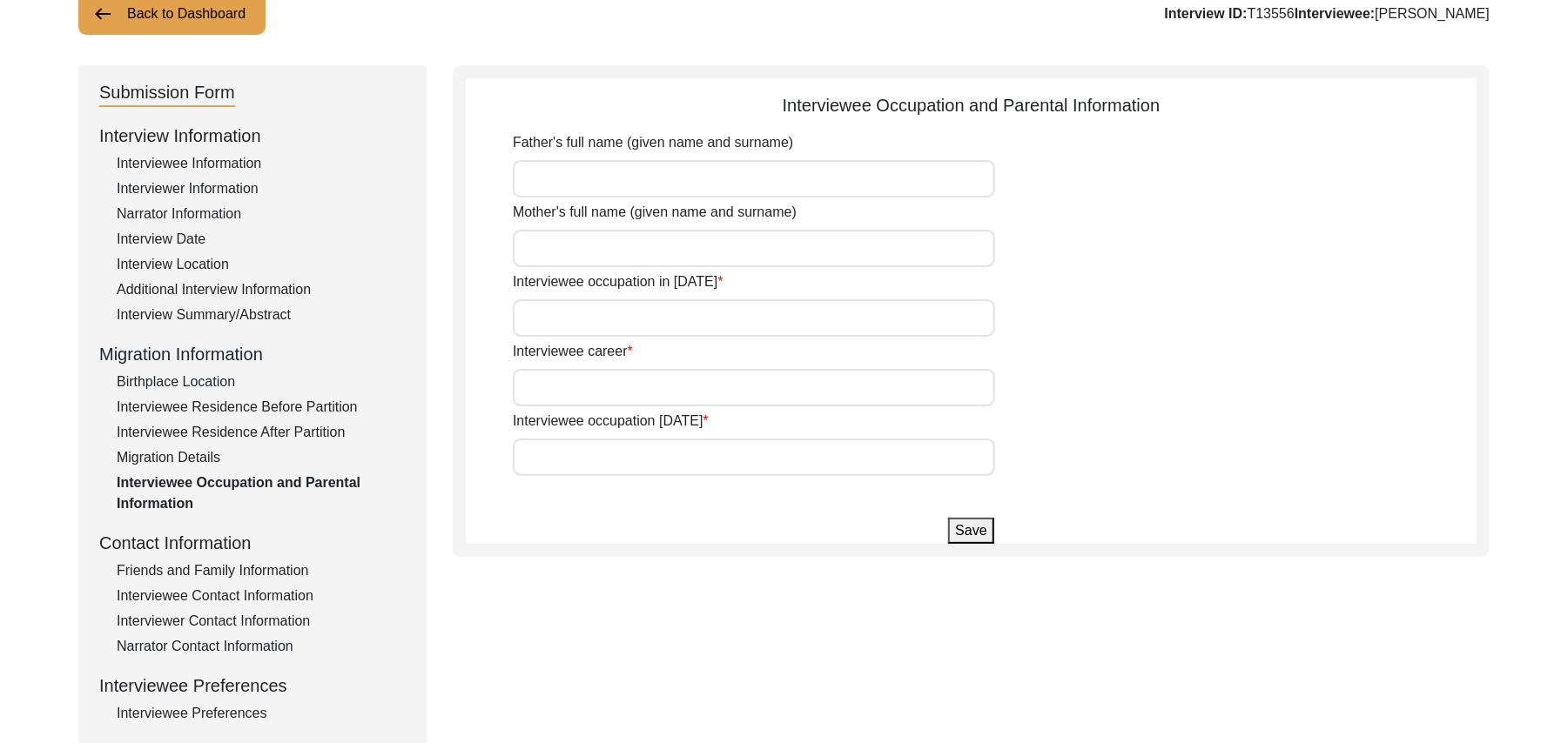
type input "[PERSON_NAME]"
type input "Student"
type input "Farmer, and accountant"
type input "Accountant"
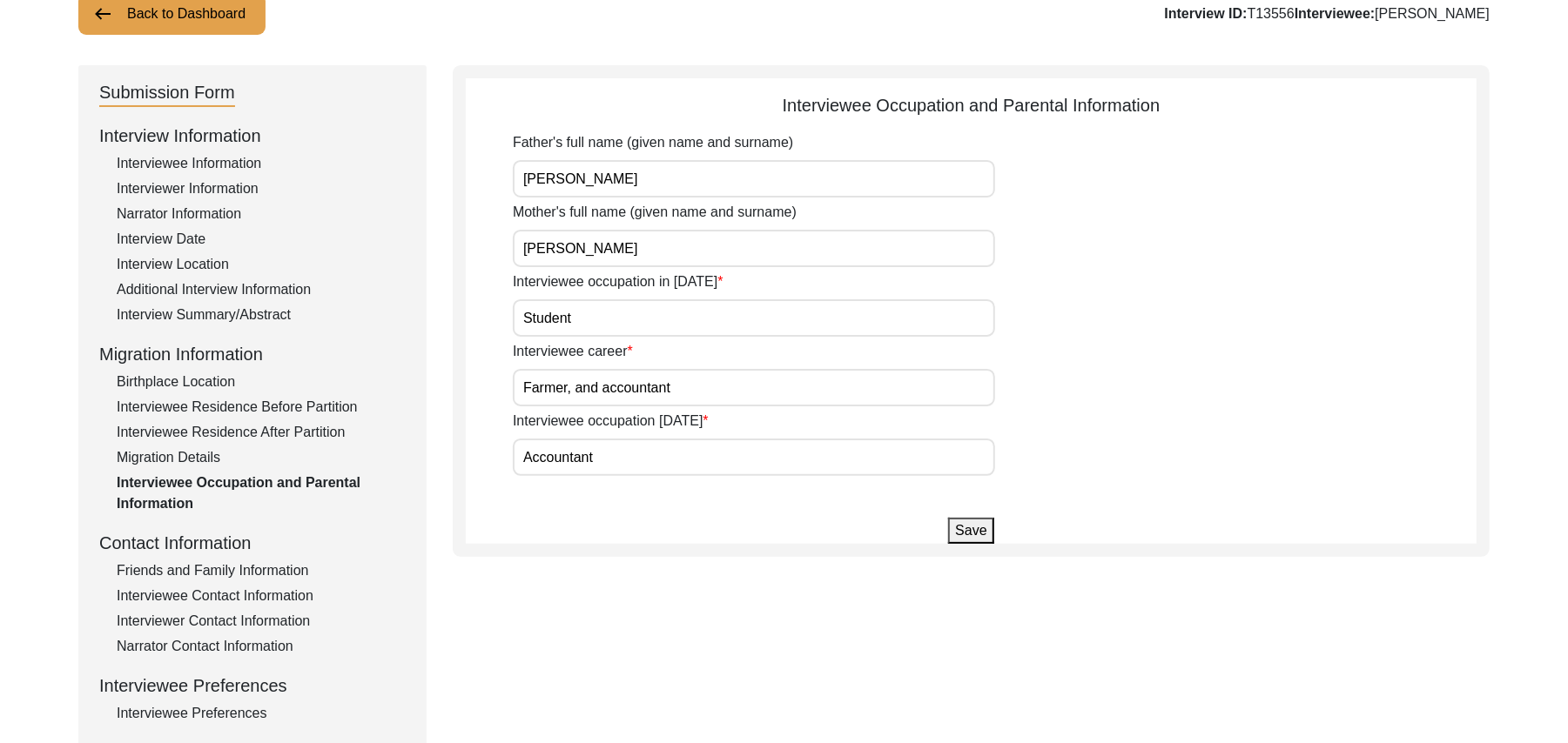
click at [685, 392] on input "Farmer, and accountant" at bounding box center [754, 387] width 483 height 38
click at [210, 456] on div "Migration Details" at bounding box center [261, 458] width 289 height 21
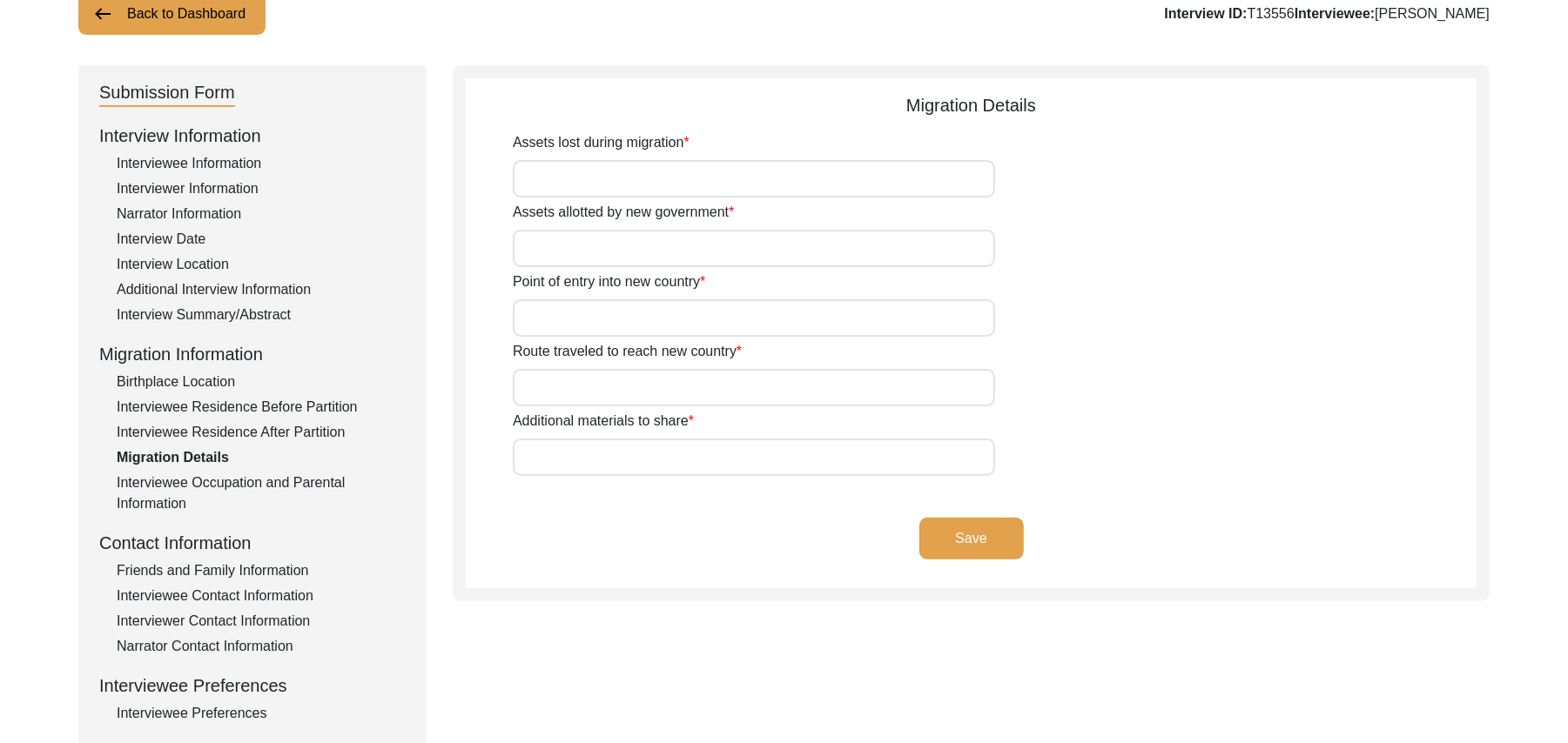
type input "Land, Animals, and Home"
type input "Land, Home"
type input "Wagah"
type input "Ladian, [GEOGRAPHIC_DATA],"
type input "N/A"
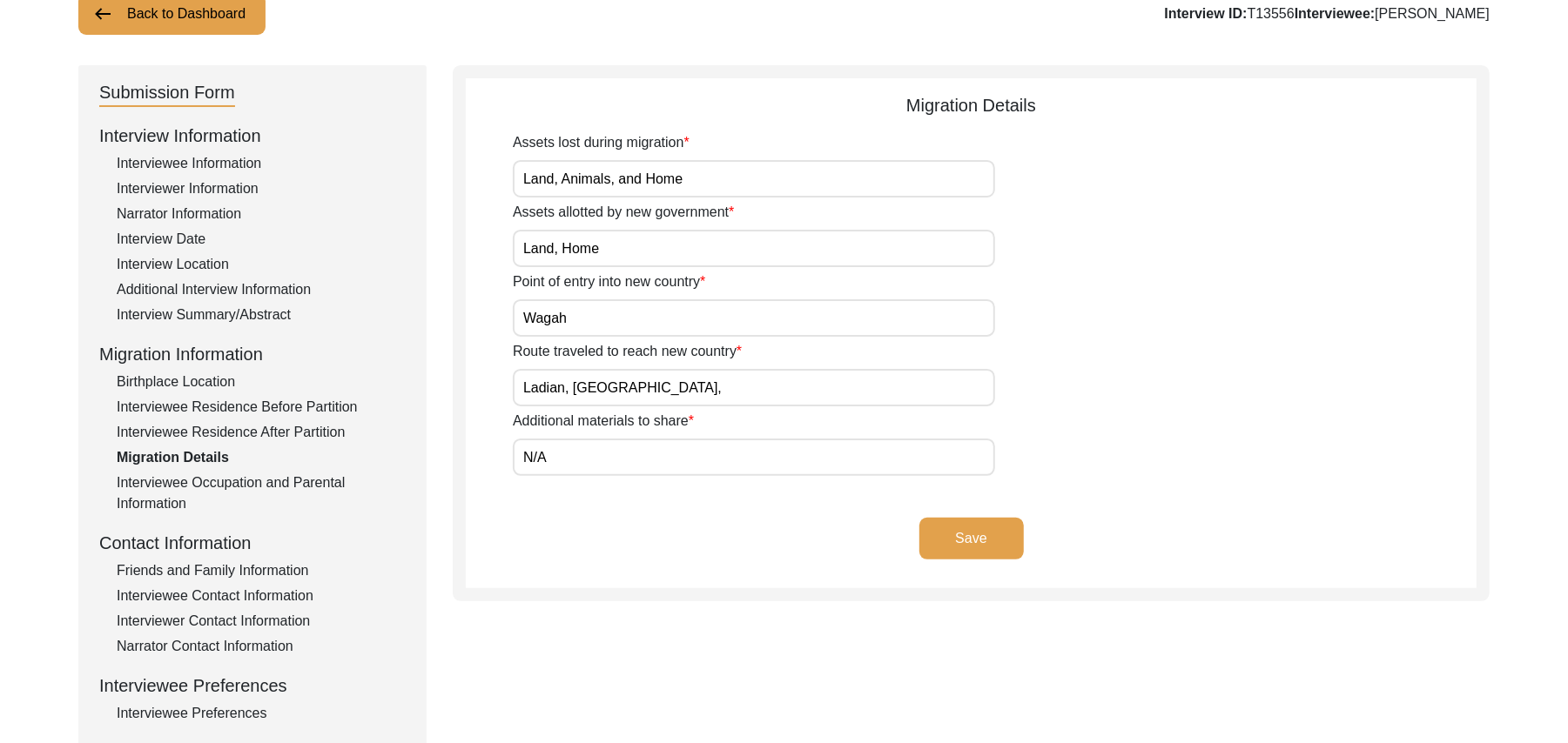
click at [630, 395] on input "Ladian, [GEOGRAPHIC_DATA]," at bounding box center [754, 387] width 483 height 38
type input "Ladian, [GEOGRAPHIC_DATA][PERSON_NAME][GEOGRAPHIC_DATA], [PERSON_NAME],"
click at [935, 537] on button "Save" at bounding box center [971, 538] width 104 height 41
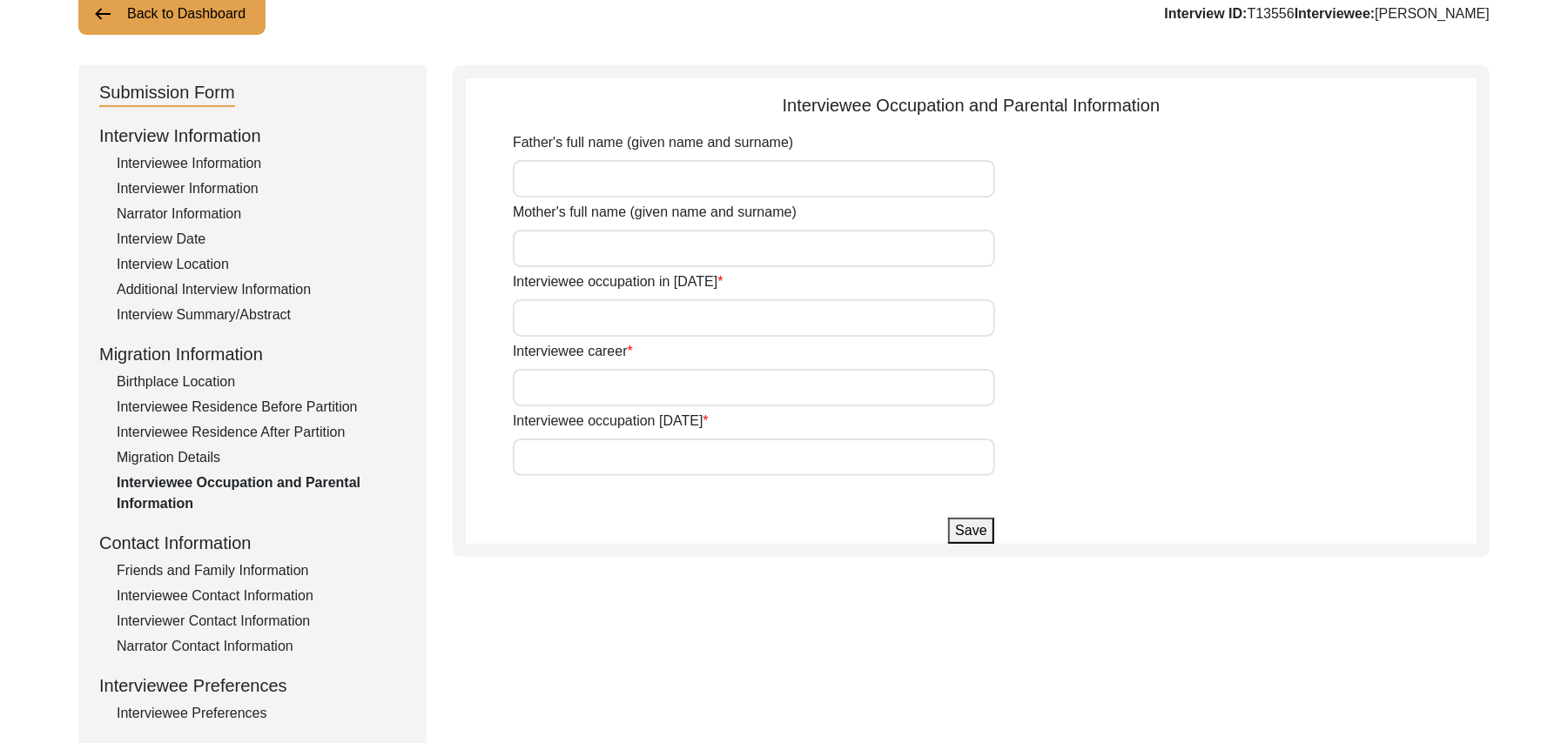
type input "[PERSON_NAME]"
type input "Student"
type input "Farmer, and accountant"
type input "Accountant"
